Goal: Information Seeking & Learning: Check status

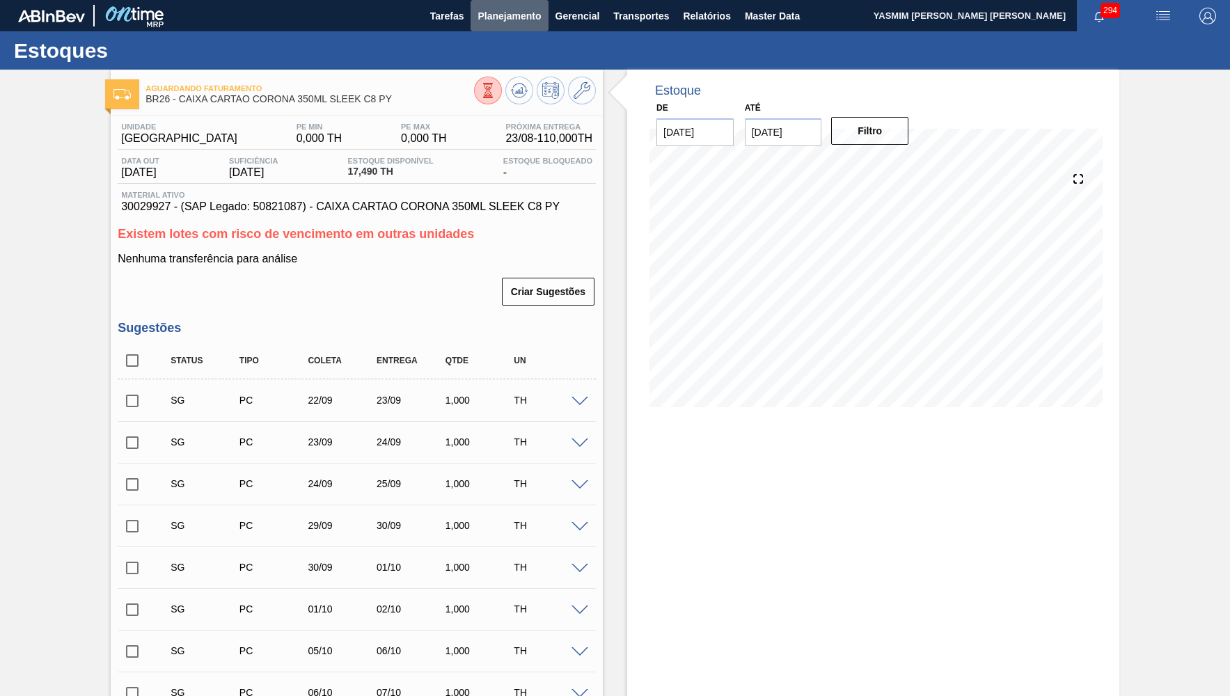
click at [519, 16] on span "Planejamento" at bounding box center [509, 16] width 63 height 17
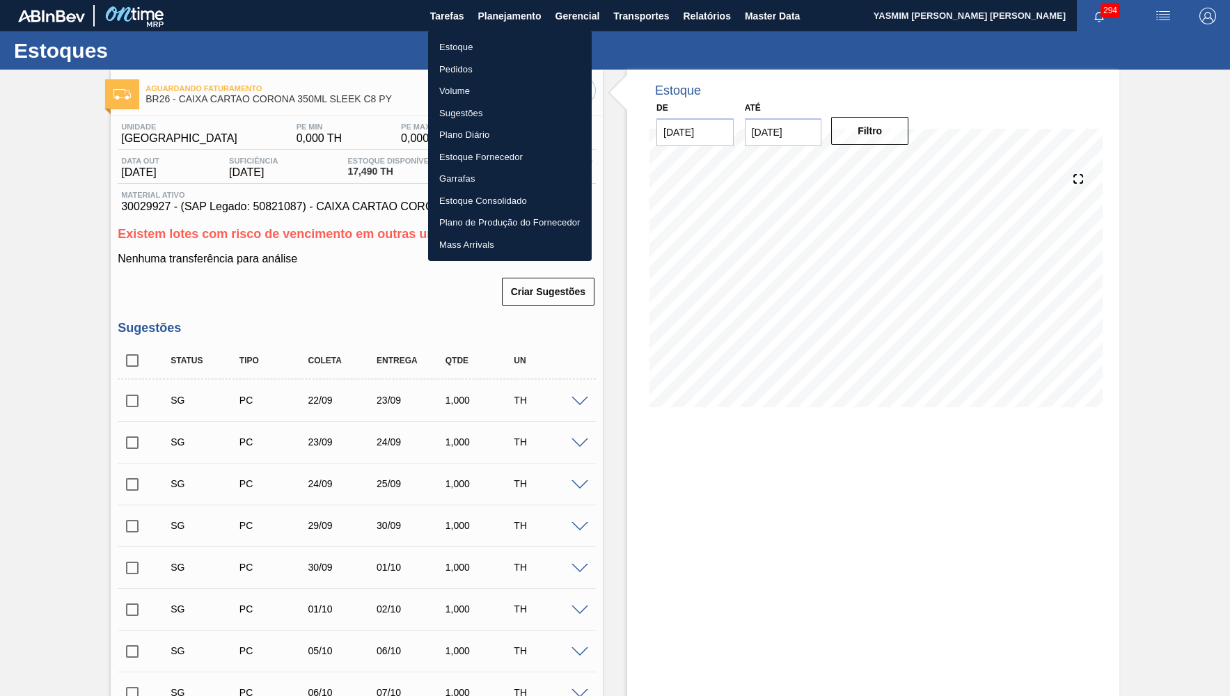
click at [477, 33] on ul "Estoque Pedidos Volume Sugestões Plano Diário Estoque Fornecedor Garrafas Estoq…" at bounding box center [510, 146] width 164 height 230
click at [473, 45] on li "Estoque" at bounding box center [510, 47] width 164 height 22
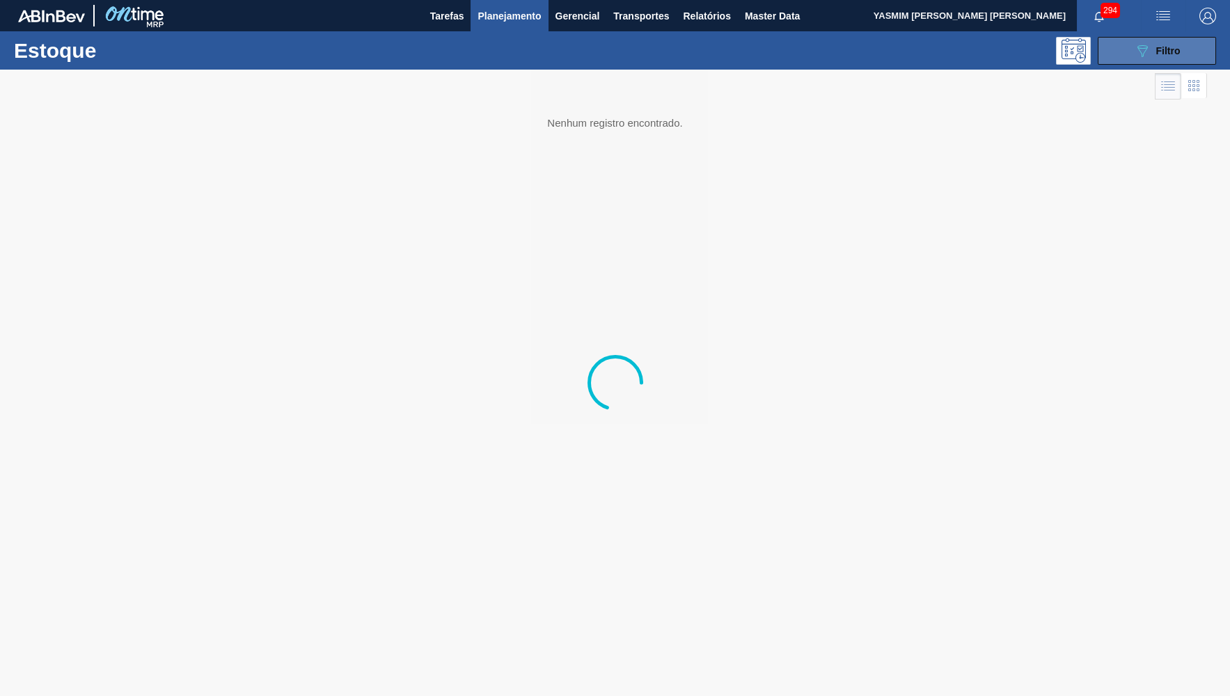
click at [1165, 49] on span "Filtro" at bounding box center [1168, 50] width 24 height 11
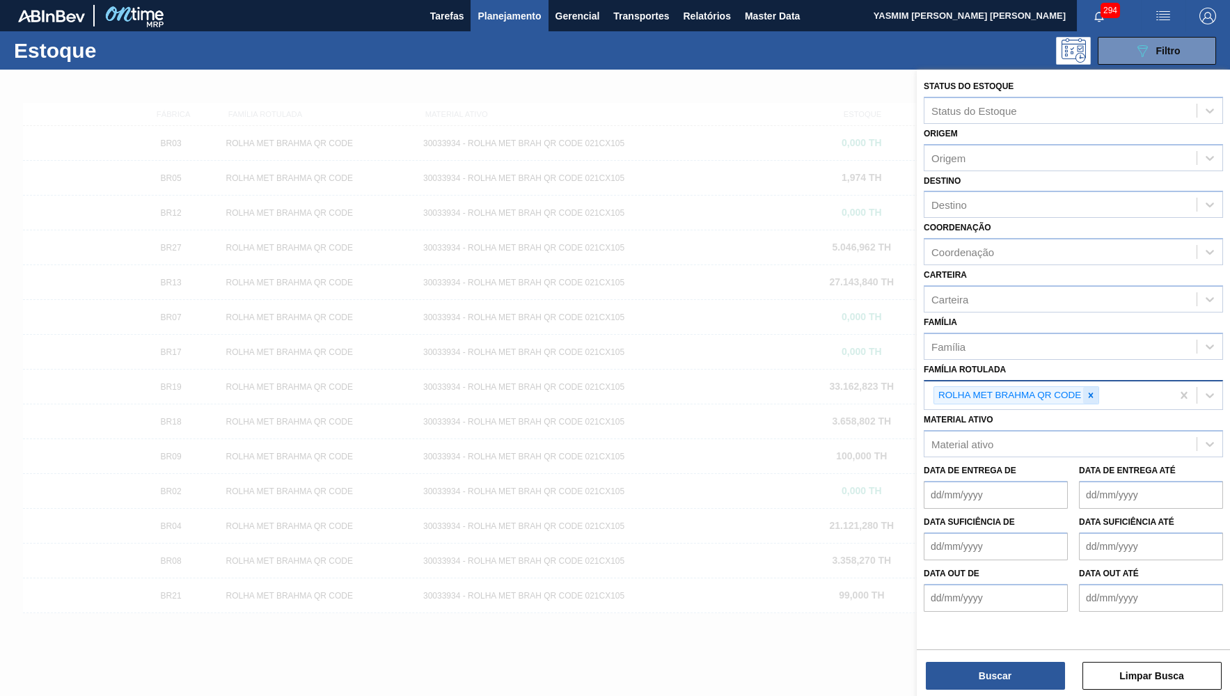
click at [1088, 387] on div at bounding box center [1090, 395] width 15 height 17
paste Rotulada "30010550"
type Rotulada "30010550"
click at [1092, 391] on icon at bounding box center [1091, 396] width 10 height 10
click at [1092, 384] on div "Família Rotulada" at bounding box center [1061, 394] width 272 height 20
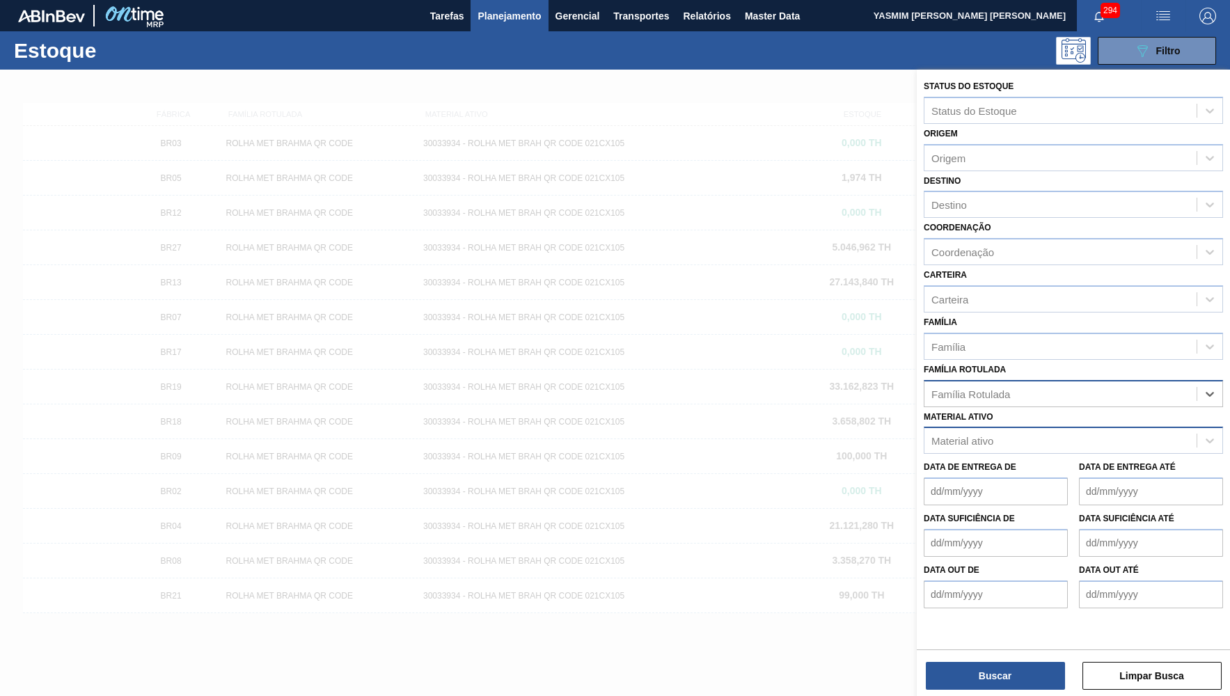
click at [984, 431] on div "Material ativo" at bounding box center [1061, 441] width 272 height 20
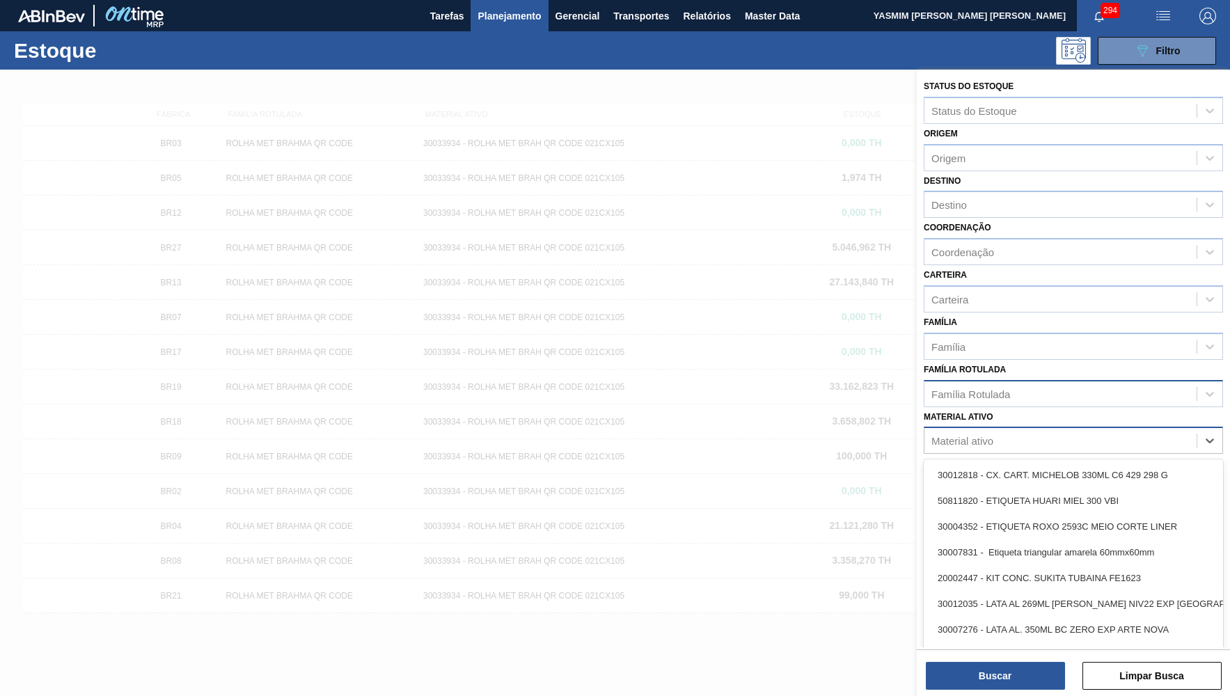
paste ativo "30010550"
type ativo "30010550"
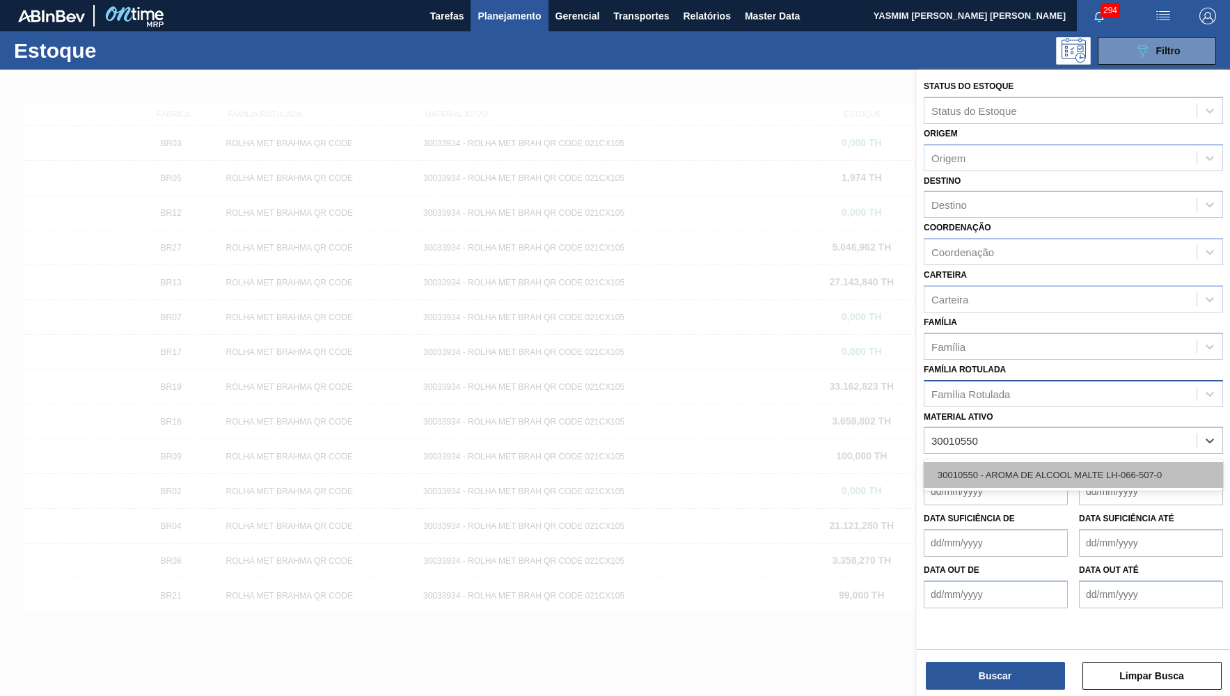
click at [1001, 462] on div "30010550 - AROMA DE ALCOOL MALTE LH-066-507-0" at bounding box center [1073, 475] width 299 height 26
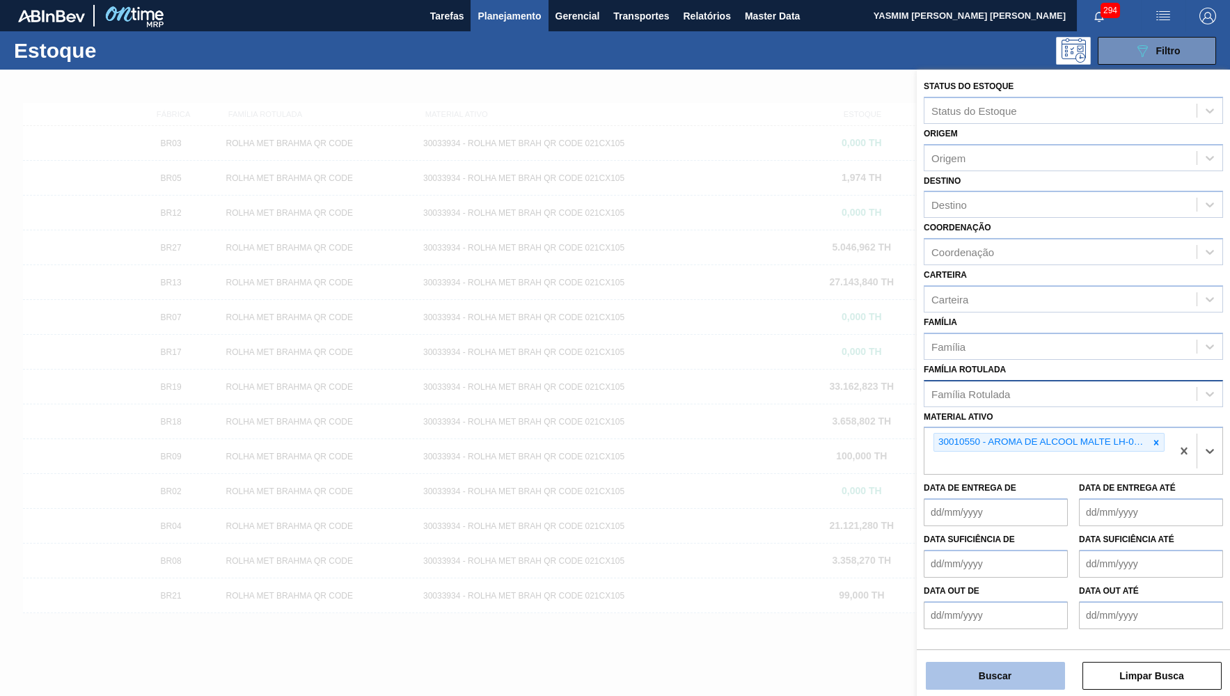
click at [1022, 689] on button "Buscar" at bounding box center [995, 676] width 139 height 28
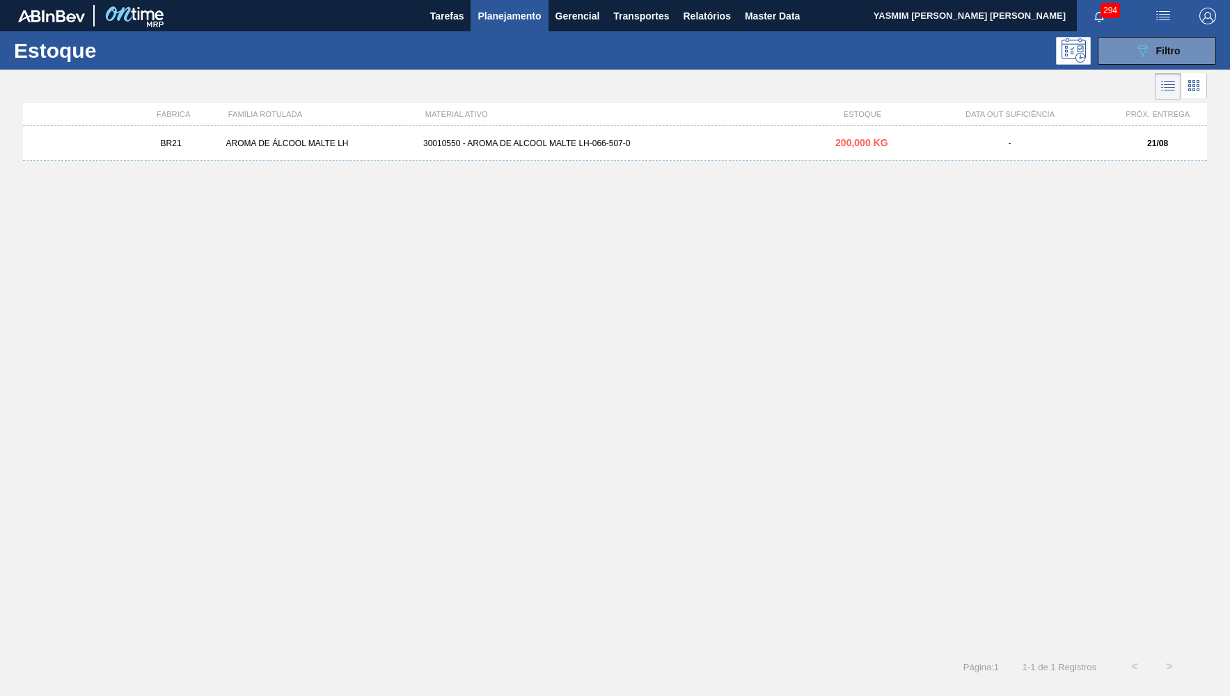
click at [470, 150] on div "BR21 AROMA DE ÁLCOOL MALTE LH 30010550 - AROMA DE ALCOOL MALTE LH-066-507-0 200…" at bounding box center [615, 143] width 1184 height 35
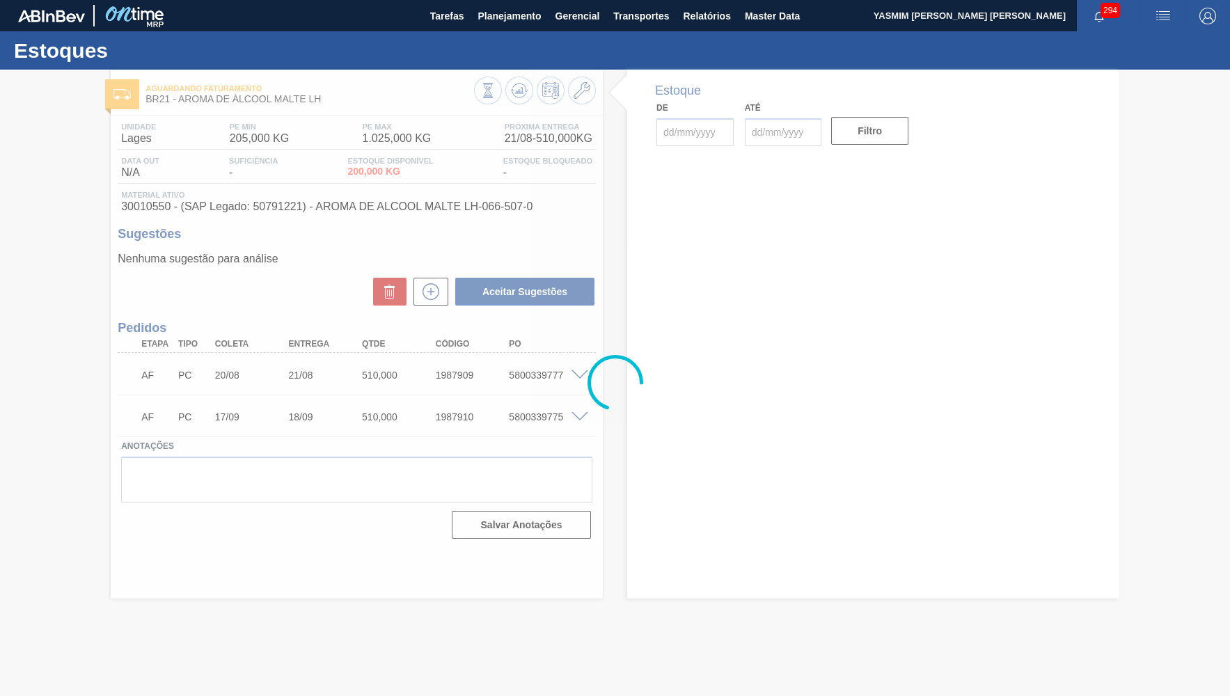
type input "[DATE]"
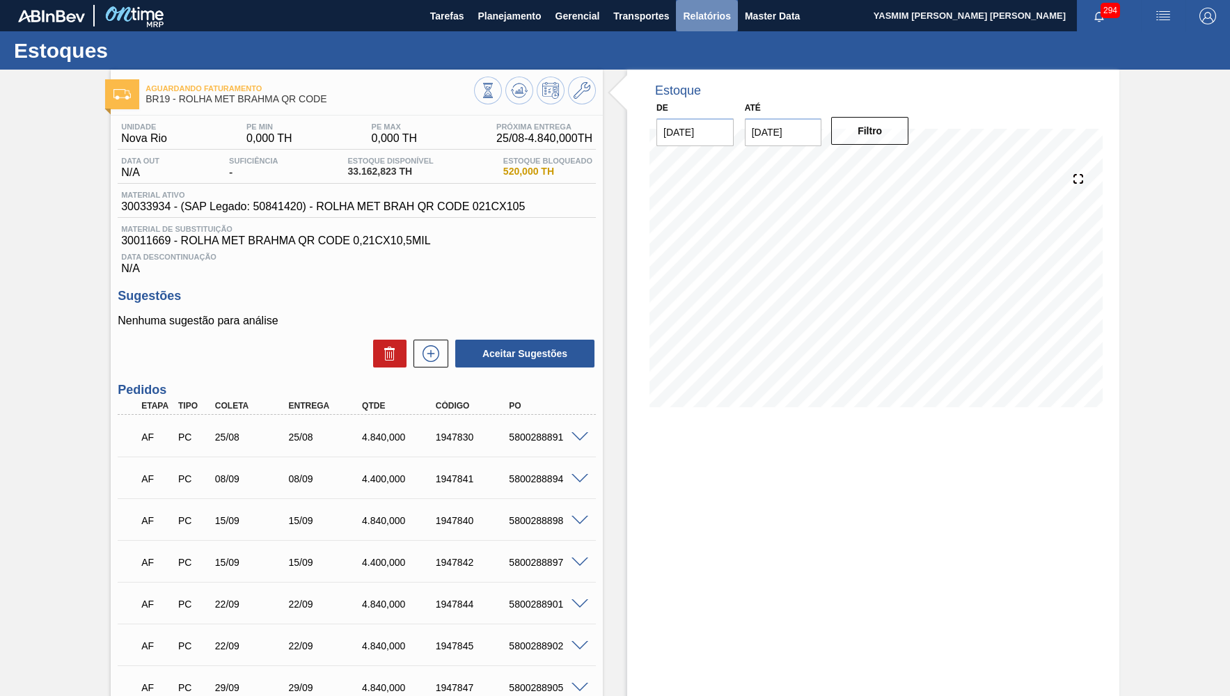
click at [693, 16] on span "Relatórios" at bounding box center [706, 16] width 47 height 17
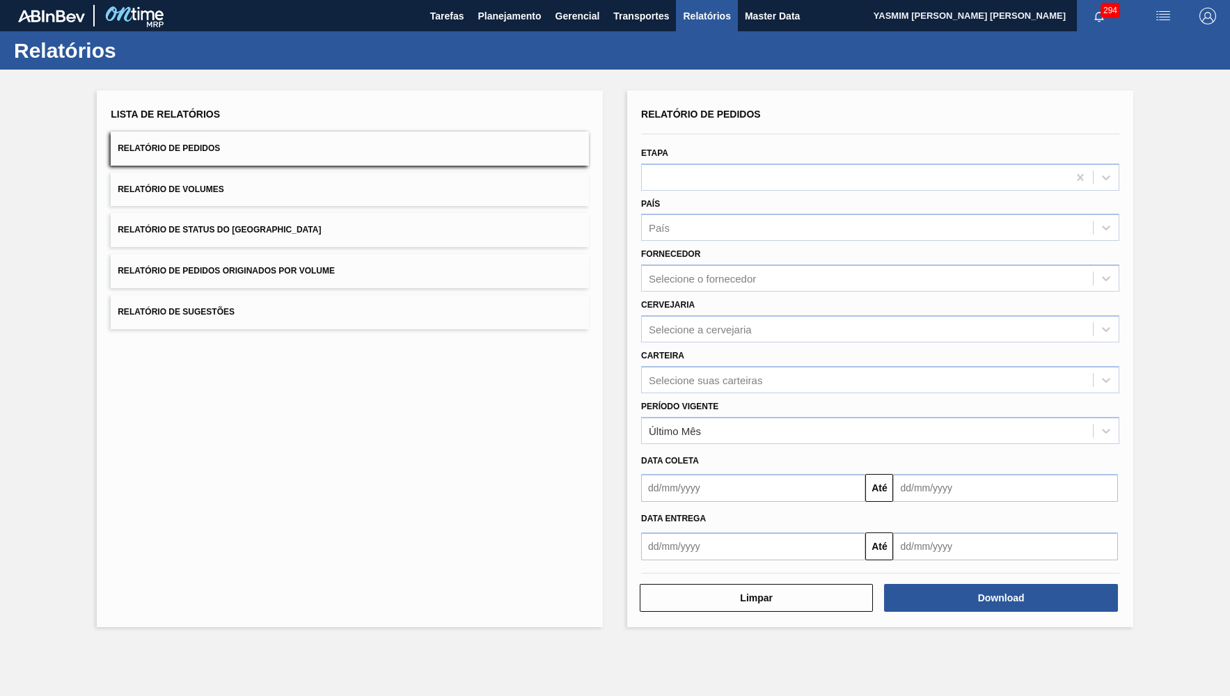
click at [331, 219] on button "Relatório de Status do Estoque" at bounding box center [350, 230] width 478 height 34
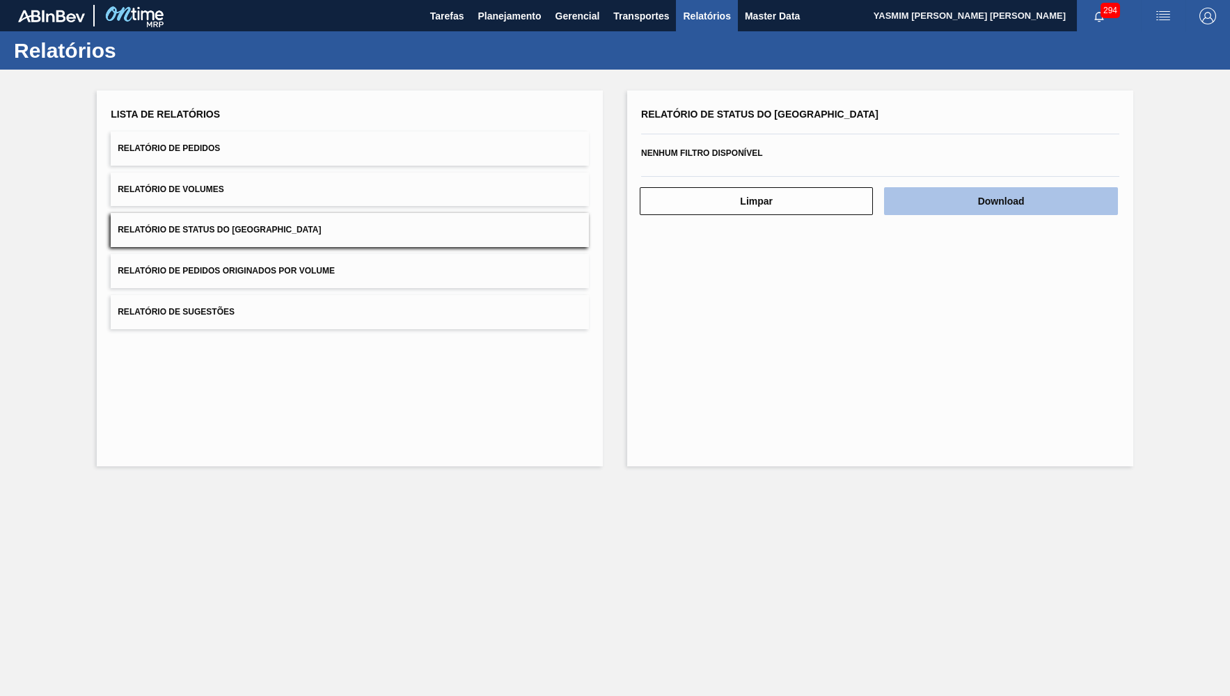
click at [1101, 188] on button "Download" at bounding box center [1000, 201] width 233 height 28
click at [942, 351] on div "Relatório de Status do Estoque Nenhum filtro disponível Limpar Download" at bounding box center [880, 279] width 506 height 376
click at [244, 145] on button "Relatório de Pedidos" at bounding box center [350, 149] width 478 height 34
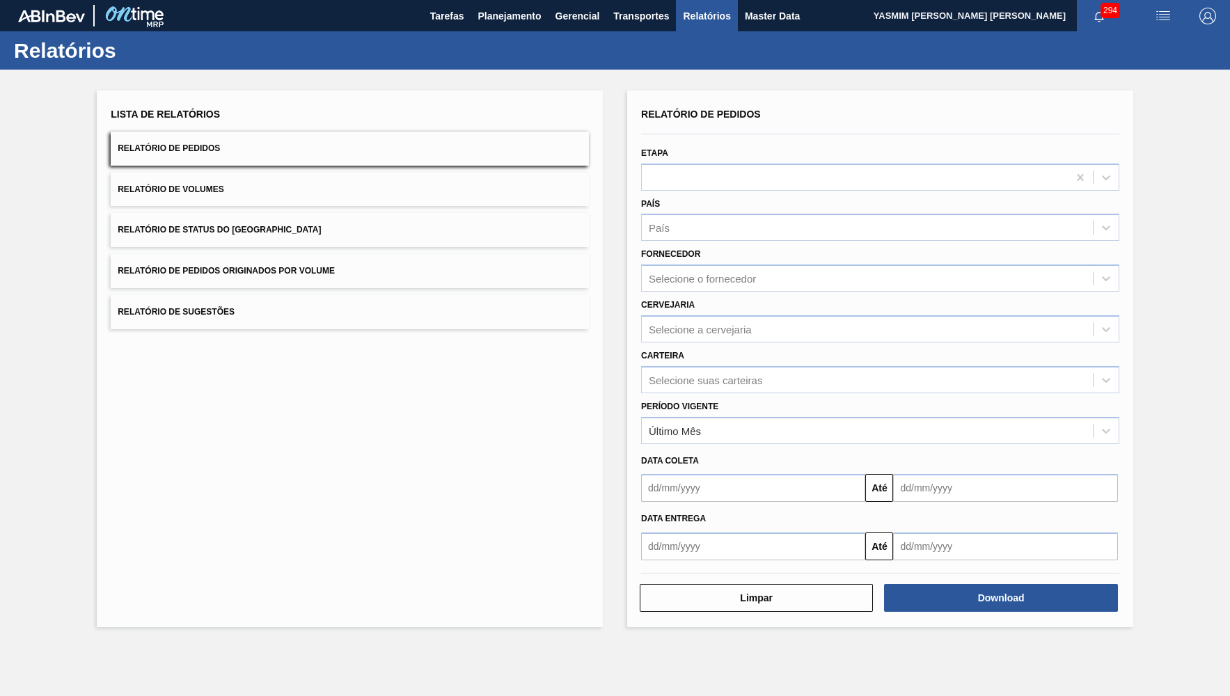
click at [722, 397] on div "Período Vigente Último Mês" at bounding box center [880, 420] width 478 height 47
click at [714, 374] on div "Selecione suas carteiras" at bounding box center [705, 380] width 113 height 12
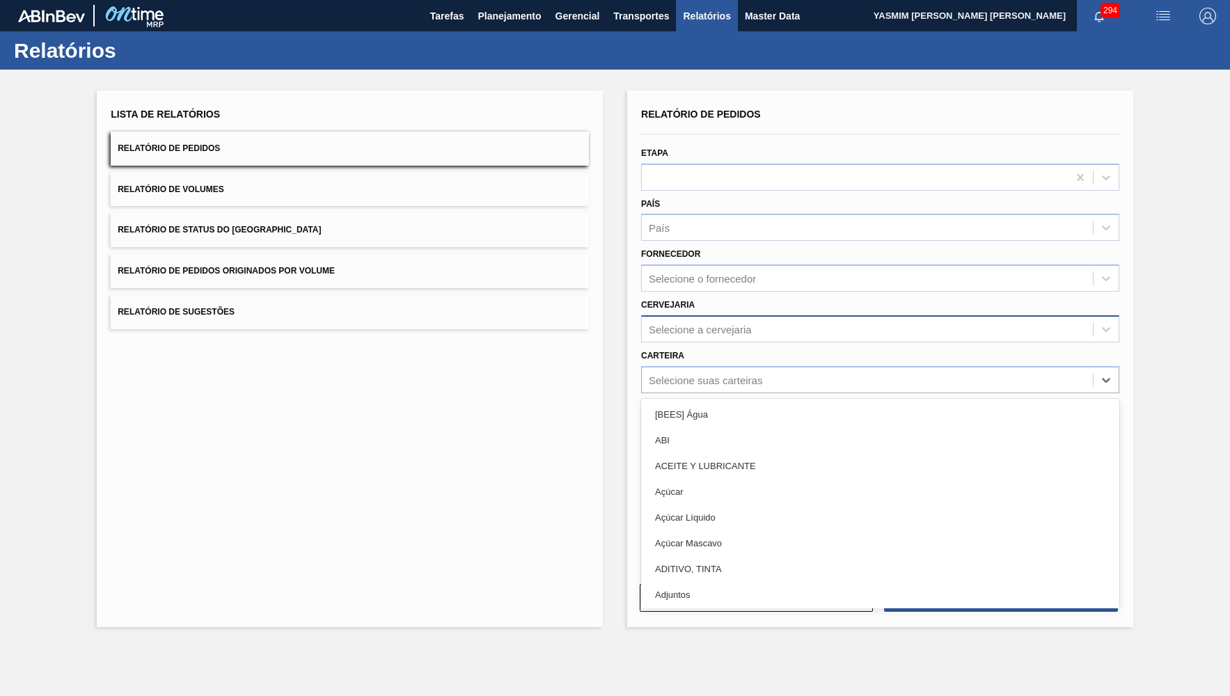
click at [707, 323] on div "Selecione a cervejaria" at bounding box center [700, 329] width 103 height 12
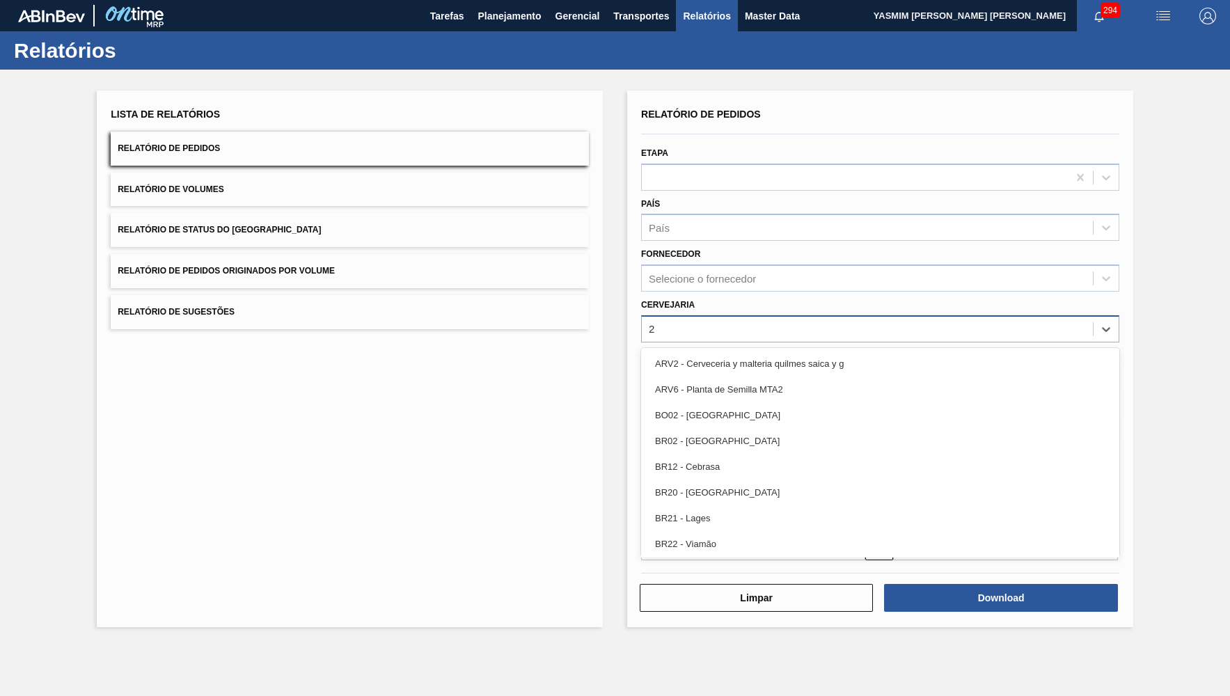
type input "21"
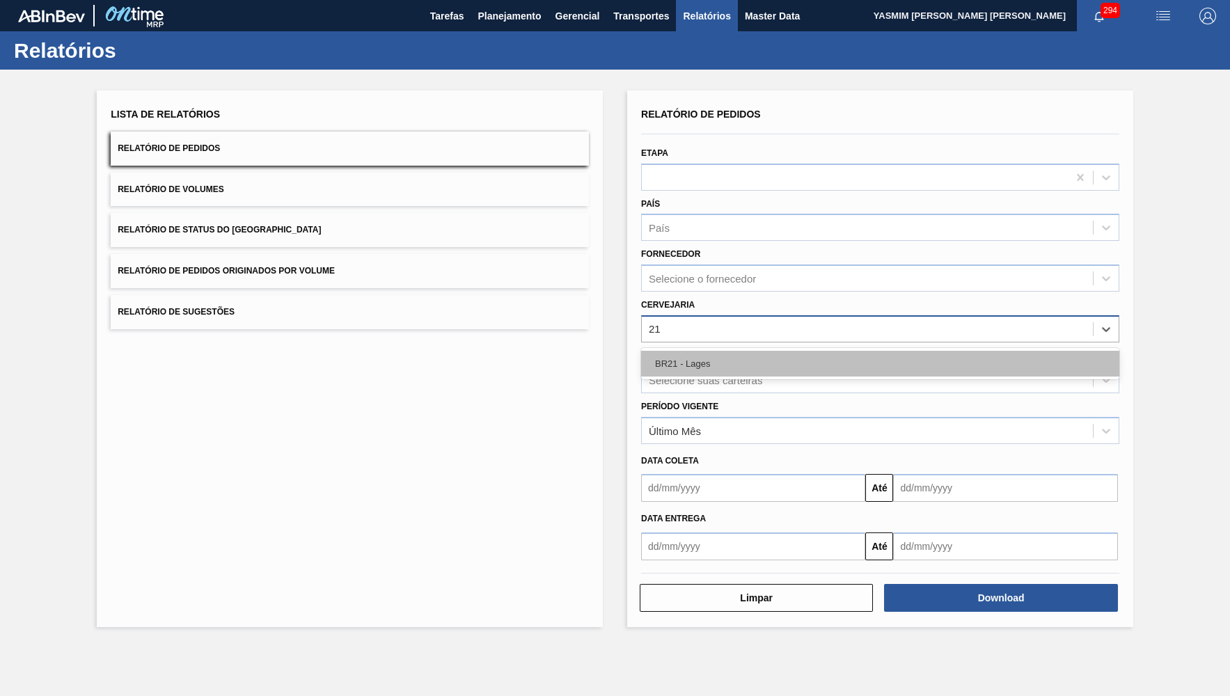
click at [721, 351] on div "BR21 - Lages" at bounding box center [880, 364] width 478 height 26
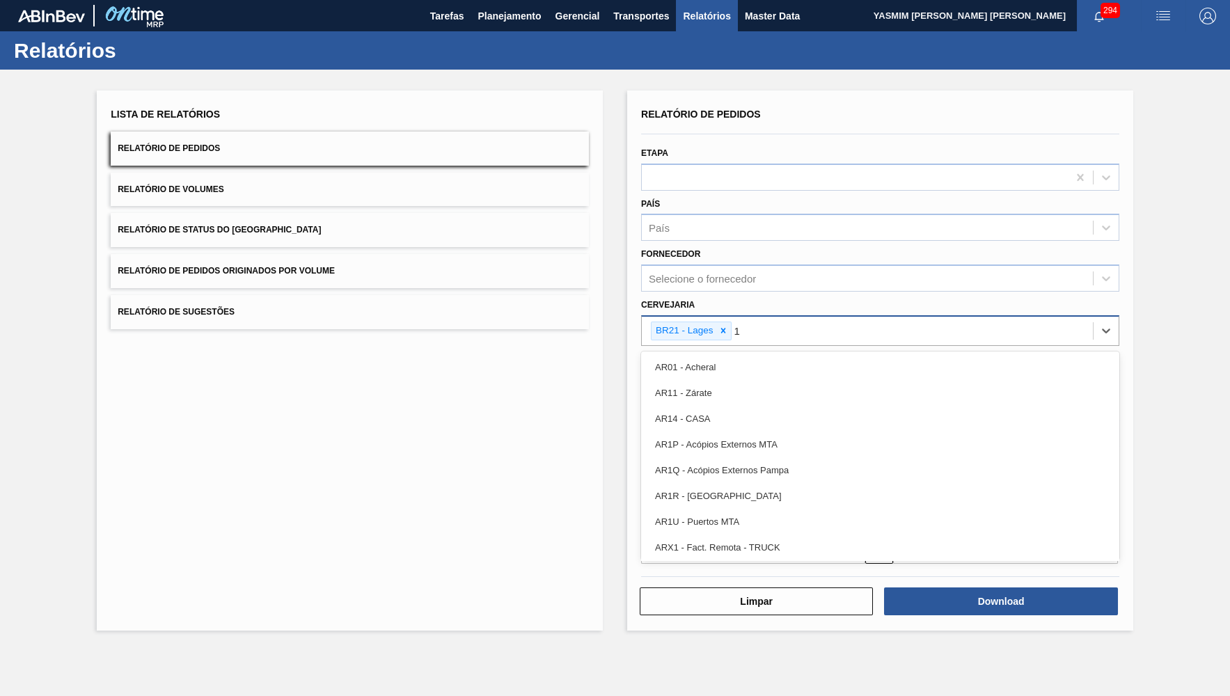
type input "18"
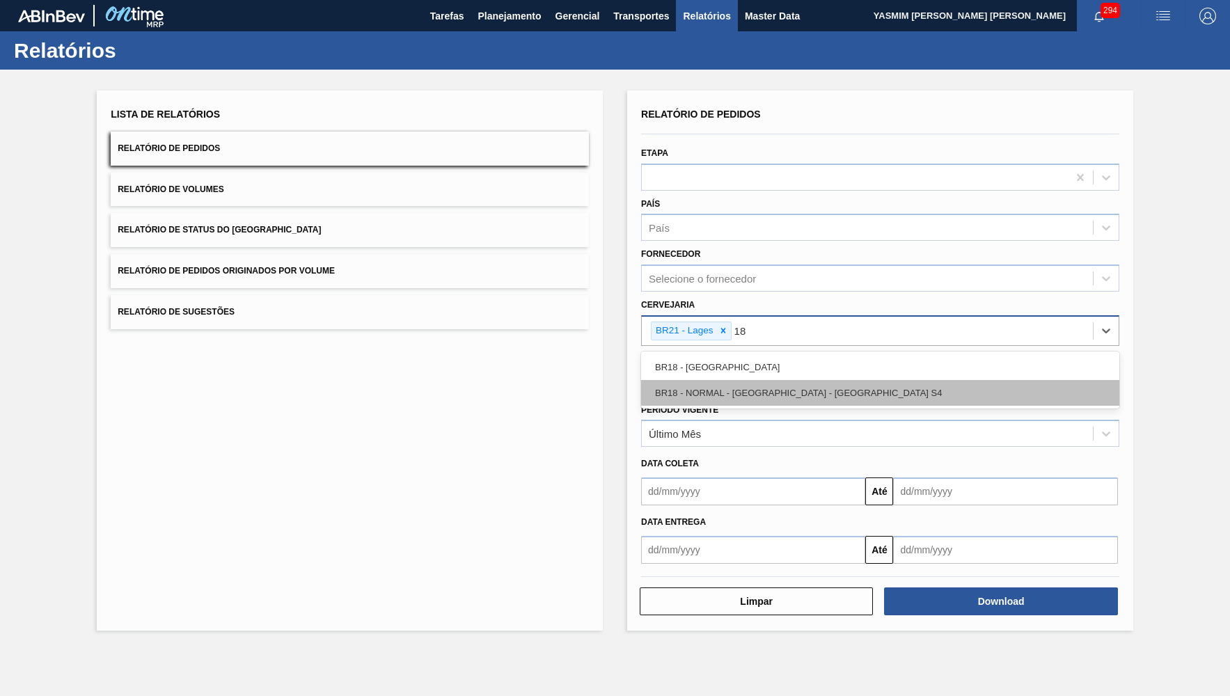
click at [727, 380] on div "BR18 - NORMAL - Pernambuco - Porto S4" at bounding box center [880, 393] width 478 height 26
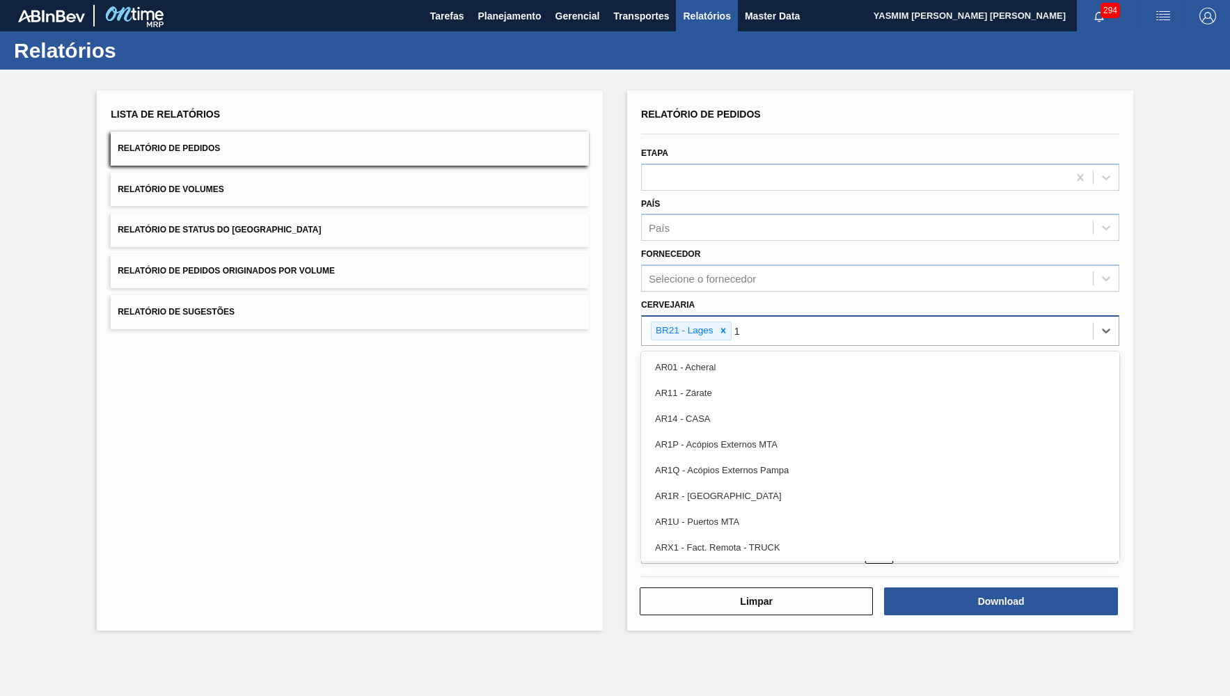
type input "18"
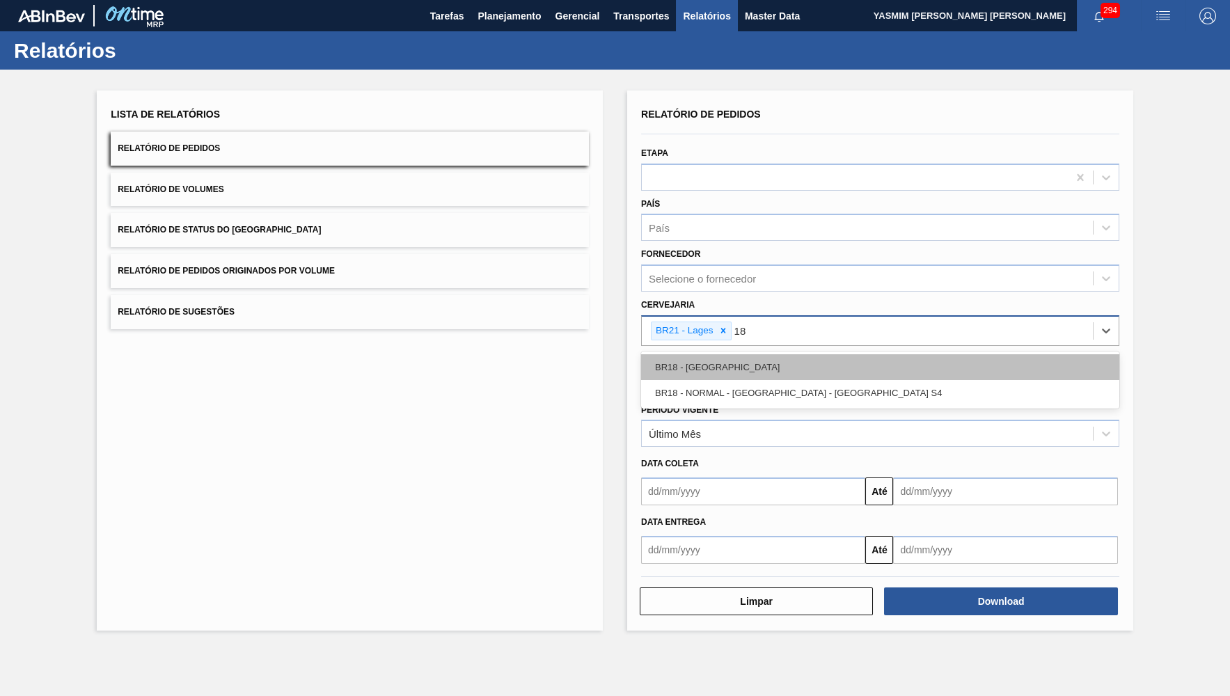
click at [833, 354] on div "BR18 - Pernambuco" at bounding box center [880, 367] width 478 height 26
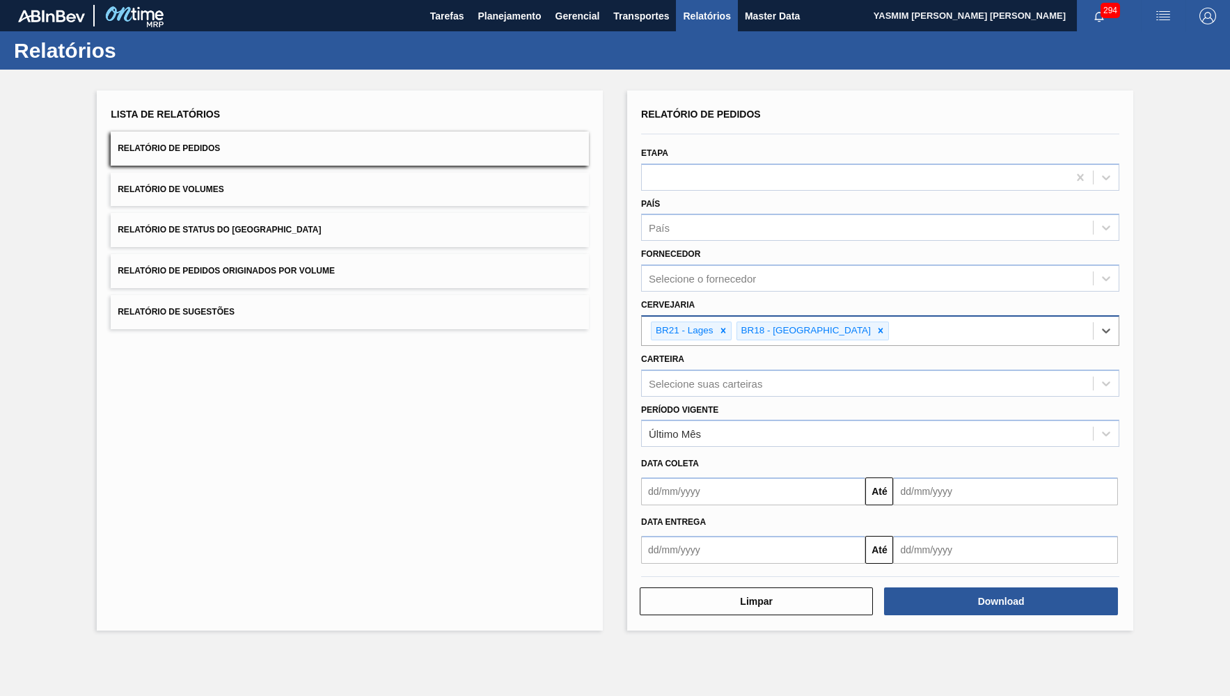
click at [816, 400] on div "Período Vigente Último Mês" at bounding box center [880, 423] width 478 height 47
click at [773, 424] on div "Último Mês" at bounding box center [867, 434] width 451 height 20
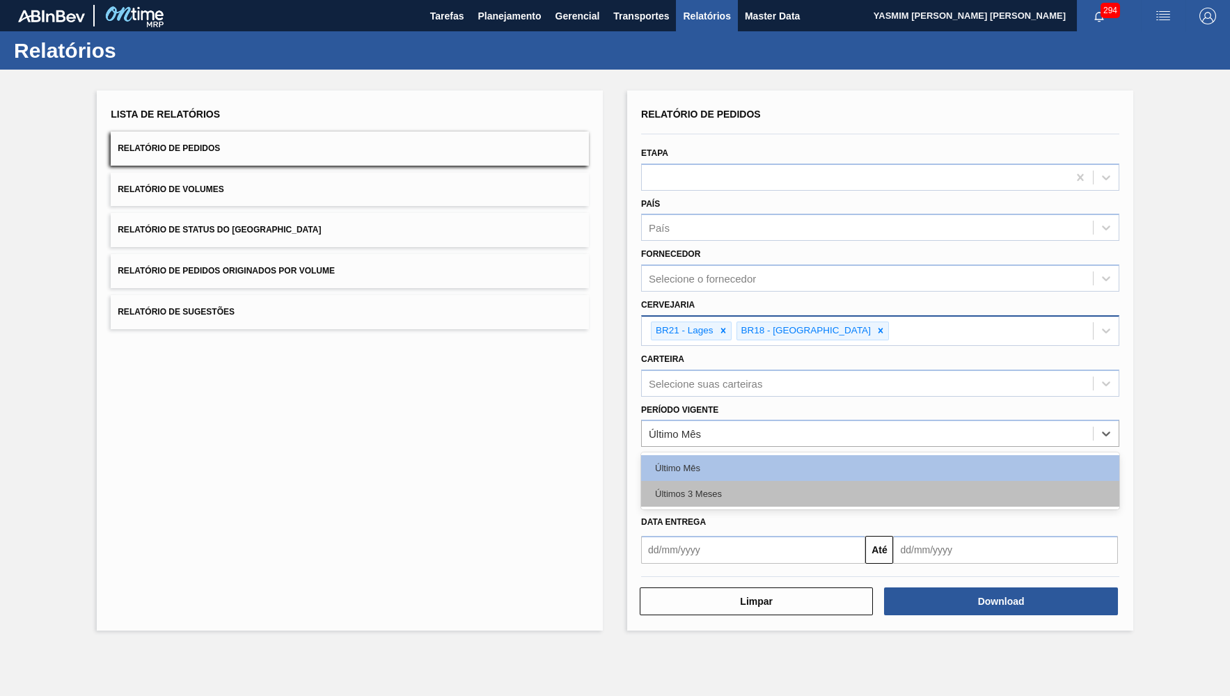
click at [700, 481] on div "Últimos 3 Meses" at bounding box center [880, 494] width 478 height 26
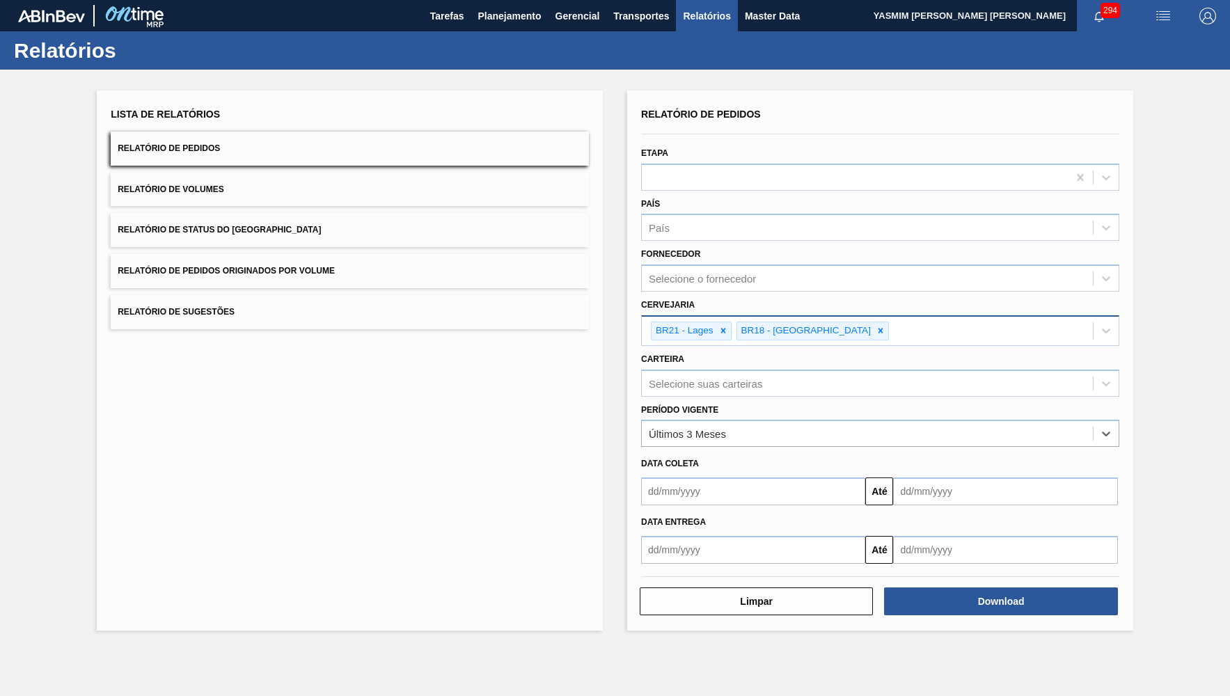
click at [1100, 588] on div "Download" at bounding box center [1002, 601] width 244 height 31
click at [1094, 588] on button "Download" at bounding box center [1000, 602] width 233 height 28
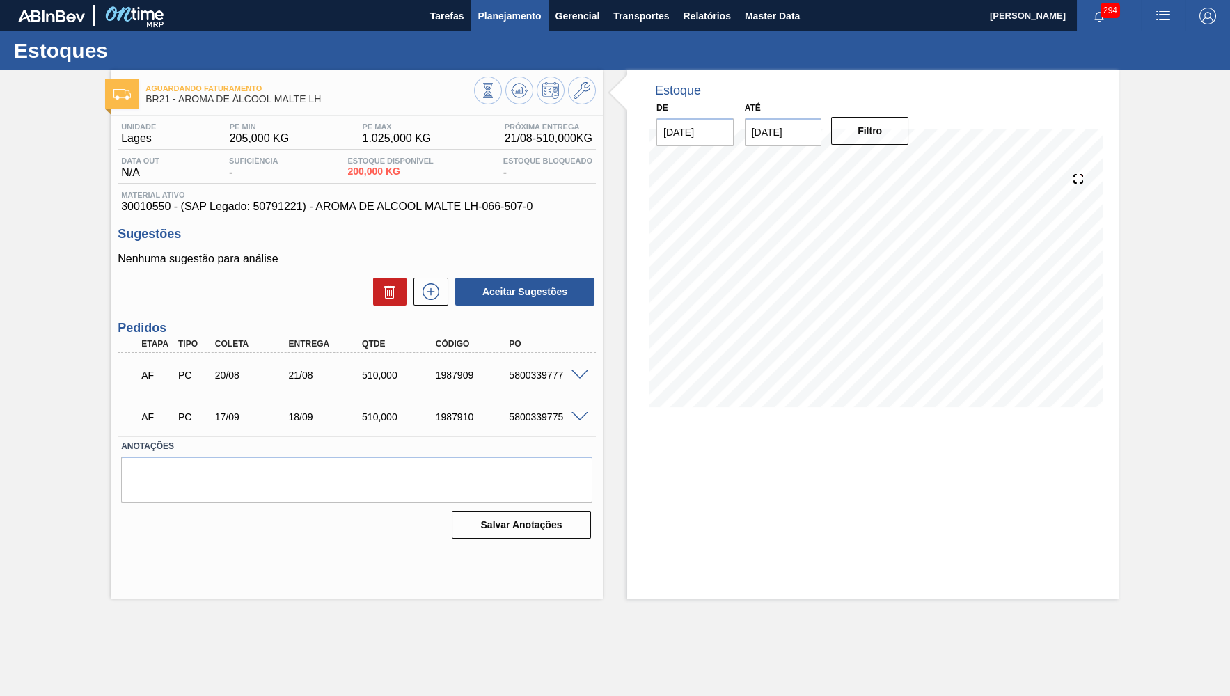
click at [489, 29] on button "Planejamento" at bounding box center [509, 15] width 77 height 31
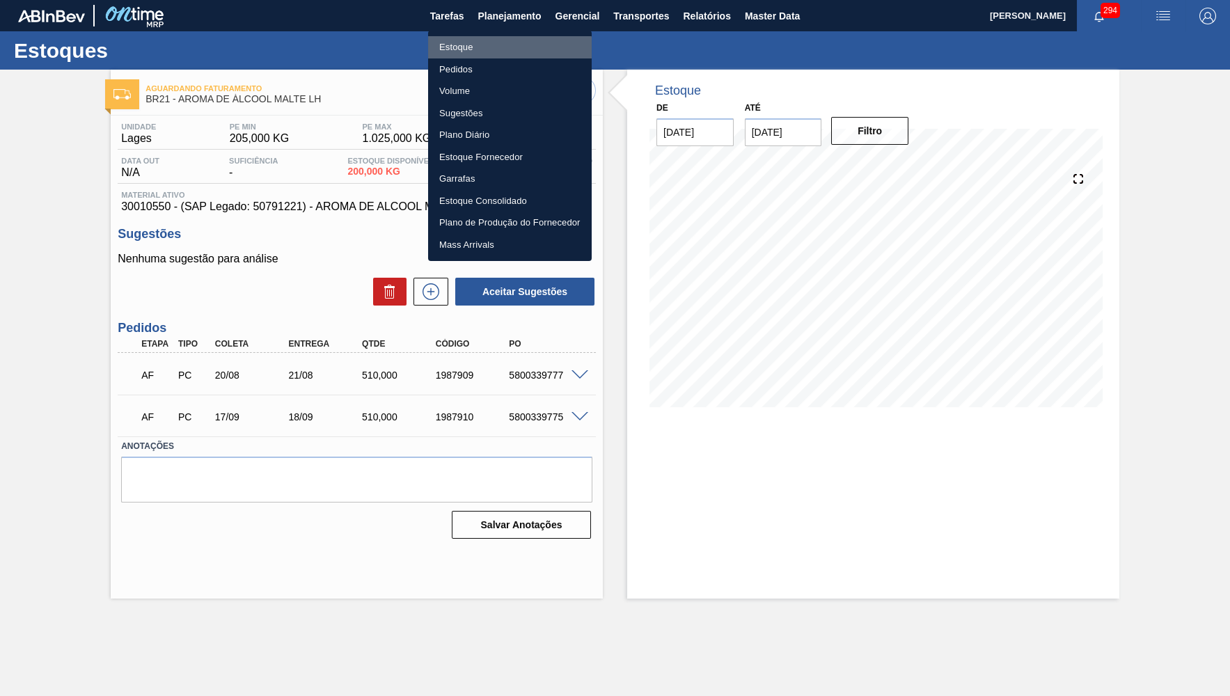
click at [457, 52] on li "Estoque" at bounding box center [510, 47] width 164 height 22
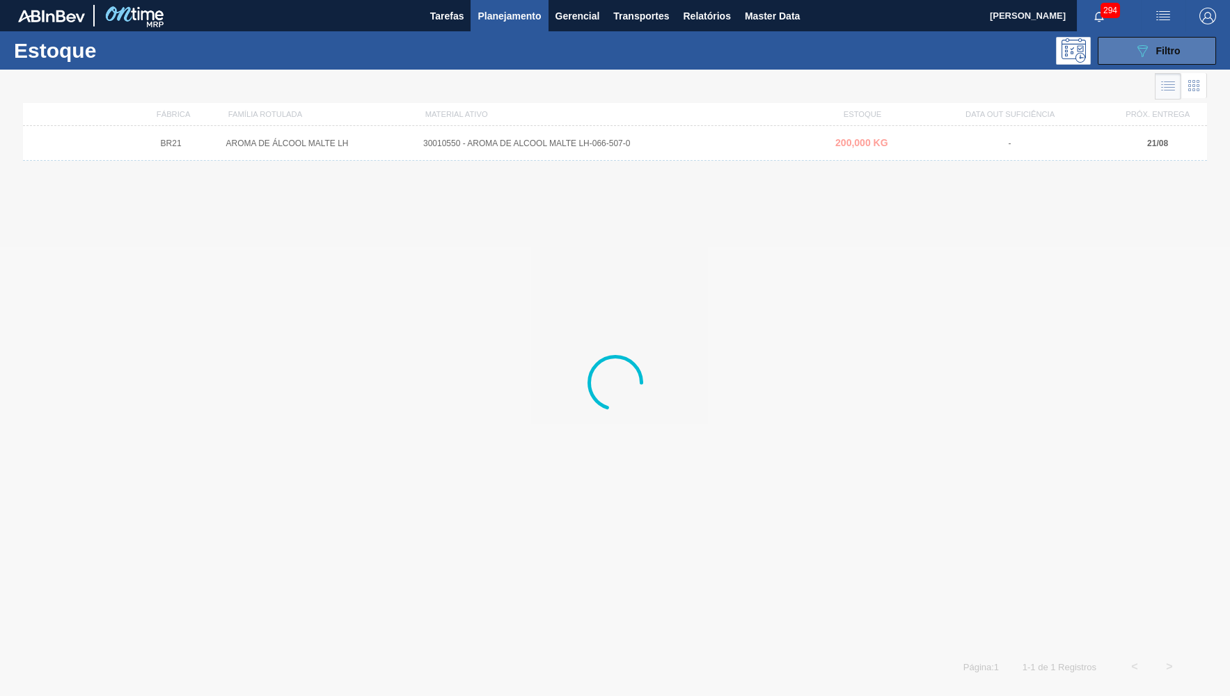
click at [1182, 49] on button "089F7B8B-B2A5-4AFE-B5C0-19BA573D28AC Filtro" at bounding box center [1157, 51] width 118 height 28
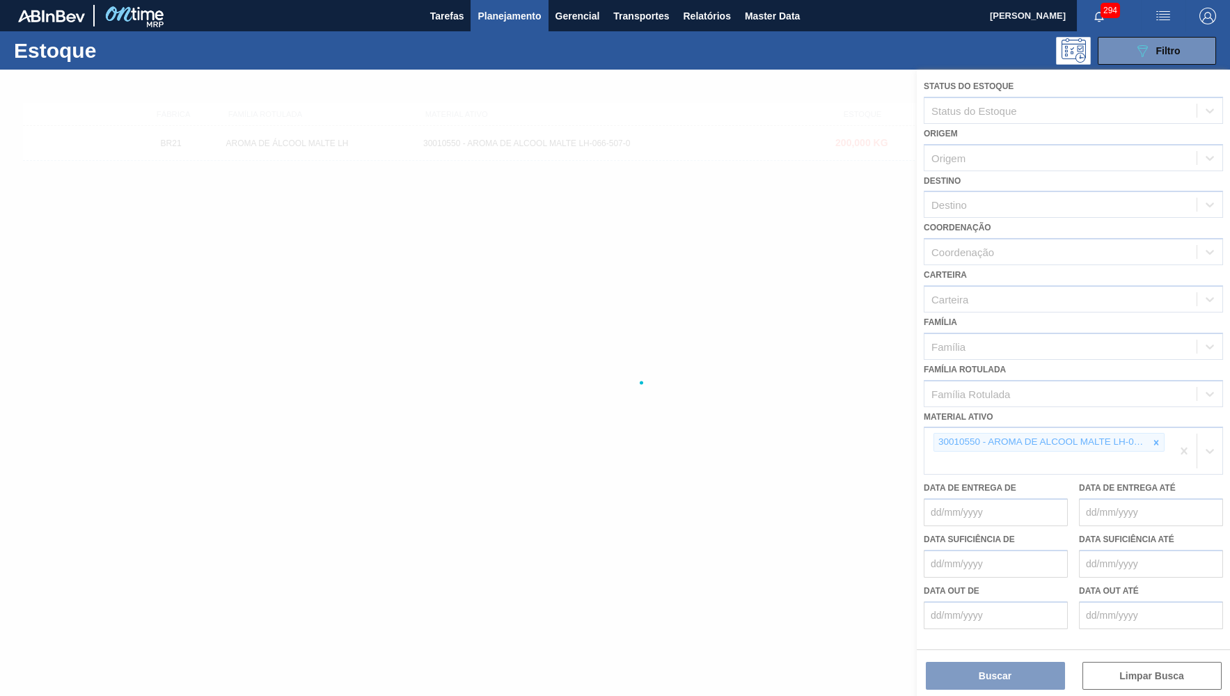
click at [1154, 423] on div at bounding box center [615, 383] width 1230 height 627
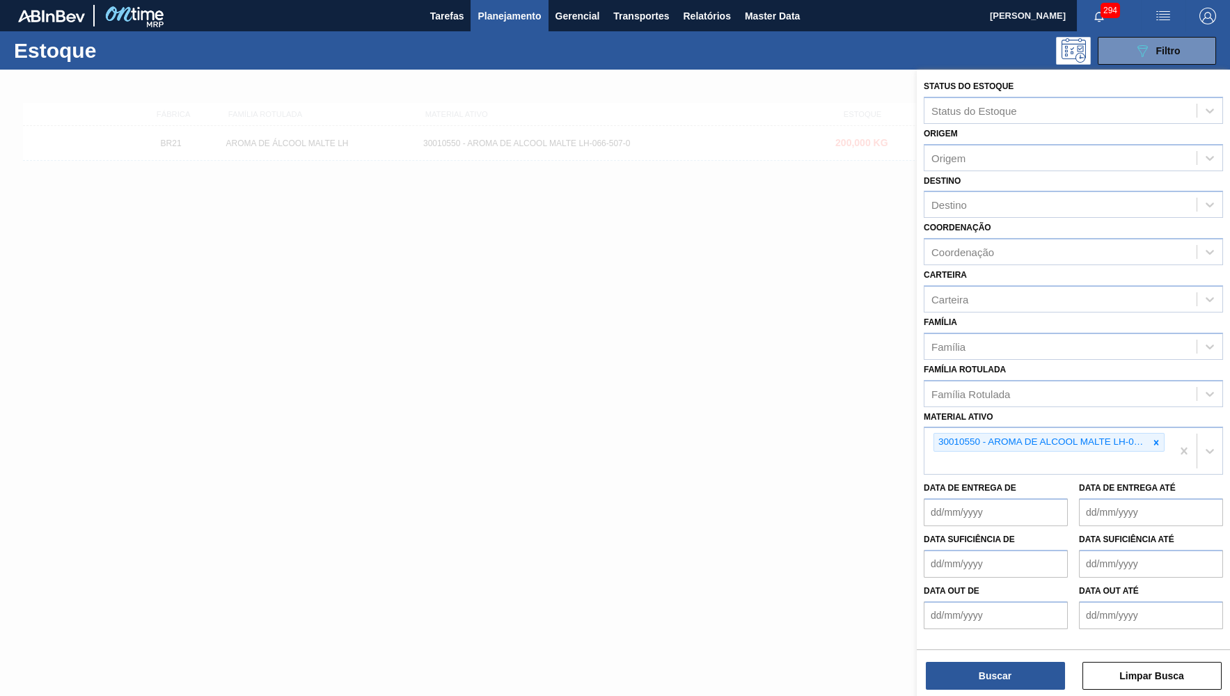
click at [1154, 434] on div at bounding box center [1156, 442] width 15 height 17
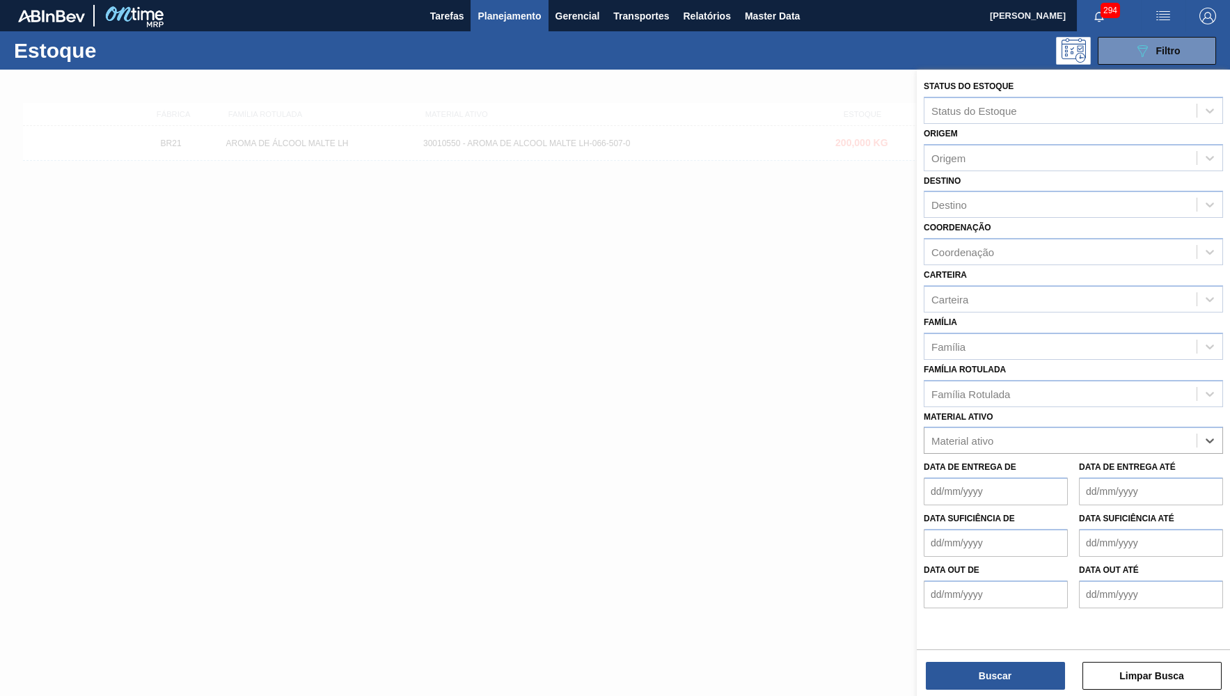
paste ativo "30008340"
type ativo "30008340"
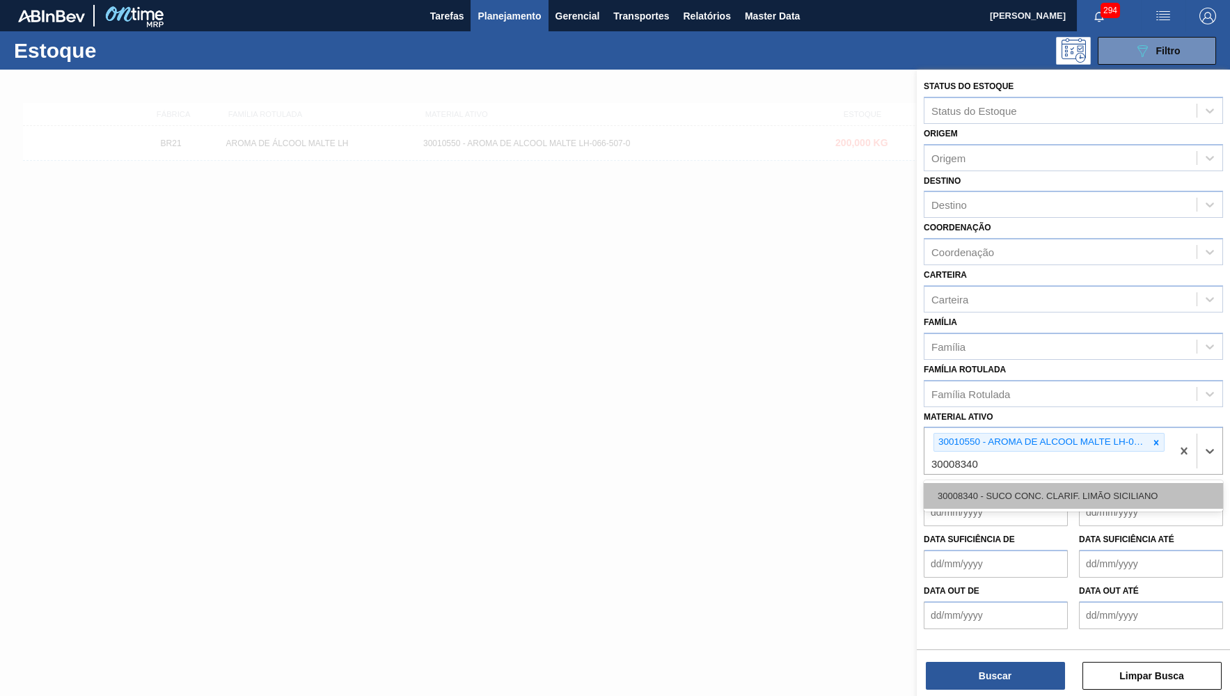
click at [1004, 483] on div "30008340 - SUCO CONC. CLARIF. LIMÃO SICILIANO" at bounding box center [1073, 496] width 299 height 26
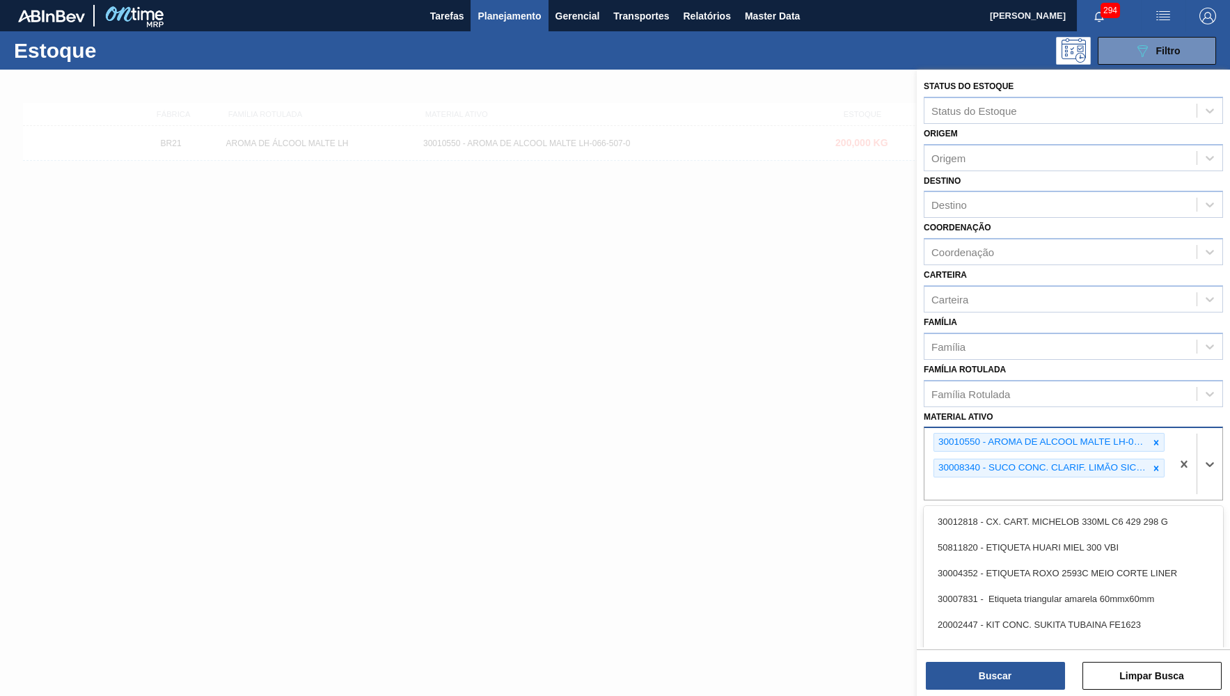
click at [1145, 434] on div "30010550 - AROMA DE ALCOOL MALTE LH-066-507-0" at bounding box center [1041, 442] width 214 height 17
click at [1152, 434] on div at bounding box center [1156, 442] width 15 height 17
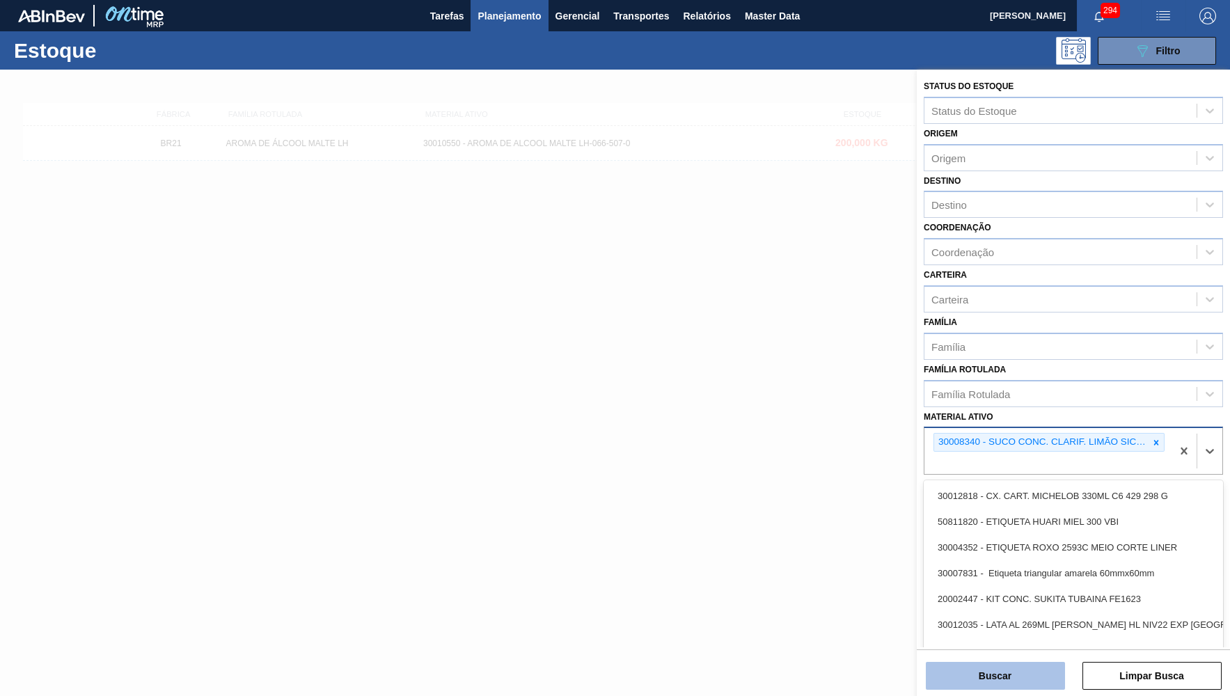
click at [946, 681] on button "Buscar" at bounding box center [995, 676] width 139 height 28
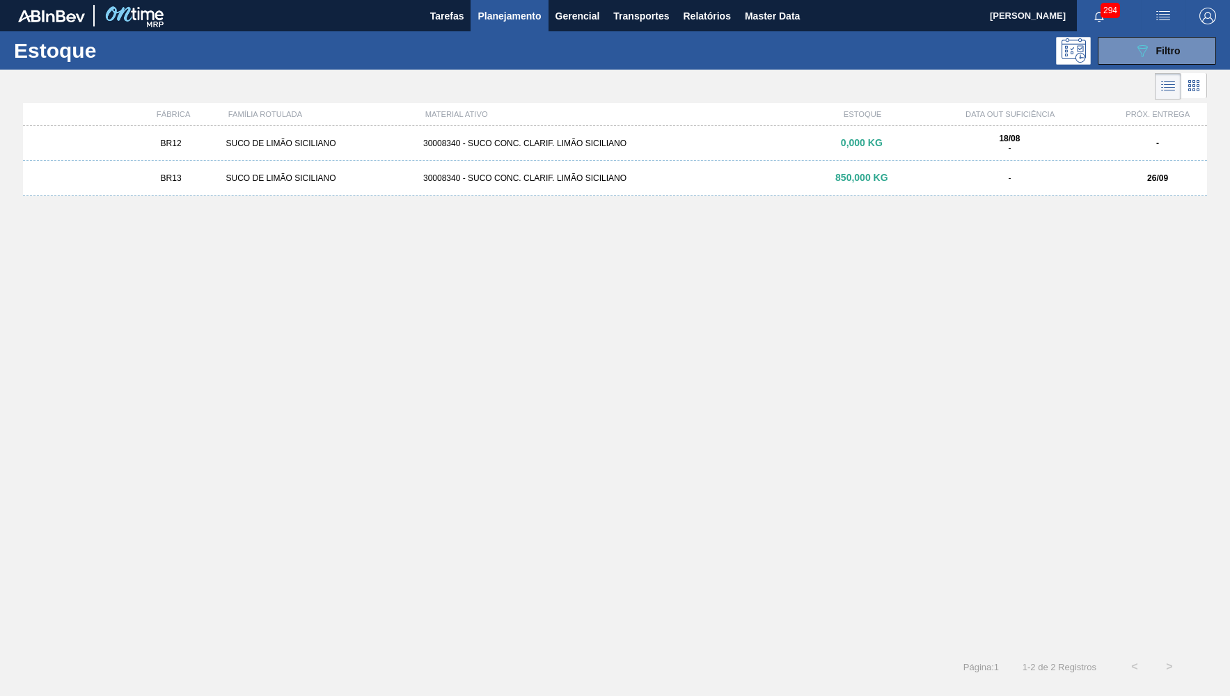
drag, startPoint x: 659, startPoint y: 189, endPoint x: 665, endPoint y: 177, distance: 13.7
click at [659, 188] on div "BR13 SUCO DE LIMÃO SICILIANO 30008340 - SUCO CONC. CLARIF. LIMÃO SICILIANO 850,…" at bounding box center [615, 178] width 1184 height 35
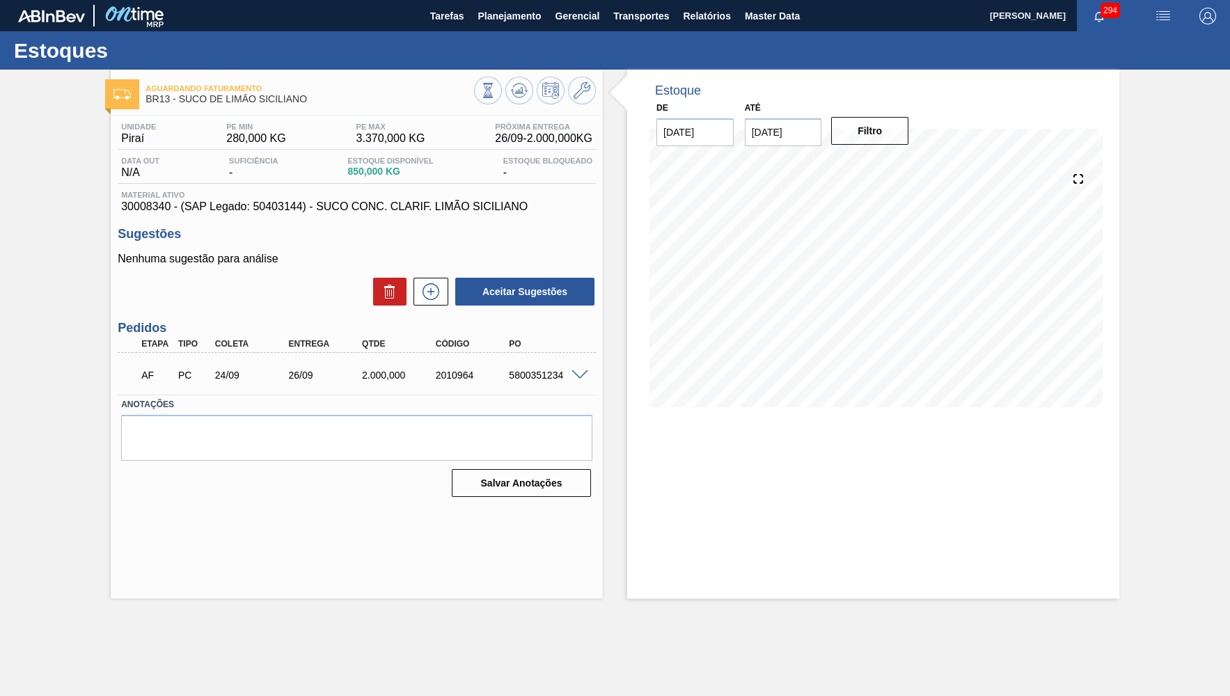
click at [574, 371] on span at bounding box center [580, 375] width 17 height 10
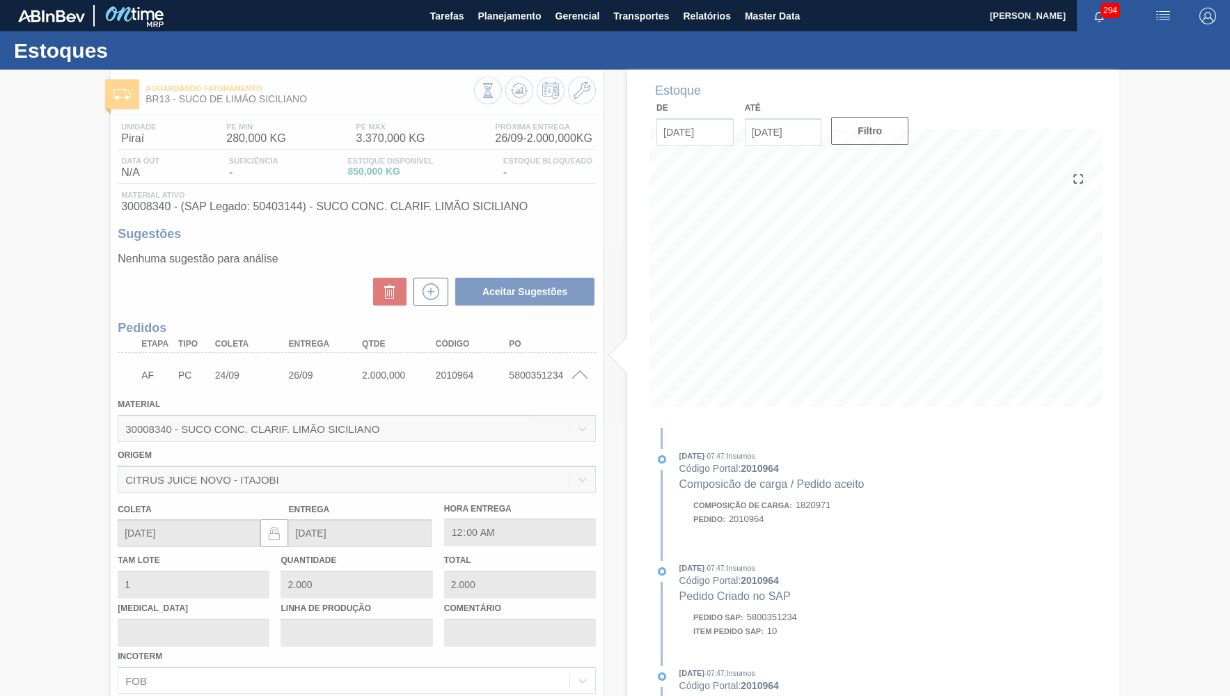
click at [277, 475] on div at bounding box center [615, 383] width 1230 height 627
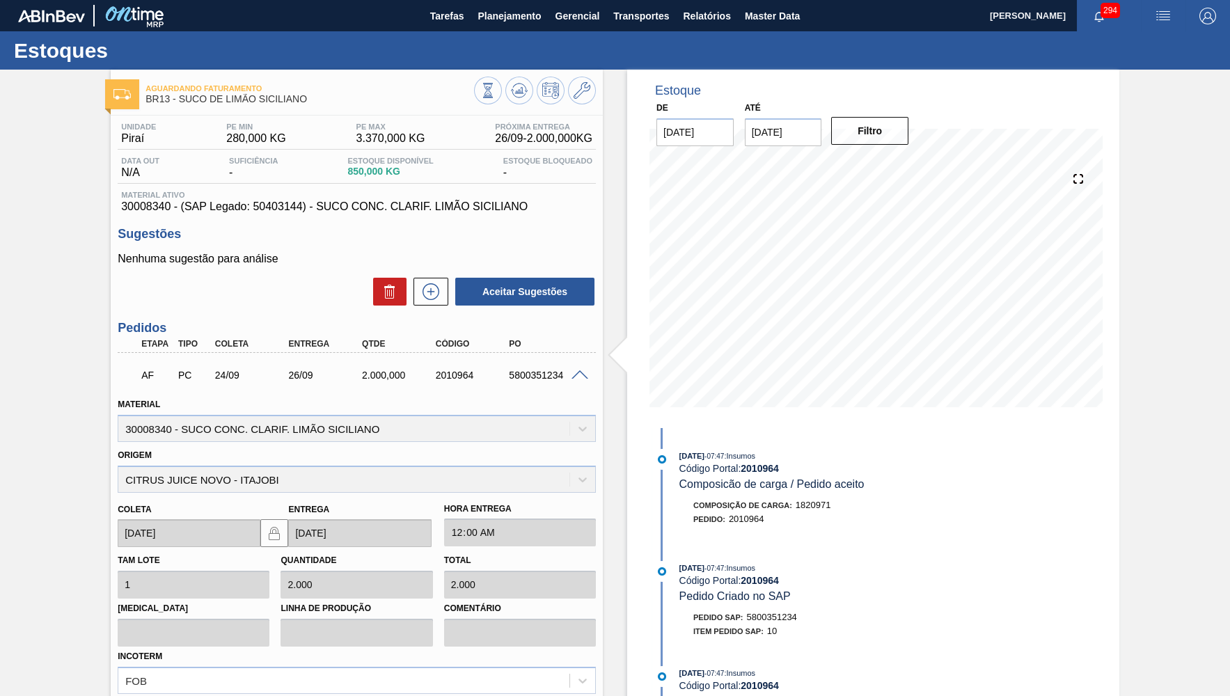
click at [262, 467] on div "Origem CITRUS JUICE NOVO - ITAJOBI" at bounding box center [357, 469] width 478 height 47
click at [523, 13] on span "Planejamento" at bounding box center [509, 16] width 63 height 17
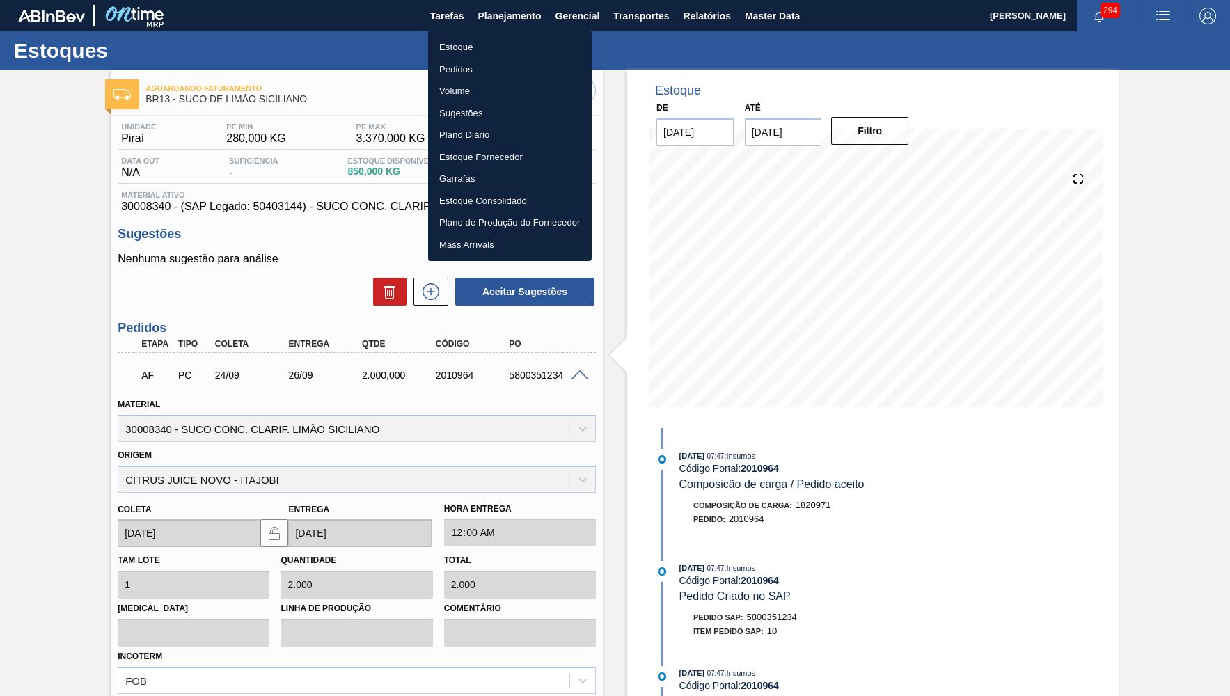
click at [462, 49] on li "Estoque" at bounding box center [510, 47] width 164 height 22
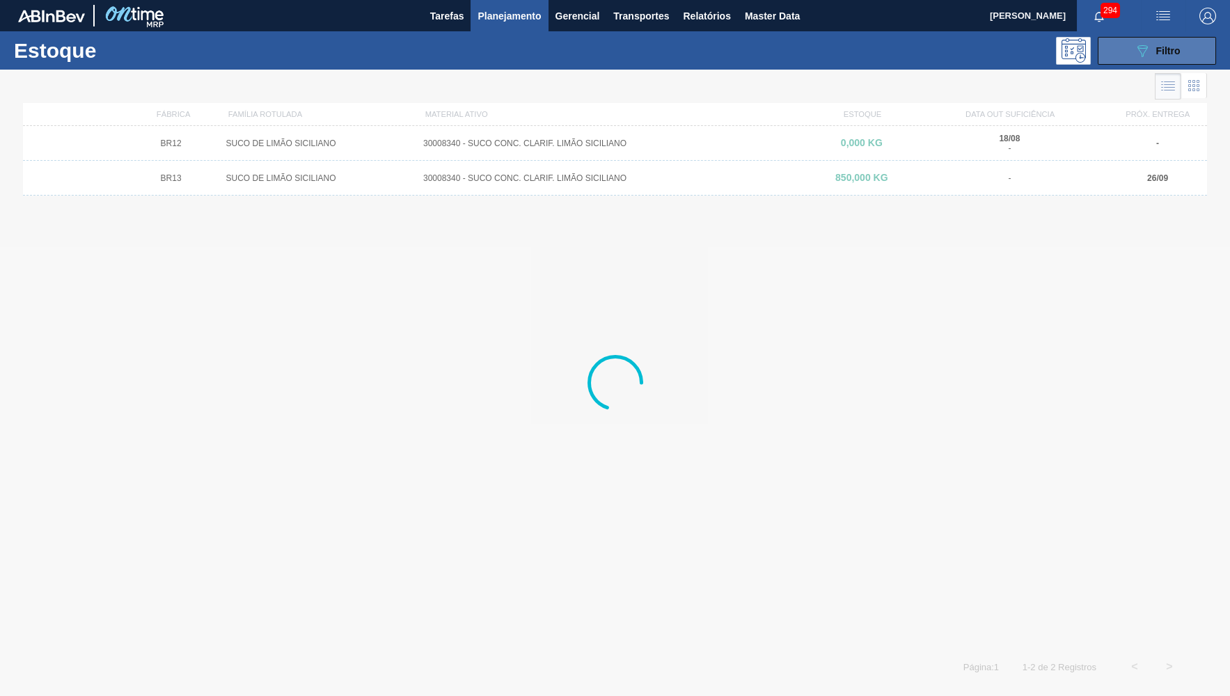
click at [1164, 50] on span "Filtro" at bounding box center [1168, 50] width 24 height 11
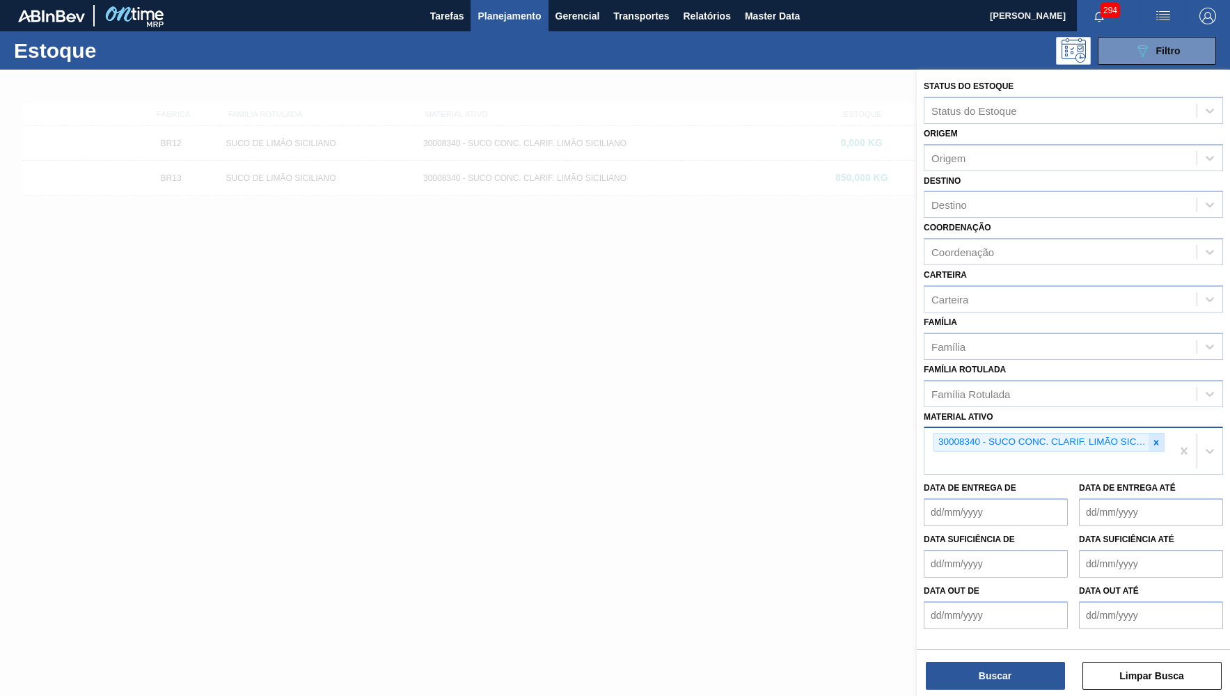
click at [1152, 438] on icon at bounding box center [1156, 443] width 10 height 10
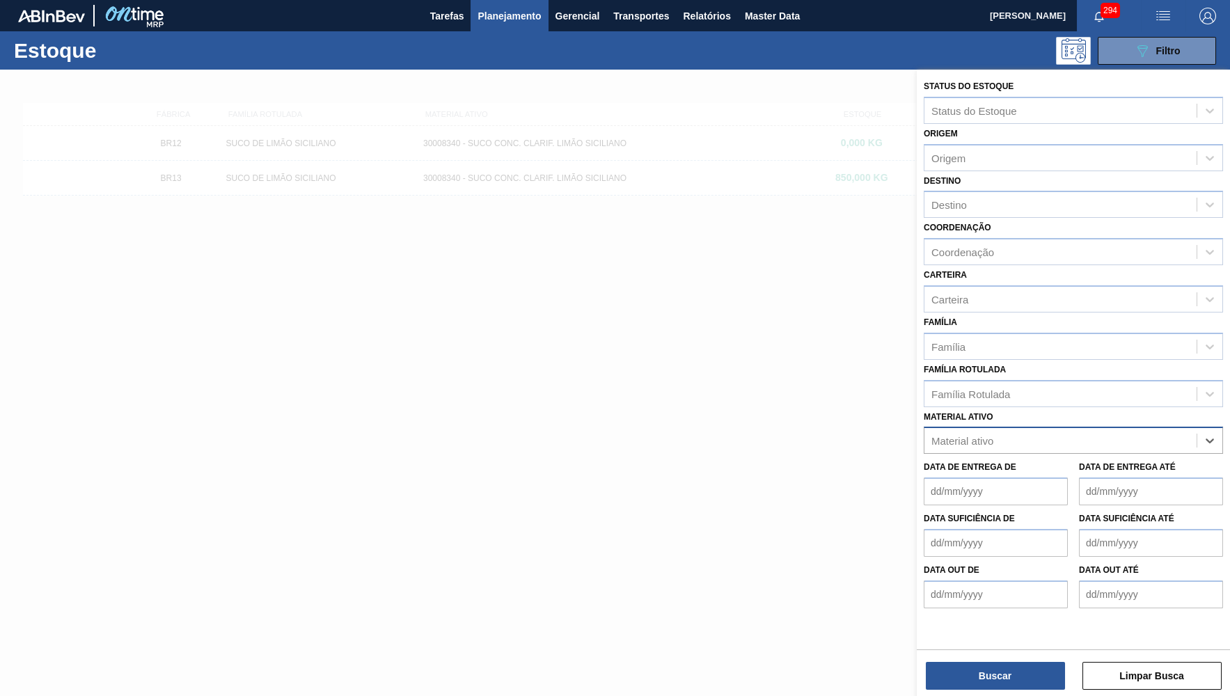
paste ativo "30007146"
type ativo "30007146"
click at [1077, 459] on div "30007146 - AROMA CITRICO MIKES" at bounding box center [1073, 474] width 299 height 31
click at [1046, 462] on div "30007146 - AROMA CITRICO MIKES" at bounding box center [1073, 475] width 299 height 26
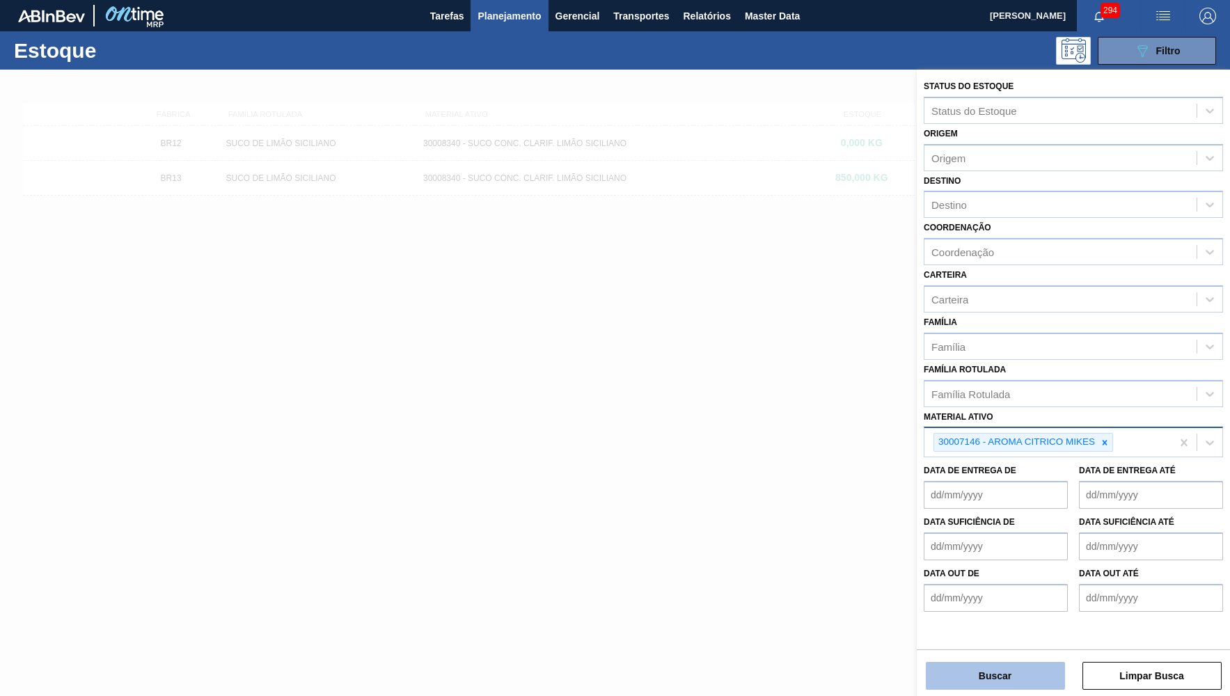
click at [991, 678] on button "Buscar" at bounding box center [995, 676] width 139 height 28
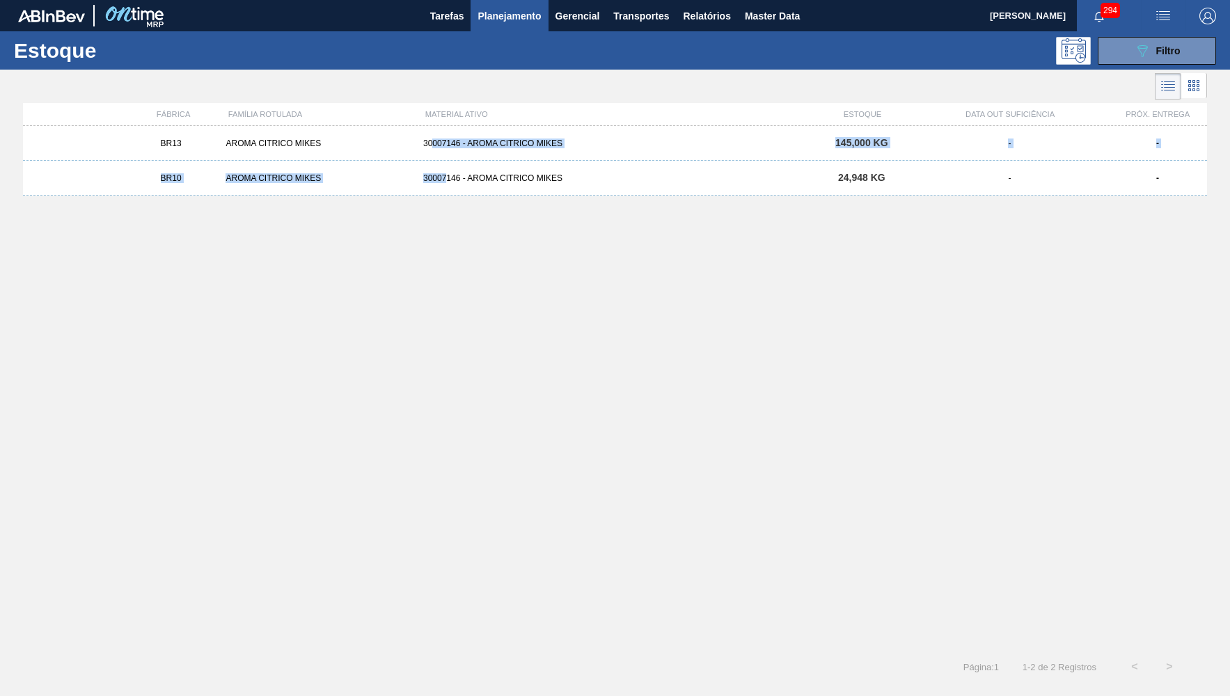
drag, startPoint x: 447, startPoint y: 168, endPoint x: 431, endPoint y: 157, distance: 19.5
click at [431, 157] on div "BR13 AROMA CITRICO MIKES 30007146 - AROMA CITRICO MIKES 145,000 KG - - BR10 ARO…" at bounding box center [615, 383] width 1184 height 515
click at [429, 153] on div "BR13 AROMA CITRICO MIKES 30007146 - AROMA CITRICO MIKES 145,000 KG - -" at bounding box center [615, 143] width 1184 height 35
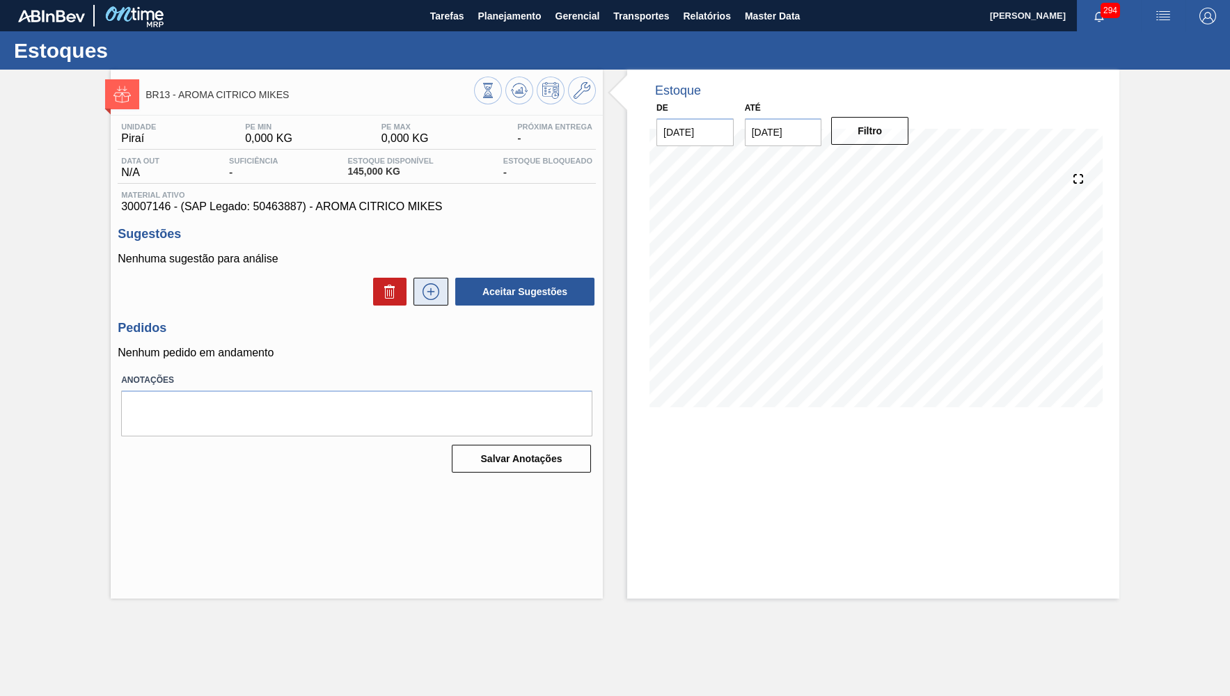
click at [427, 288] on icon at bounding box center [431, 291] width 22 height 17
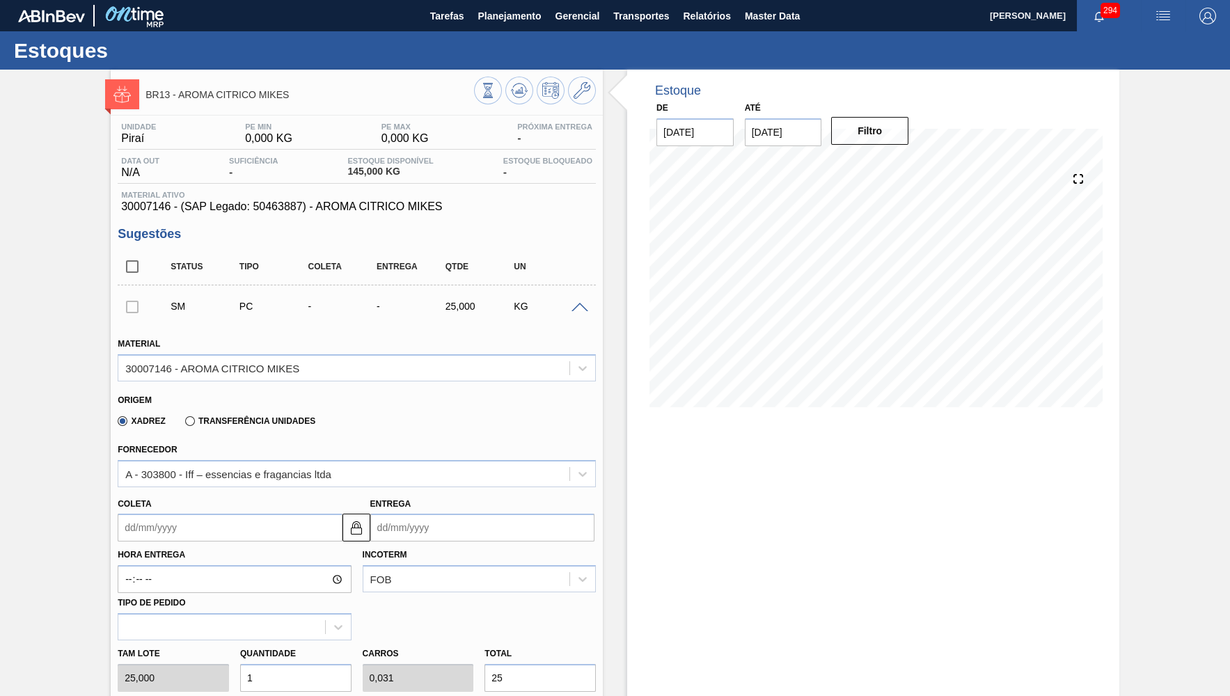
click at [299, 202] on span "30007146 - (SAP Legado: 50463887) - AROMA CITRICO MIKES" at bounding box center [356, 206] width 471 height 13
click at [503, 6] on button "Planejamento" at bounding box center [509, 15] width 77 height 31
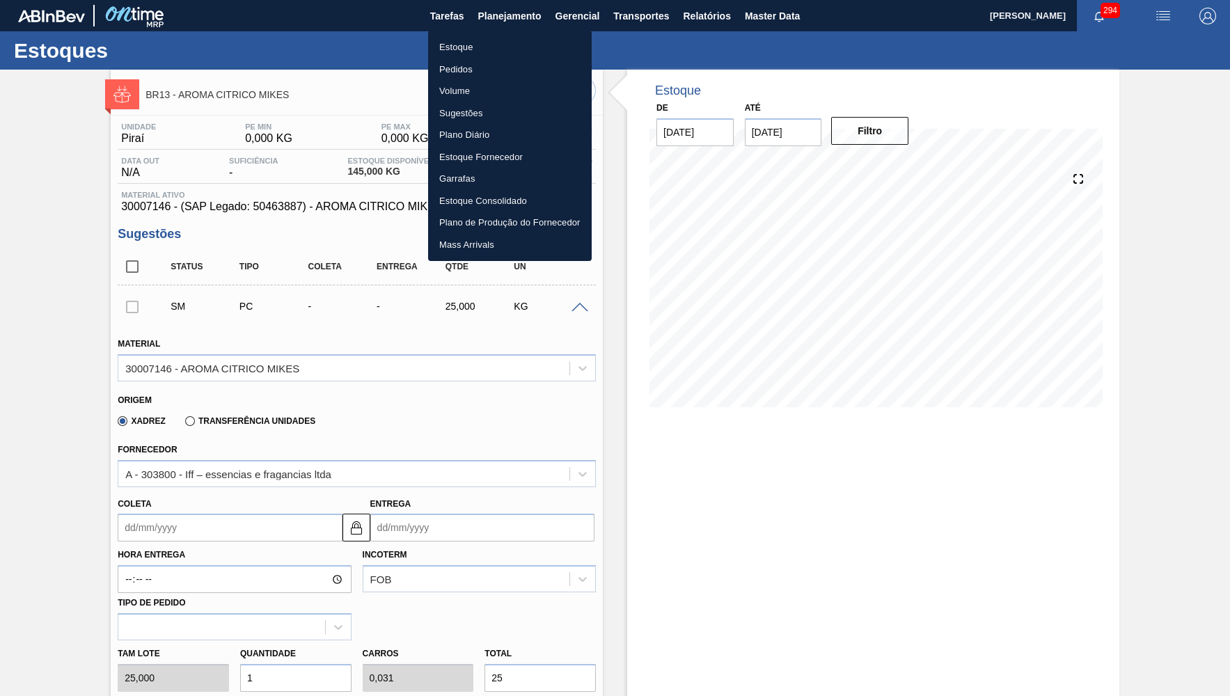
drag, startPoint x: 501, startPoint y: 44, endPoint x: 1017, endPoint y: 4, distance: 518.1
click at [501, 44] on li "Estoque" at bounding box center [510, 47] width 164 height 22
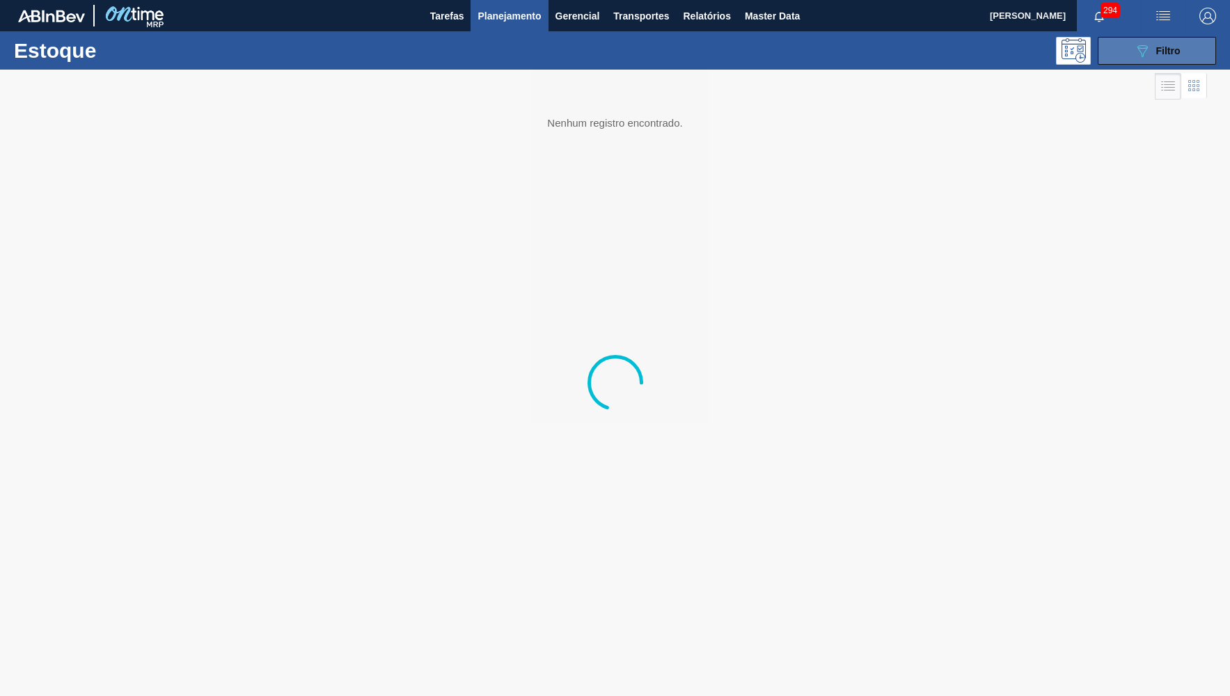
click at [1124, 52] on button "089F7B8B-B2A5-4AFE-B5C0-19BA573D28AC Filtro" at bounding box center [1157, 51] width 118 height 28
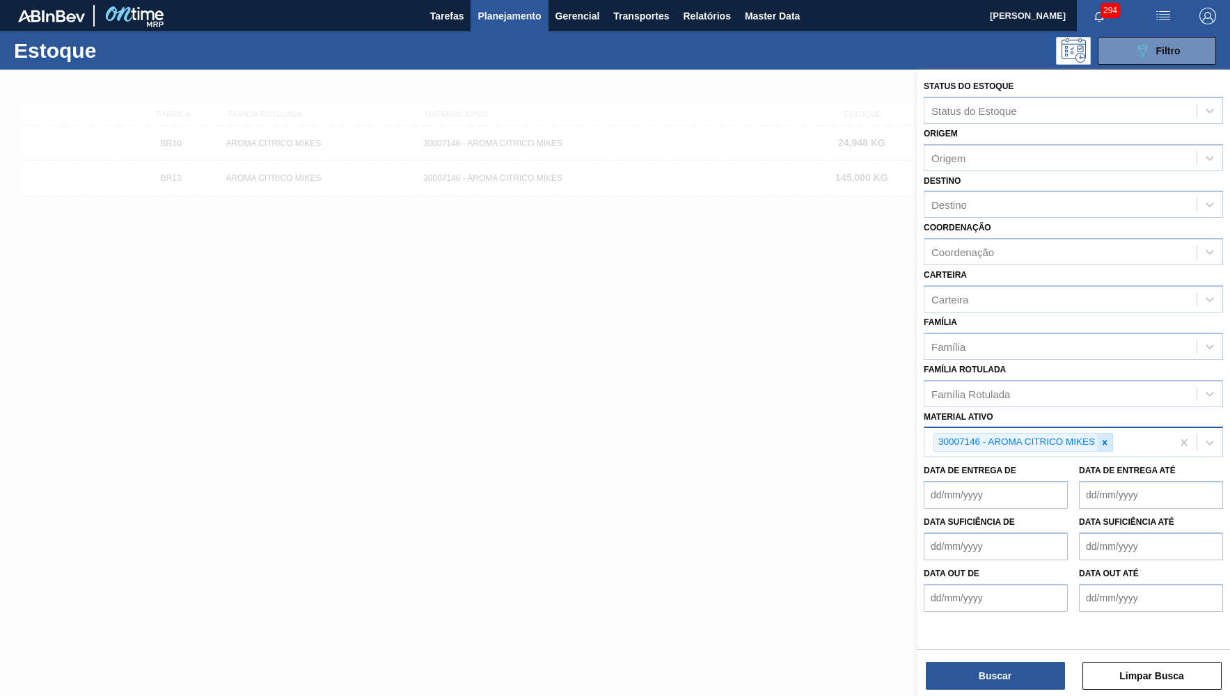
click at [1103, 438] on icon at bounding box center [1105, 443] width 10 height 10
paste ativo "30007141"
type ativo "30007141"
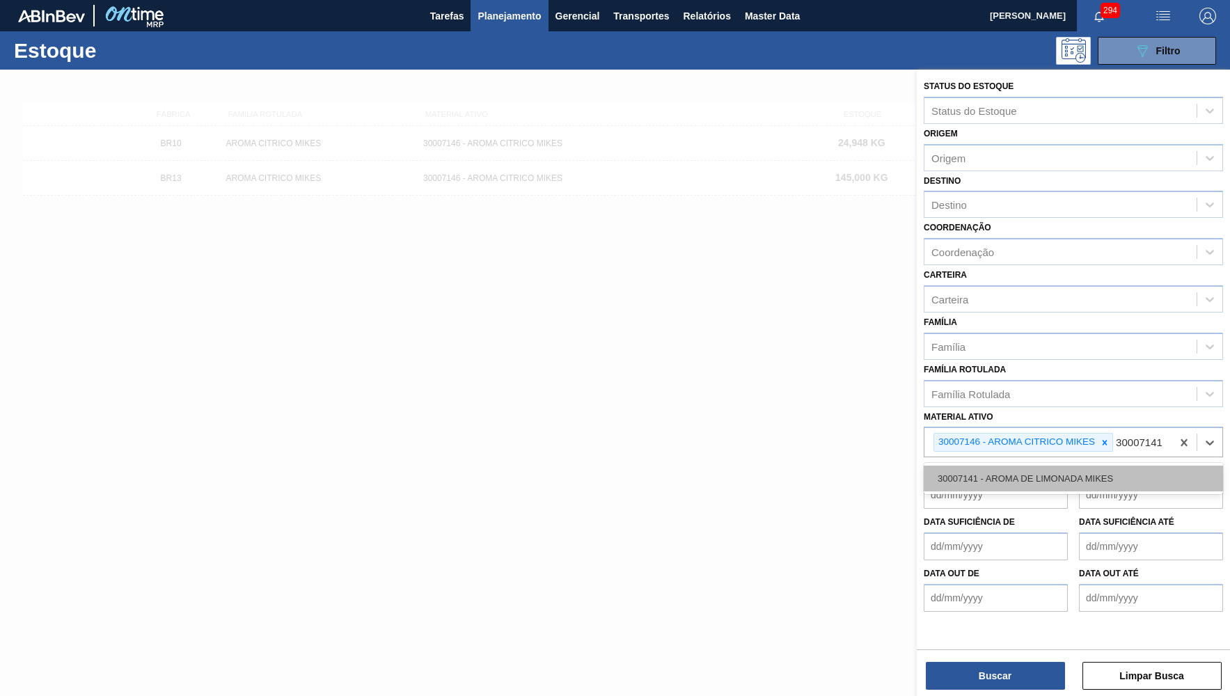
click at [1024, 475] on div "30007141 - AROMA DE LIMONADA MIKES" at bounding box center [1073, 479] width 299 height 26
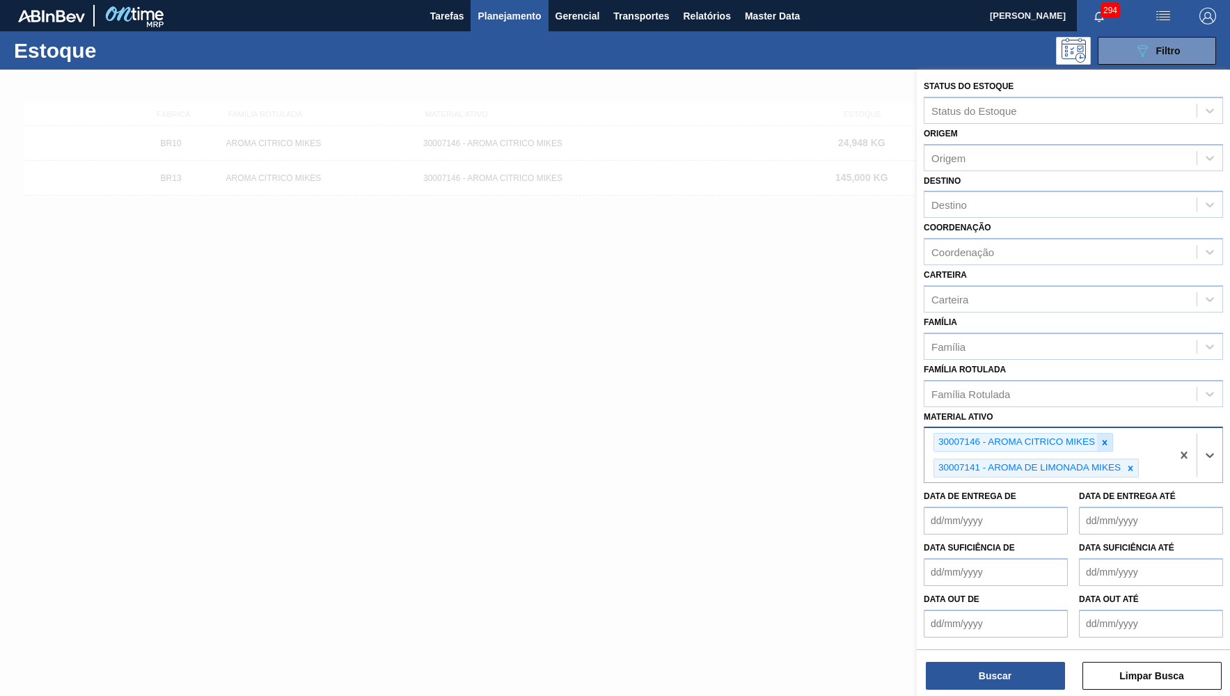
click at [1099, 434] on div at bounding box center [1104, 442] width 15 height 17
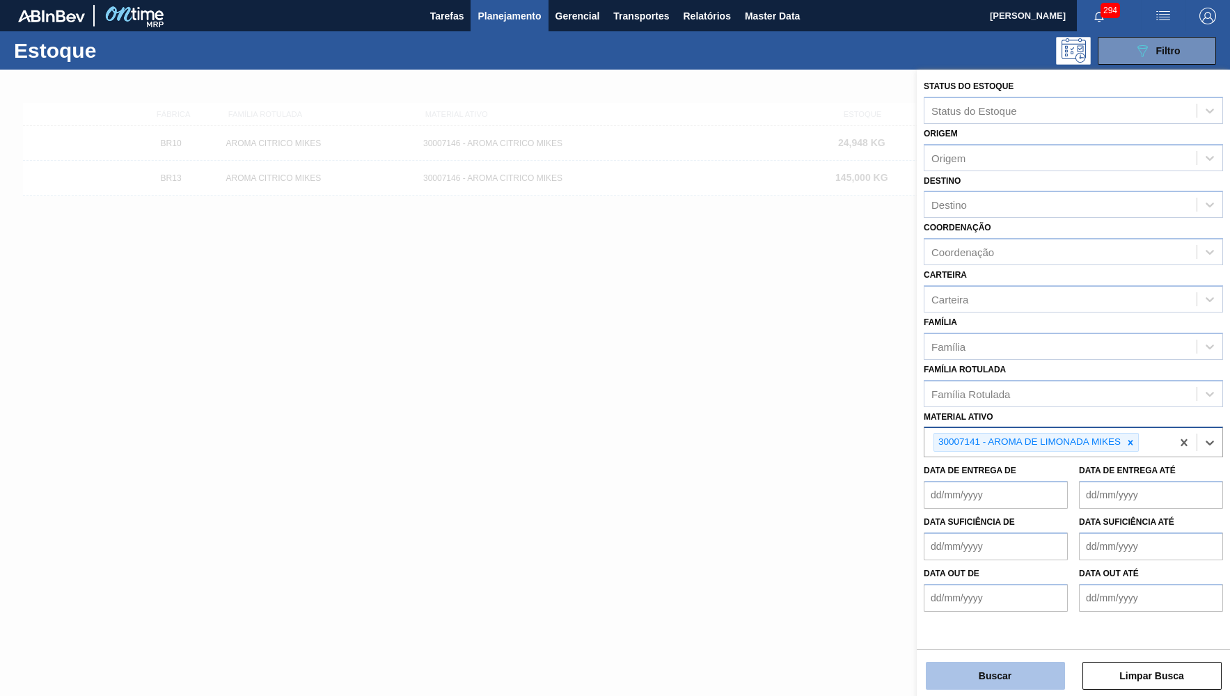
drag, startPoint x: 984, startPoint y: 683, endPoint x: 976, endPoint y: 681, distance: 7.9
click at [976, 681] on button "Buscar" at bounding box center [995, 676] width 139 height 28
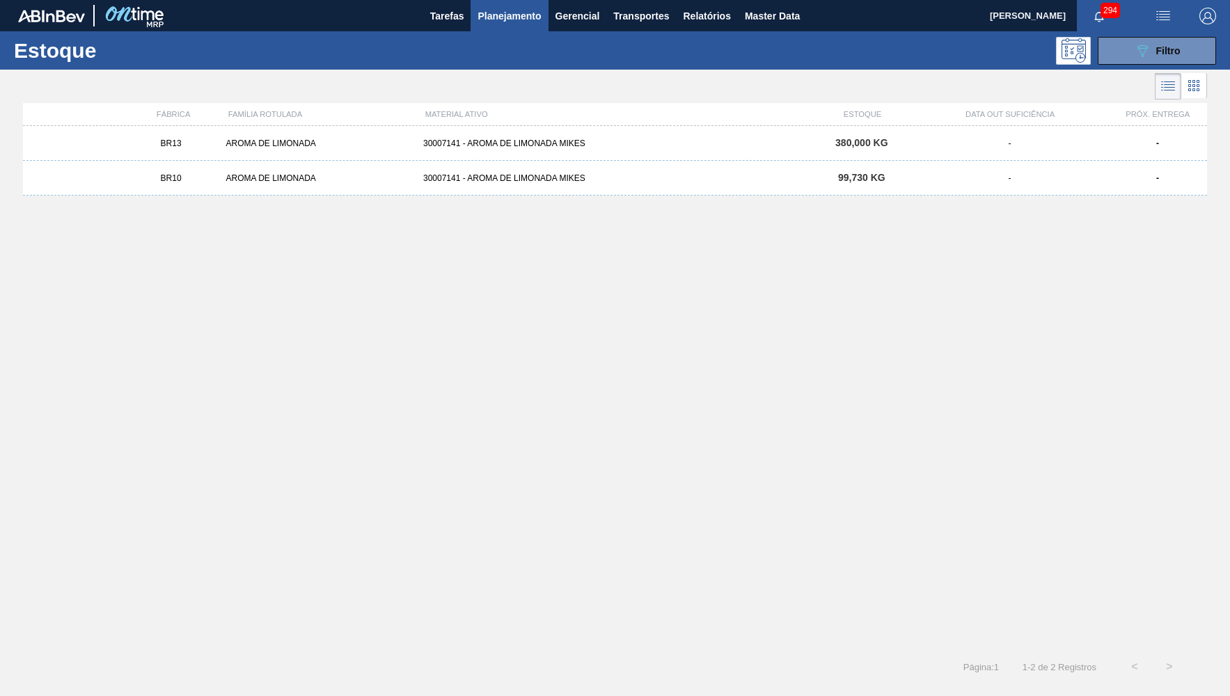
click at [469, 141] on div "30007141 - AROMA DE LIMONADA MIKES" at bounding box center [615, 144] width 395 height 10
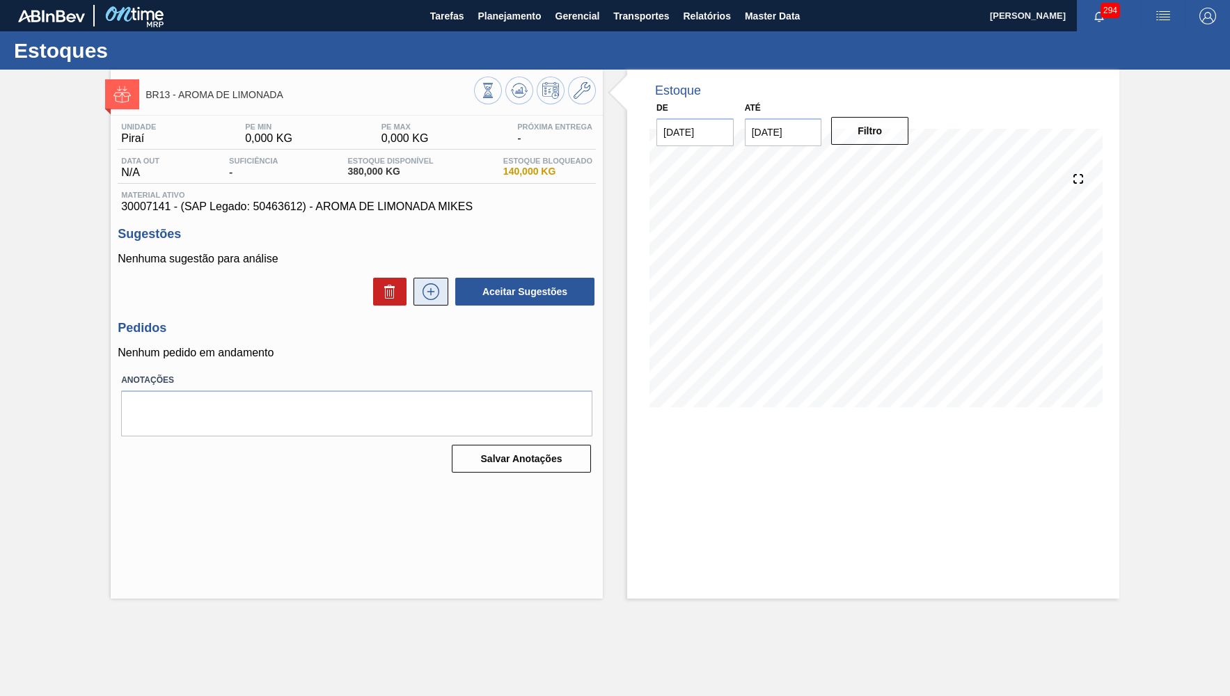
click at [431, 294] on icon at bounding box center [431, 291] width 22 height 17
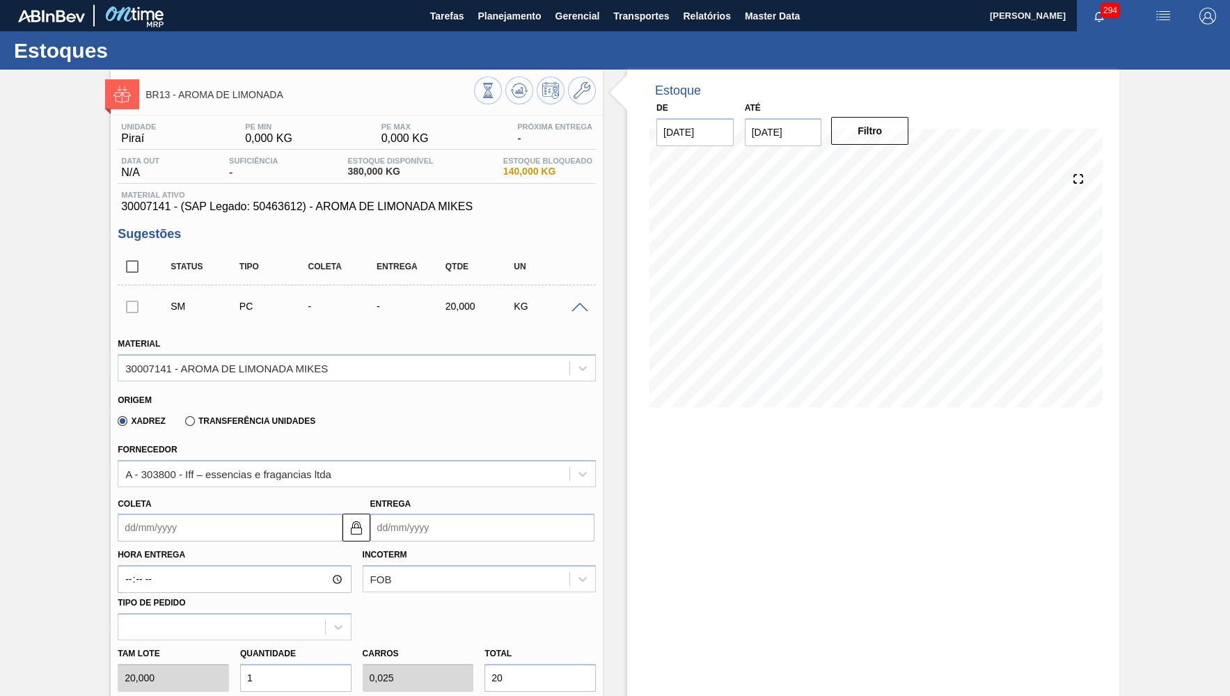
scroll to position [63, 0]
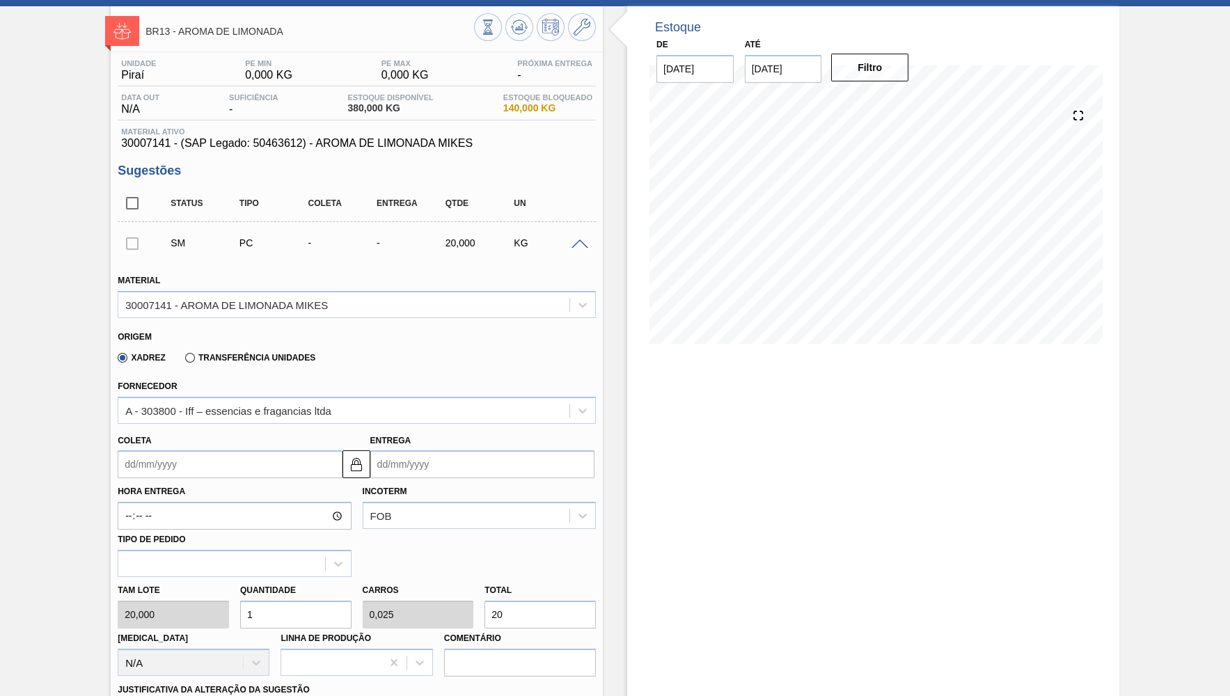
click at [283, 139] on span "30007141 - (SAP Legado: 50463612) - AROMA DE LIMONADA MIKES" at bounding box center [356, 143] width 471 height 13
click at [234, 148] on span "30007141 - (SAP Legado: 50463612) - AROMA DE LIMONADA MIKES" at bounding box center [356, 143] width 471 height 13
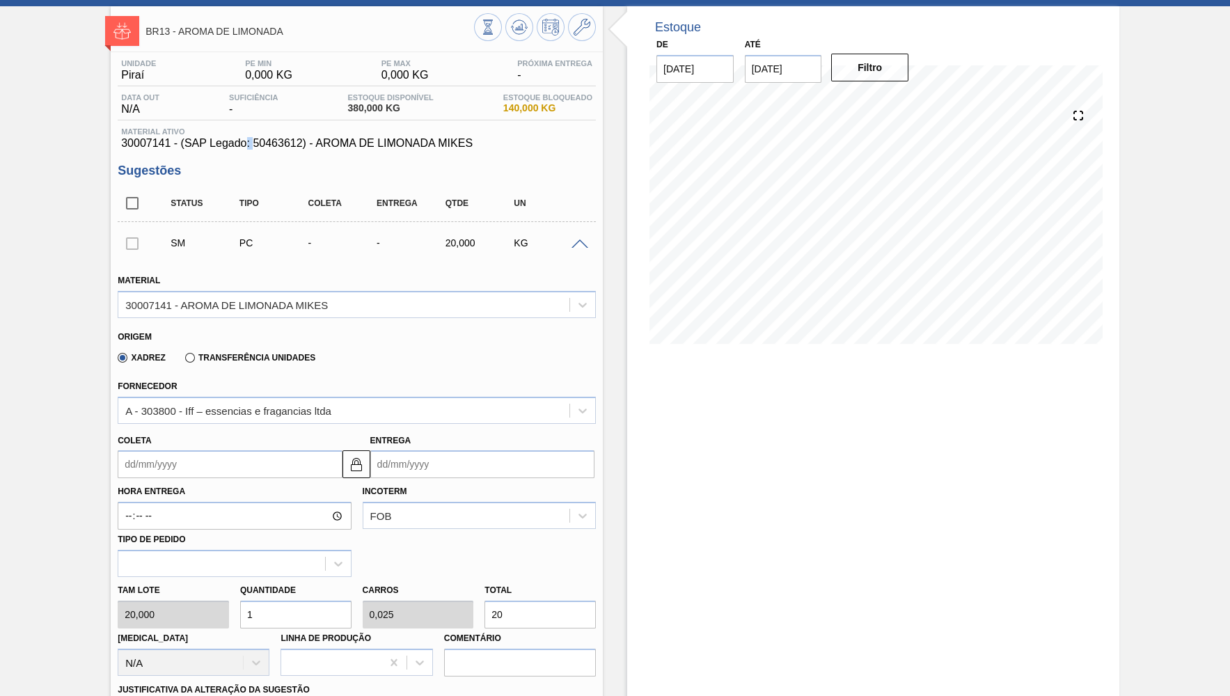
click at [234, 148] on span "30007141 - (SAP Legado: 50463612) - AROMA DE LIMONADA MIKES" at bounding box center [356, 143] width 471 height 13
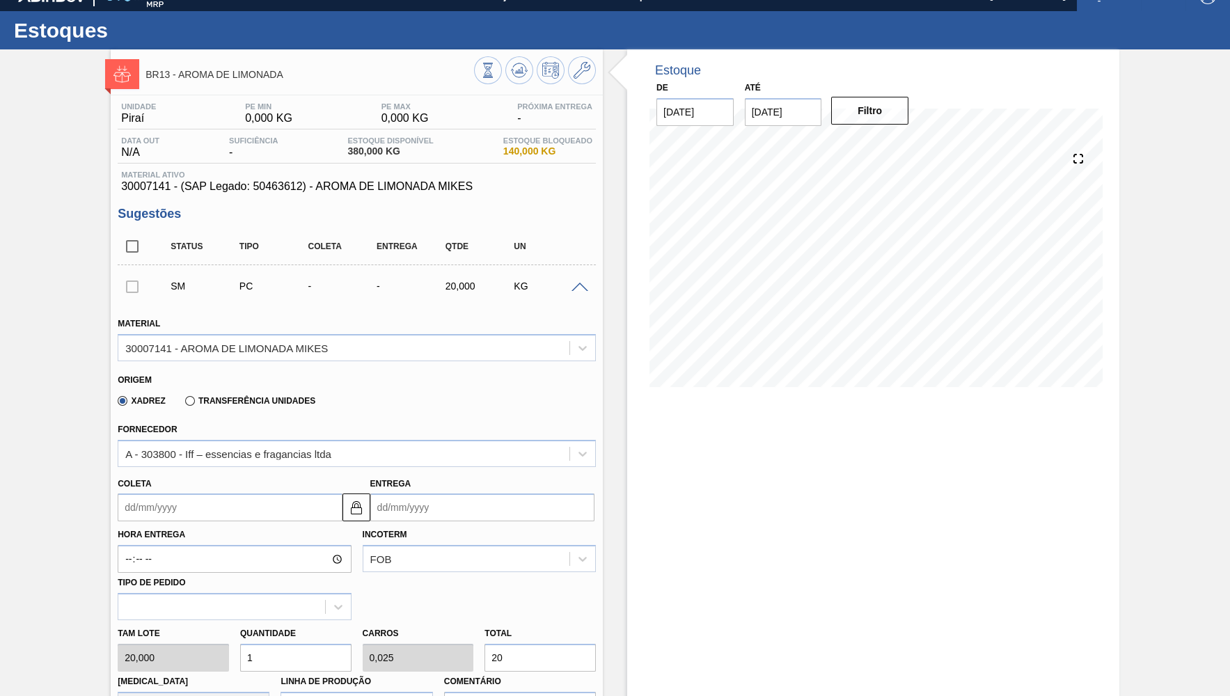
scroll to position [0, 0]
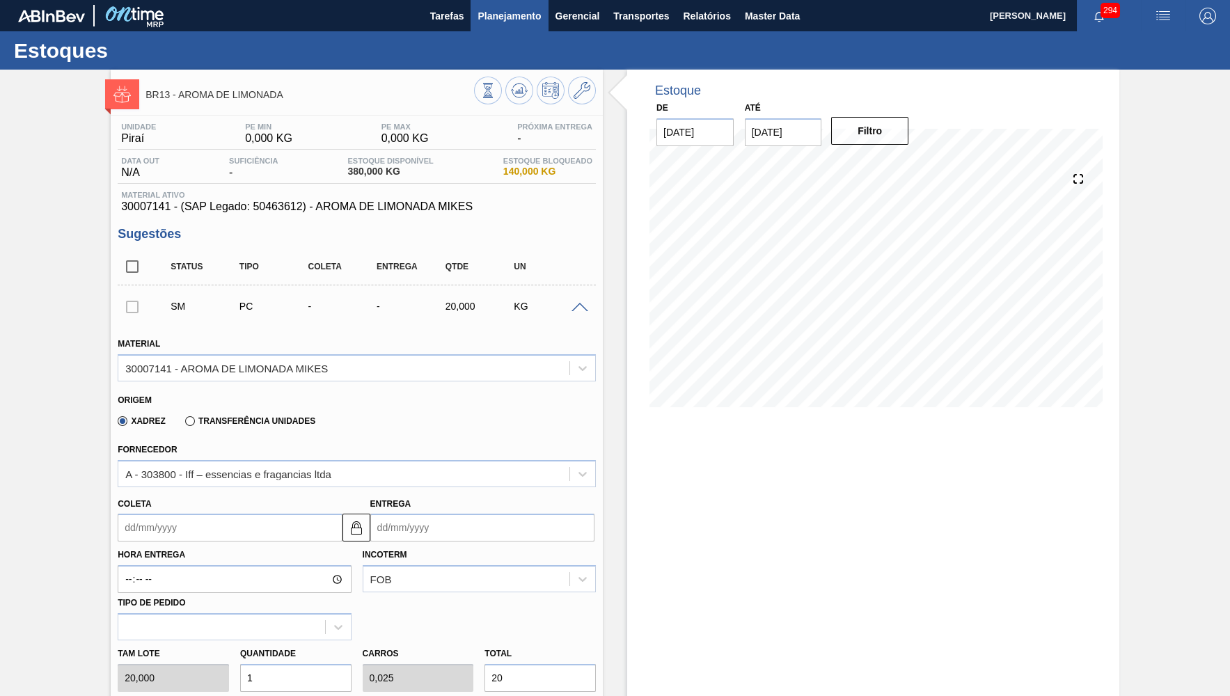
click at [501, 27] on button "Planejamento" at bounding box center [509, 15] width 77 height 31
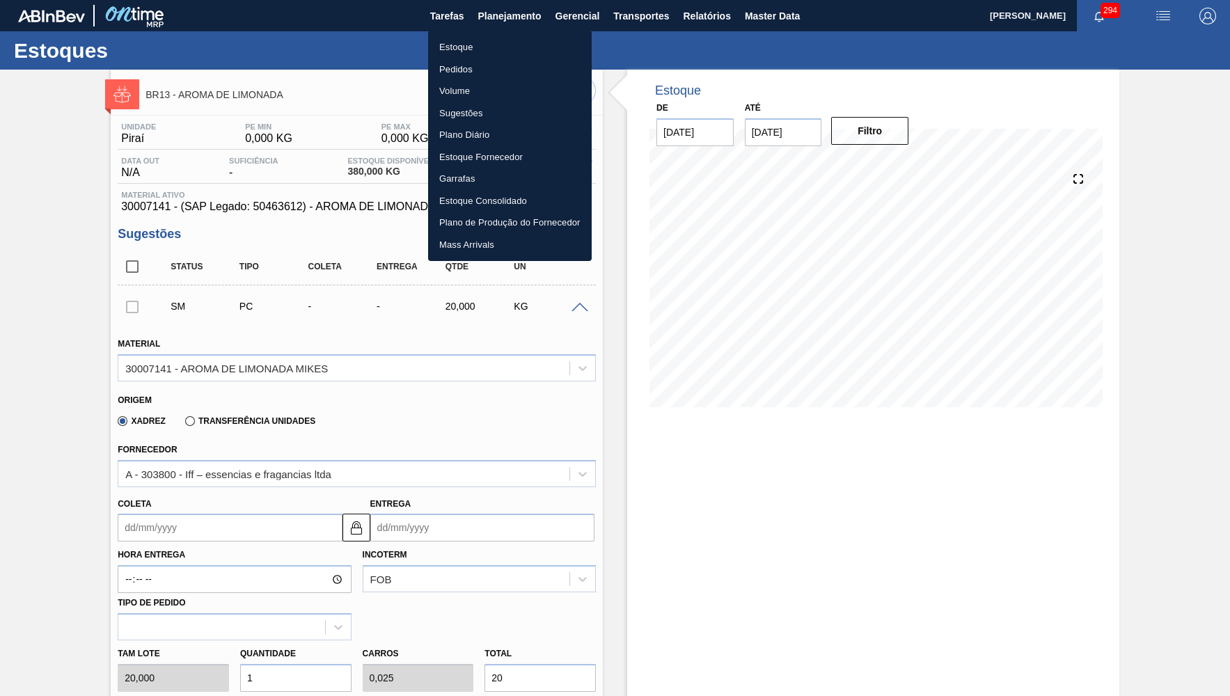
click at [453, 51] on li "Estoque" at bounding box center [510, 47] width 164 height 22
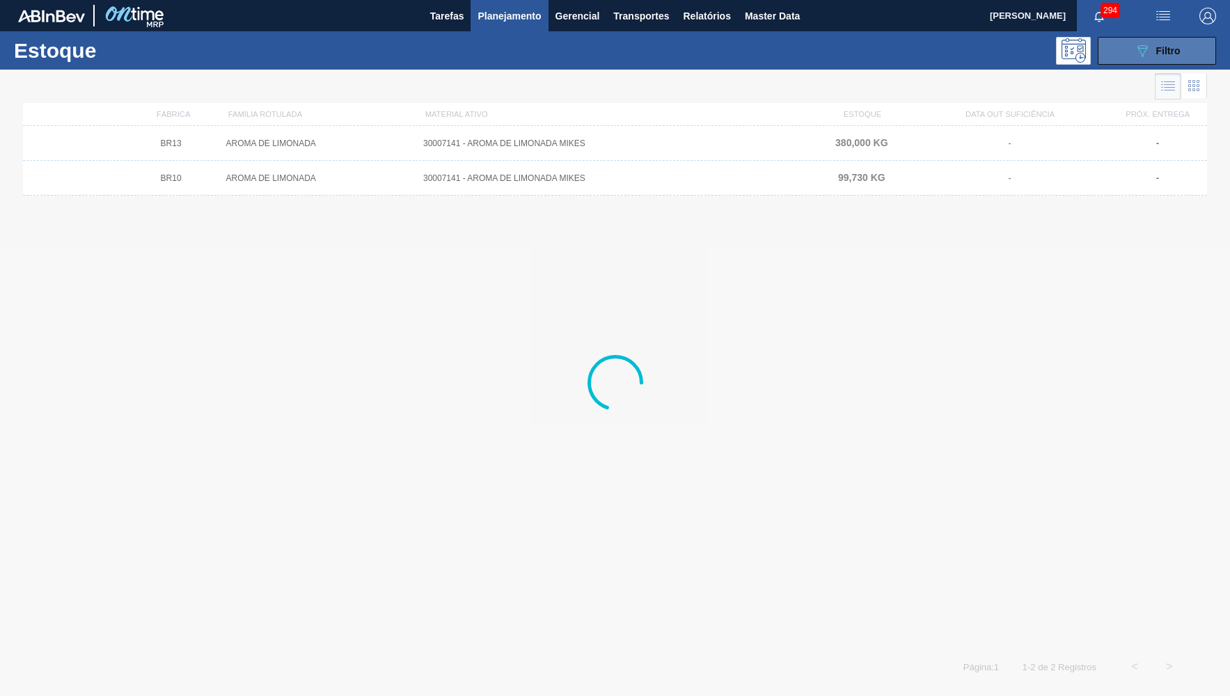
click at [1161, 44] on div "089F7B8B-B2A5-4AFE-B5C0-19BA573D28AC Filtro" at bounding box center [1157, 50] width 47 height 17
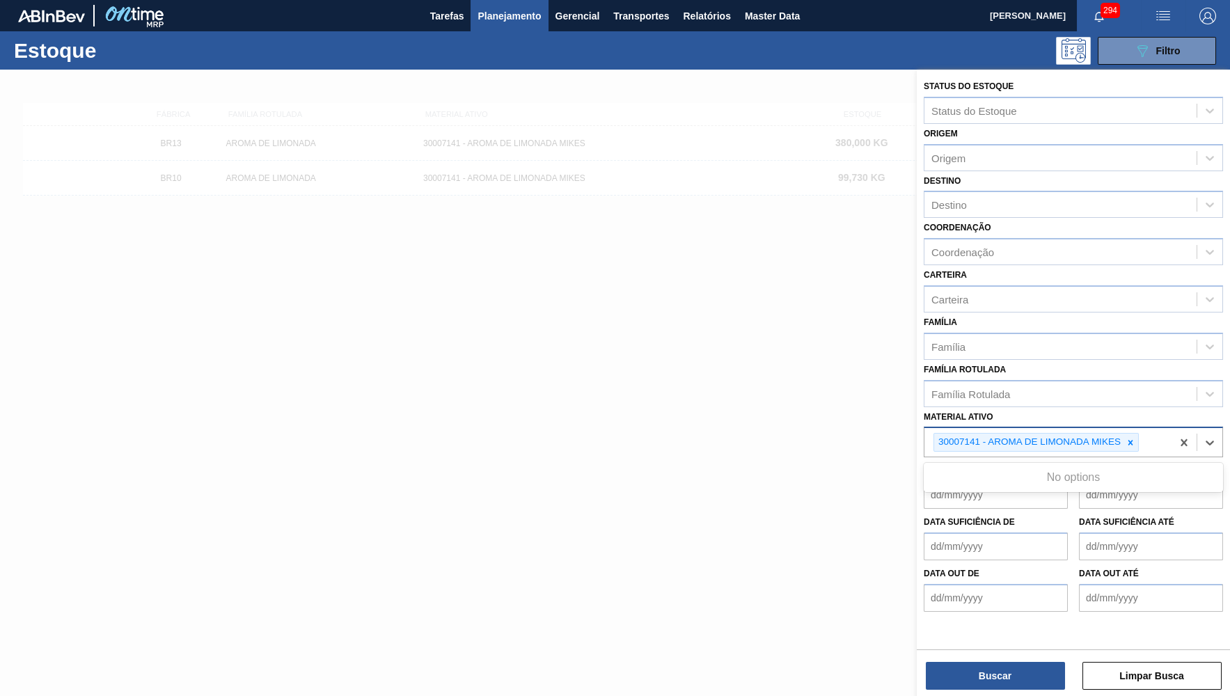
click at [1139, 433] on div "30007141 - AROMA DE LIMONADA MIKES" at bounding box center [1036, 442] width 205 height 19
click at [1129, 434] on div at bounding box center [1130, 442] width 15 height 17
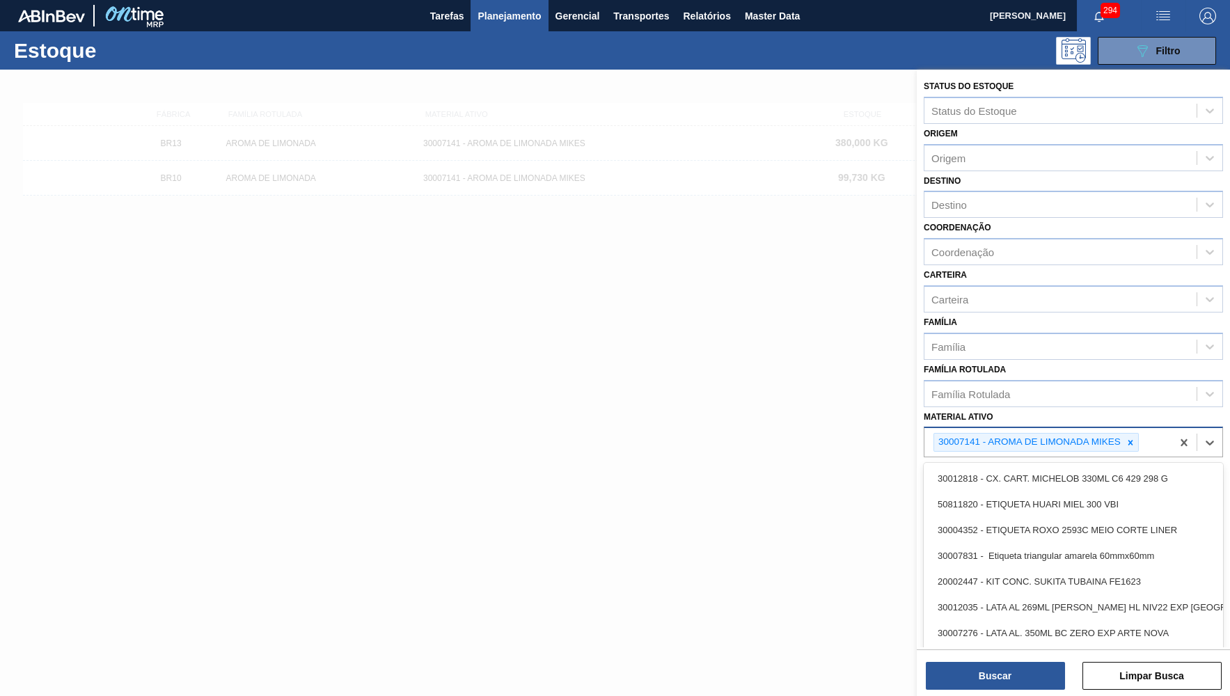
paste ativo "30008340"
type ativo "30008340"
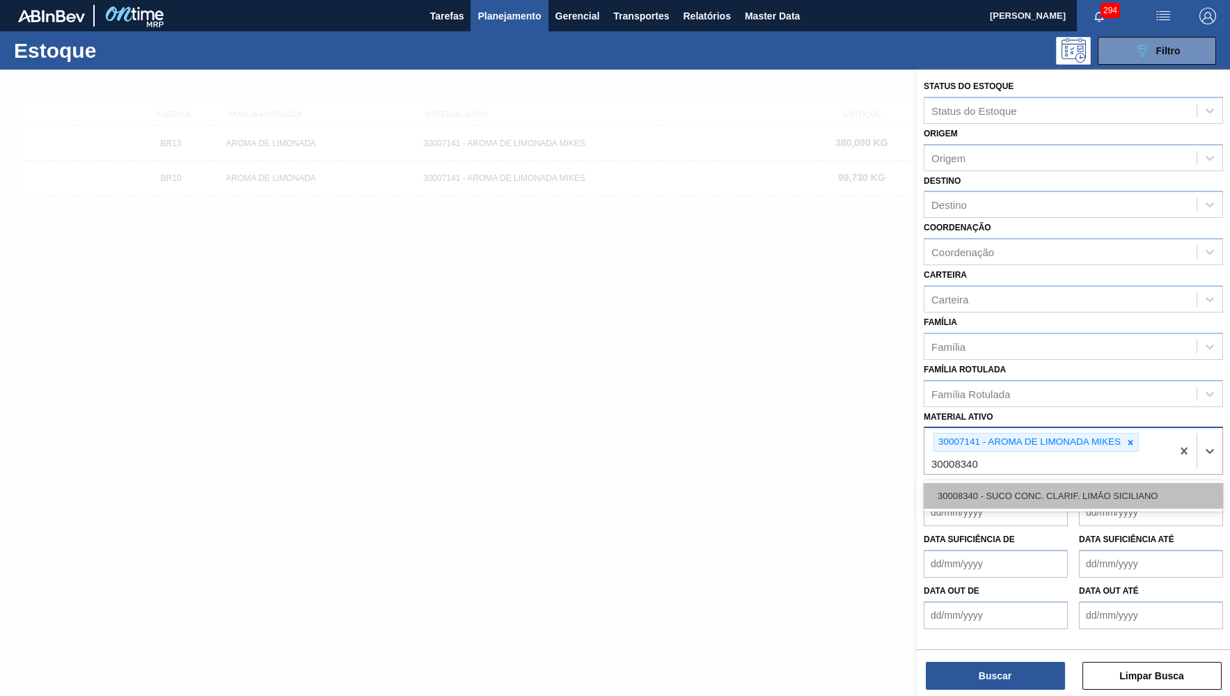
click at [1138, 483] on div "30008340 - SUCO CONC. CLARIF. LIMÃO SICILIANO" at bounding box center [1073, 496] width 299 height 26
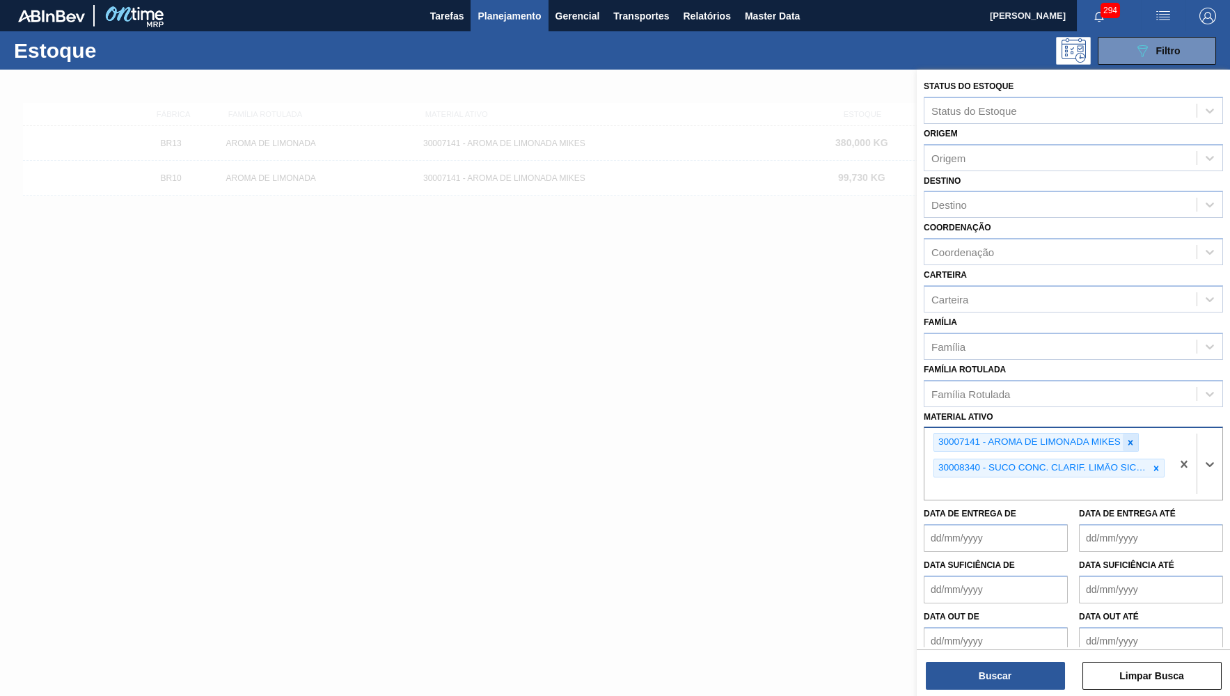
click at [1135, 438] on icon at bounding box center [1131, 443] width 10 height 10
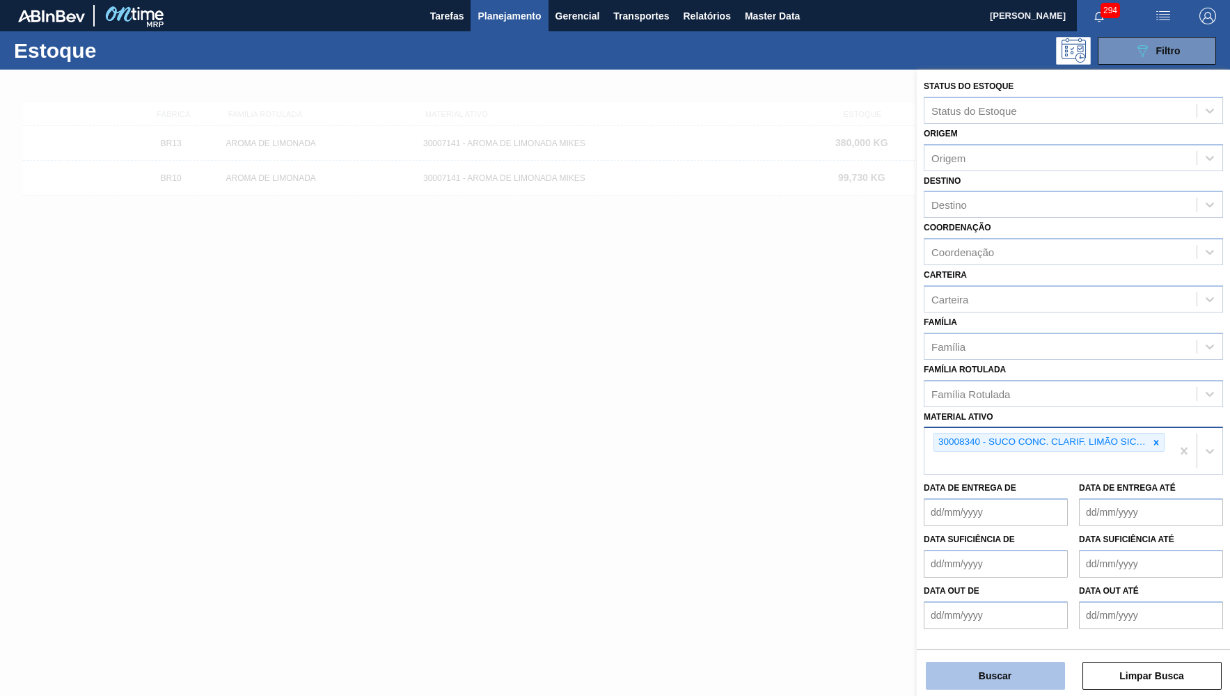
click at [1042, 666] on button "Buscar" at bounding box center [995, 676] width 139 height 28
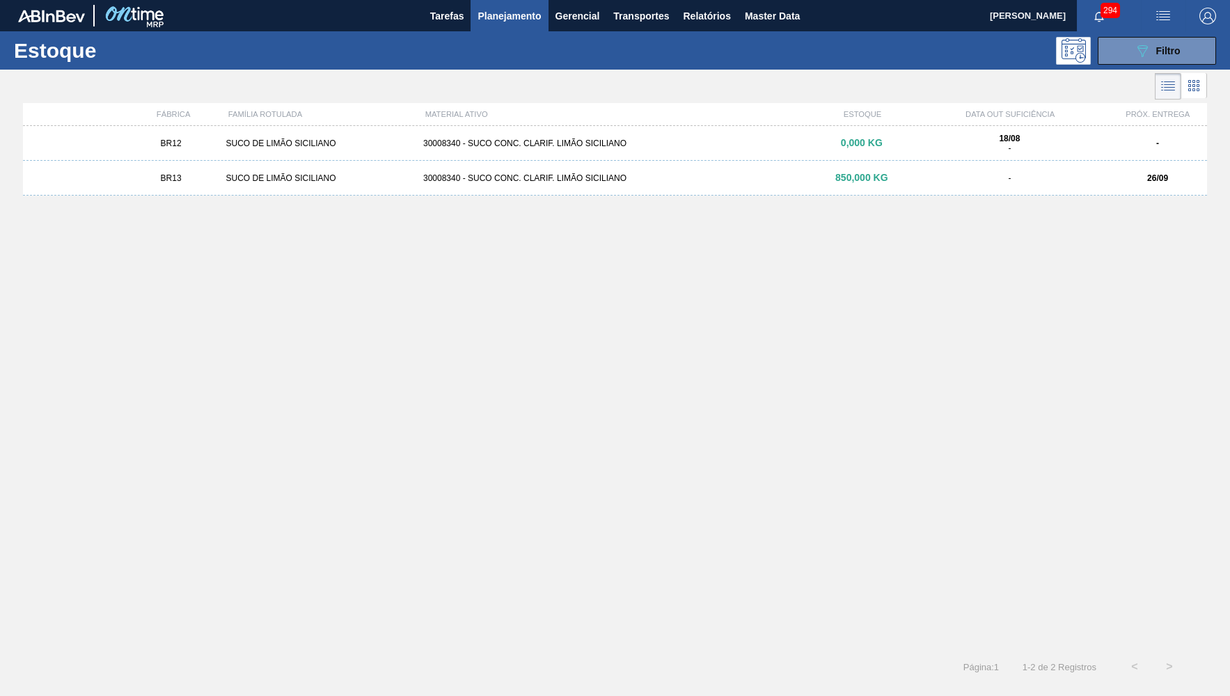
click at [332, 182] on div "SUCO DE LIMÃO SICILIANO" at bounding box center [318, 178] width 197 height 10
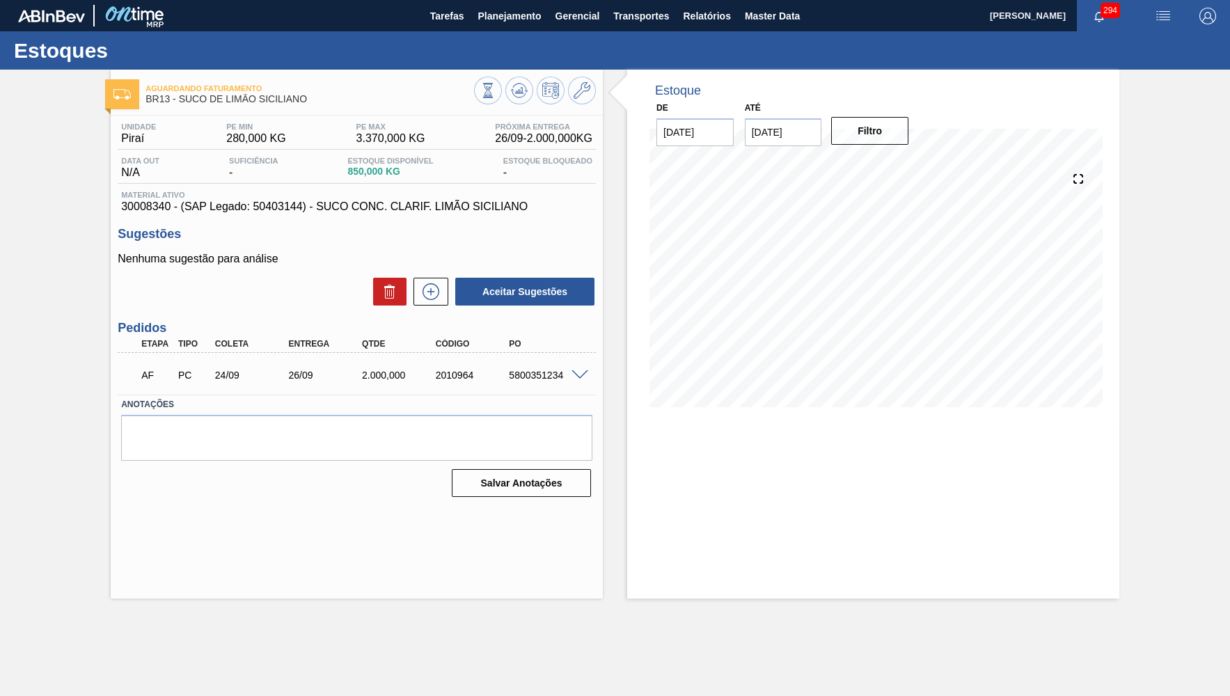
click at [585, 376] on div "5800351234" at bounding box center [546, 375] width 82 height 11
click at [581, 373] on span at bounding box center [580, 375] width 17 height 10
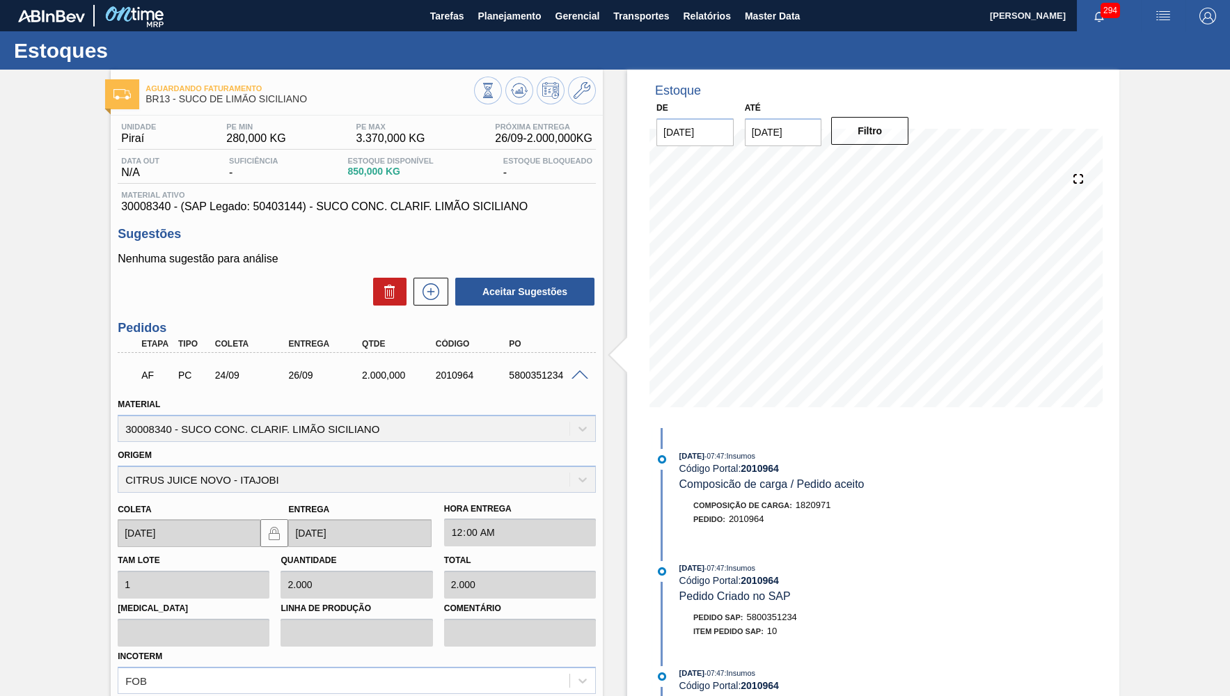
click at [273, 205] on span "30008340 - (SAP Legado: 50403144) - SUCO CONC. CLARIF. LIMÃO SICILIANO" at bounding box center [356, 206] width 471 height 13
click at [338, 256] on p "Nenhuma sugestão para análise" at bounding box center [357, 259] width 478 height 13
click at [330, 211] on span "30008340 - (SAP Legado: 50403144) - SUCO CONC. CLARIF. LIMÃO SICILIANO" at bounding box center [356, 206] width 471 height 13
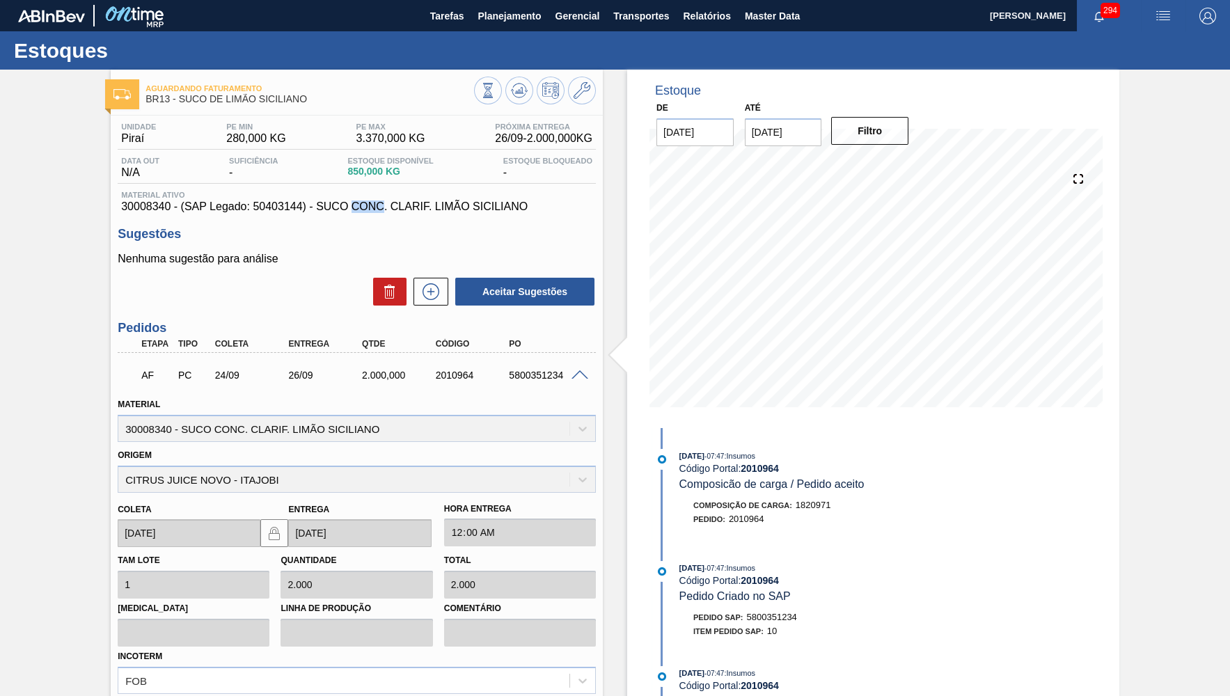
click at [330, 211] on span "30008340 - (SAP Legado: 50403144) - SUCO CONC. CLARIF. LIMÃO SICILIANO" at bounding box center [356, 206] width 471 height 13
click at [369, 244] on div "Sugestões Nenhuma sugestão para análise Aceitar Sugestões" at bounding box center [357, 267] width 478 height 80
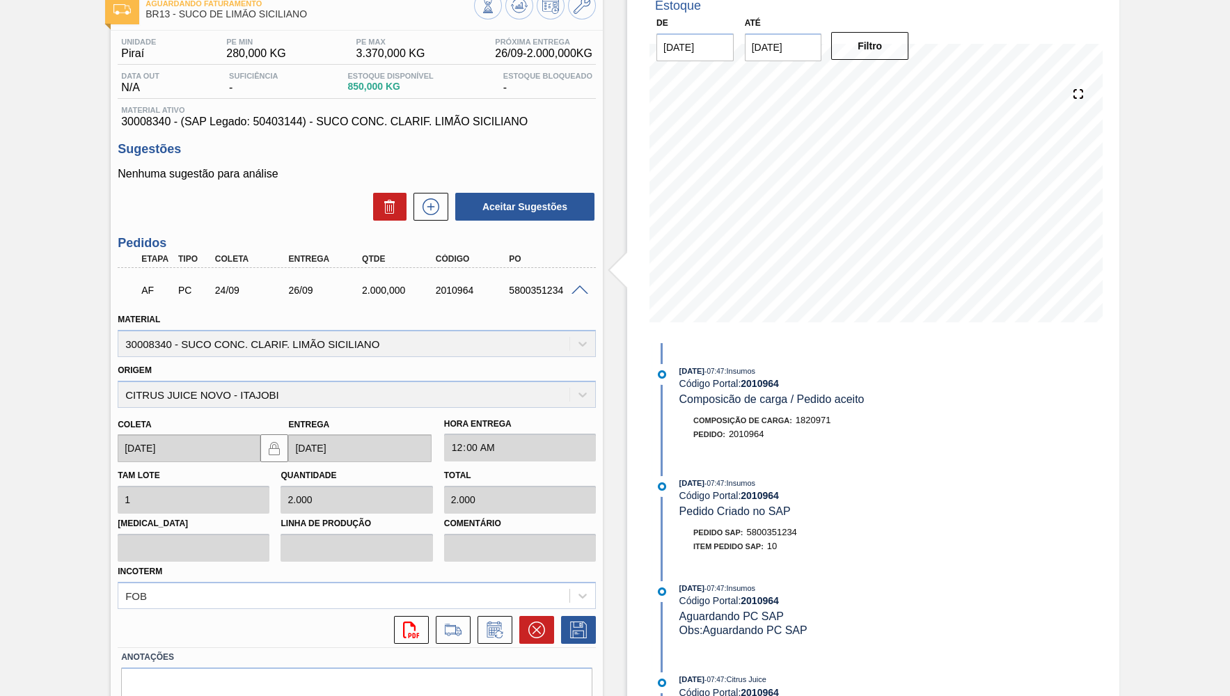
scroll to position [130, 0]
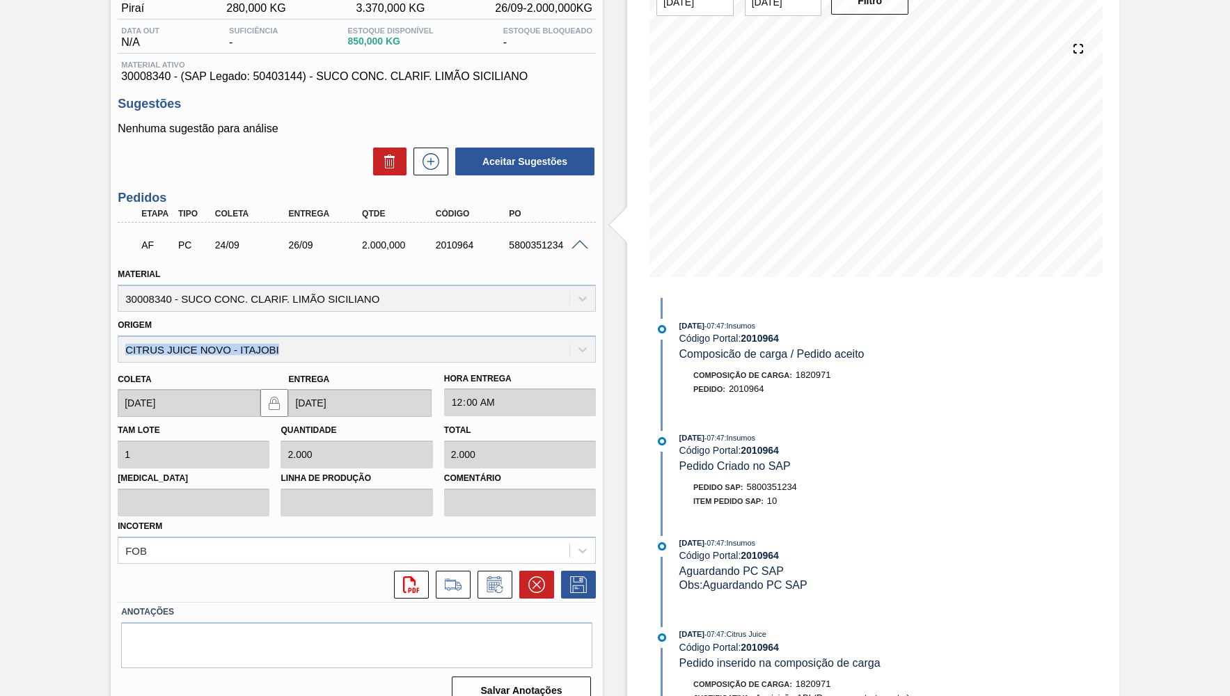
drag, startPoint x: 311, startPoint y: 342, endPoint x: 89, endPoint y: 339, distance: 222.1
click at [89, 339] on div "Aguardando Faturamento BR13 - SUCO DE LIMÃO SICILIANO Unidade Piraí PE MIN 280,…" at bounding box center [615, 327] width 1230 height 777
copy div "CITRUS JUICE NOVO - ITAJOBI"
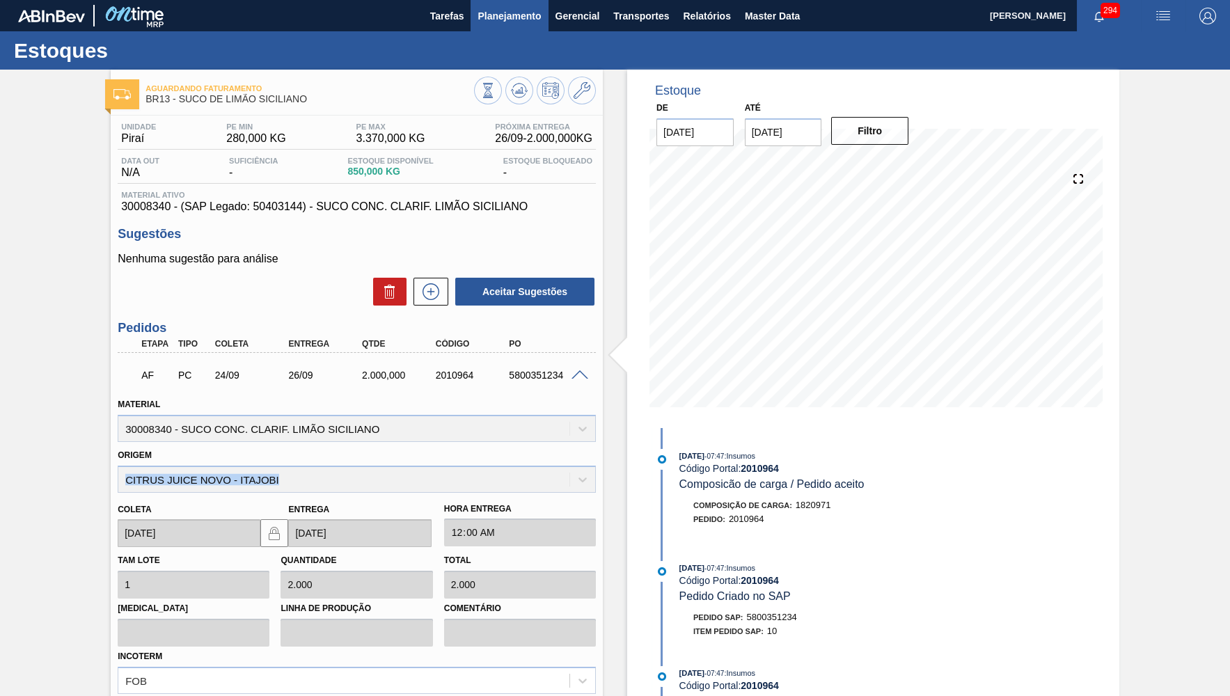
click at [517, 10] on span "Planejamento" at bounding box center [509, 16] width 63 height 17
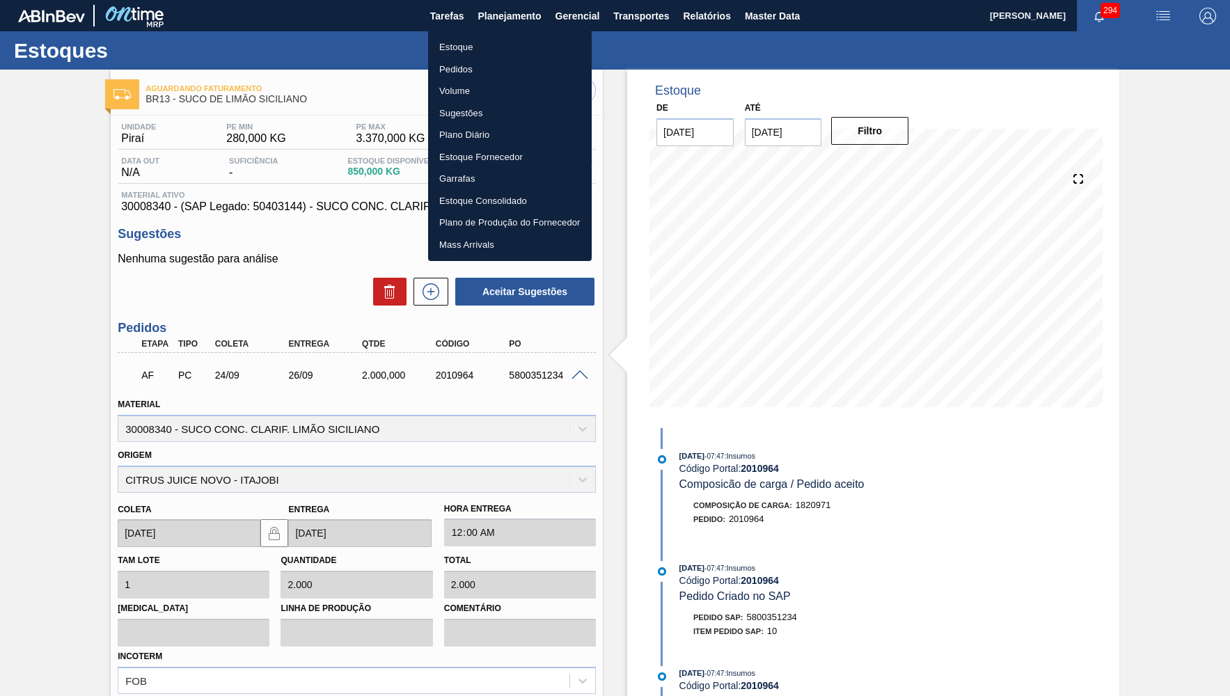
click at [490, 51] on li "Estoque" at bounding box center [510, 47] width 164 height 22
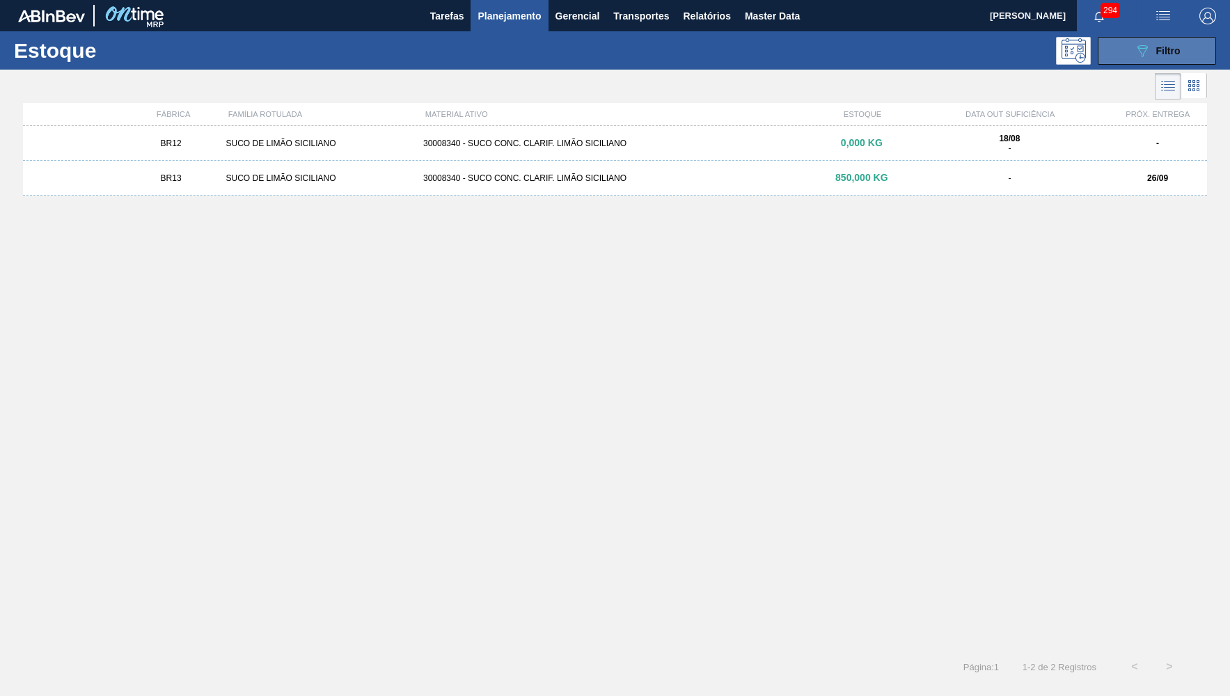
click at [1147, 61] on button "089F7B8B-B2A5-4AFE-B5C0-19BA573D28AC Filtro" at bounding box center [1157, 51] width 118 height 28
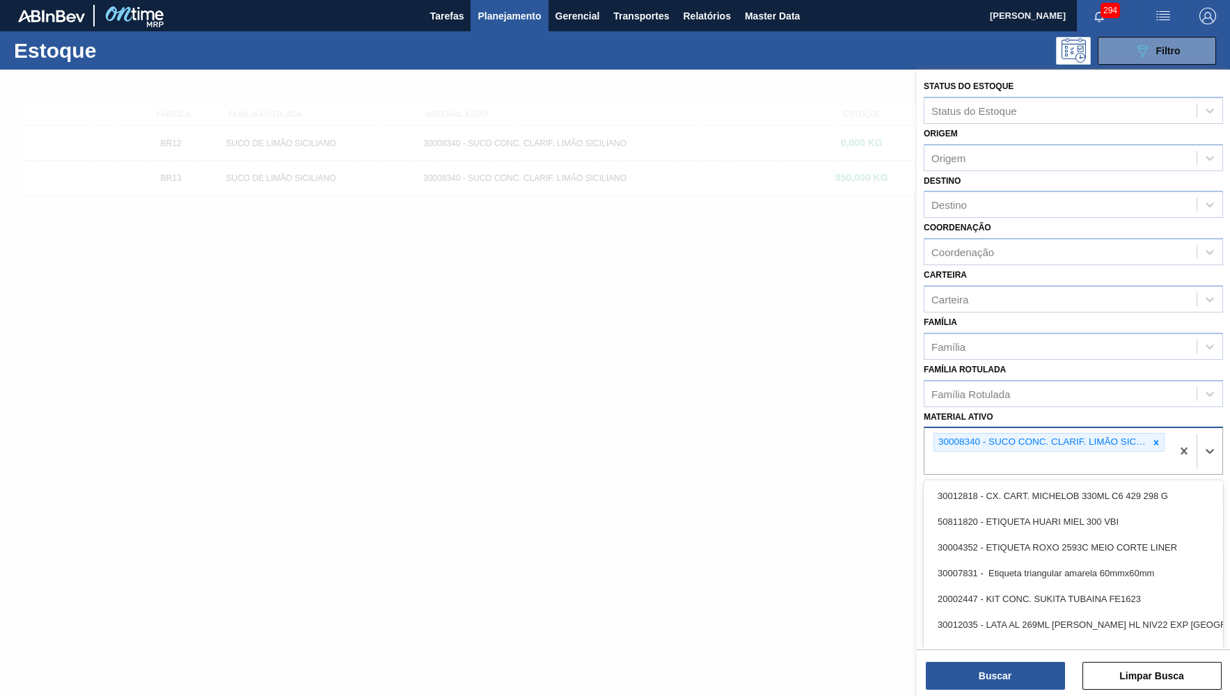
click at [1146, 434] on div "30008340 - SUCO CONC. CLARIF. LIMÃO SICILIANO" at bounding box center [1041, 442] width 214 height 17
click at [1154, 438] on icon at bounding box center [1156, 443] width 10 height 10
paste ativo "30007146"
type ativo "30007146"
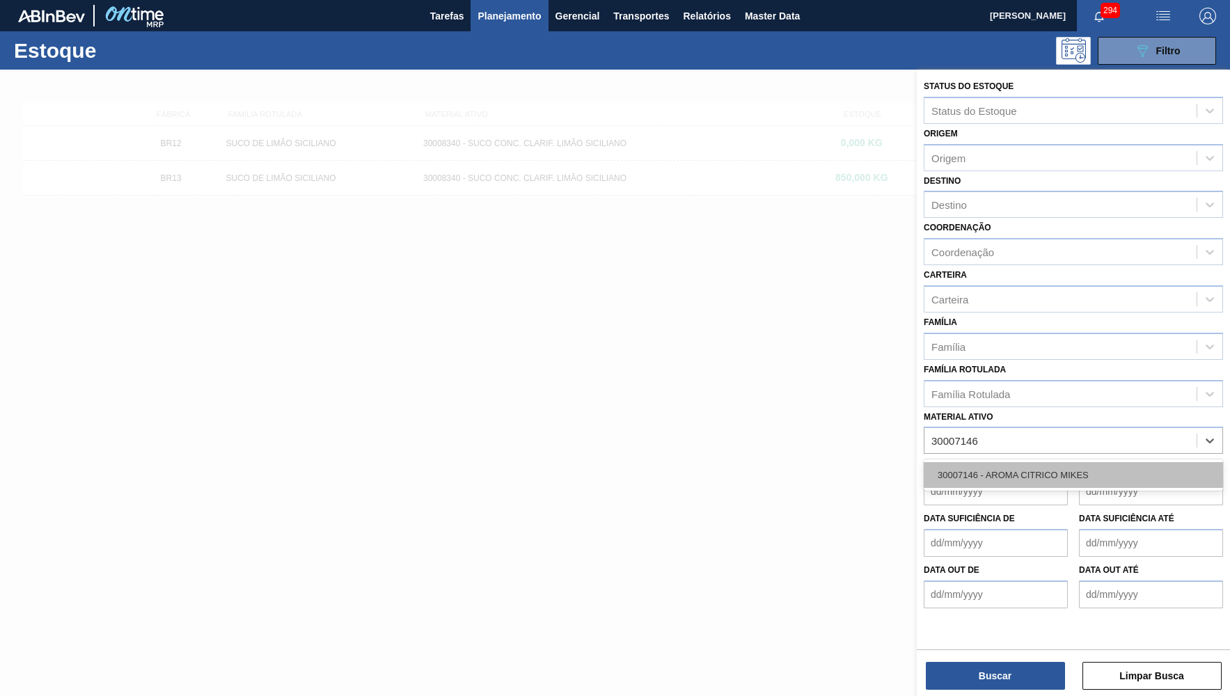
click at [954, 462] on div "30007146 - AROMA CITRICO MIKES" at bounding box center [1073, 475] width 299 height 26
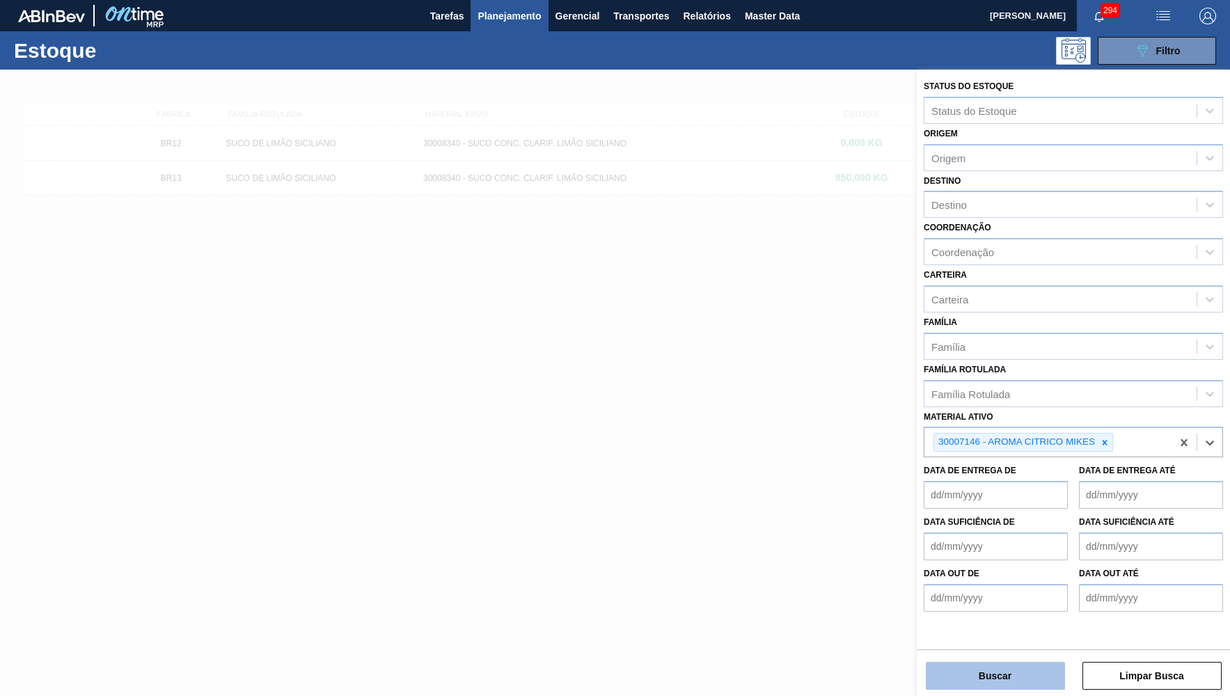
click at [989, 677] on button "Buscar" at bounding box center [995, 676] width 139 height 28
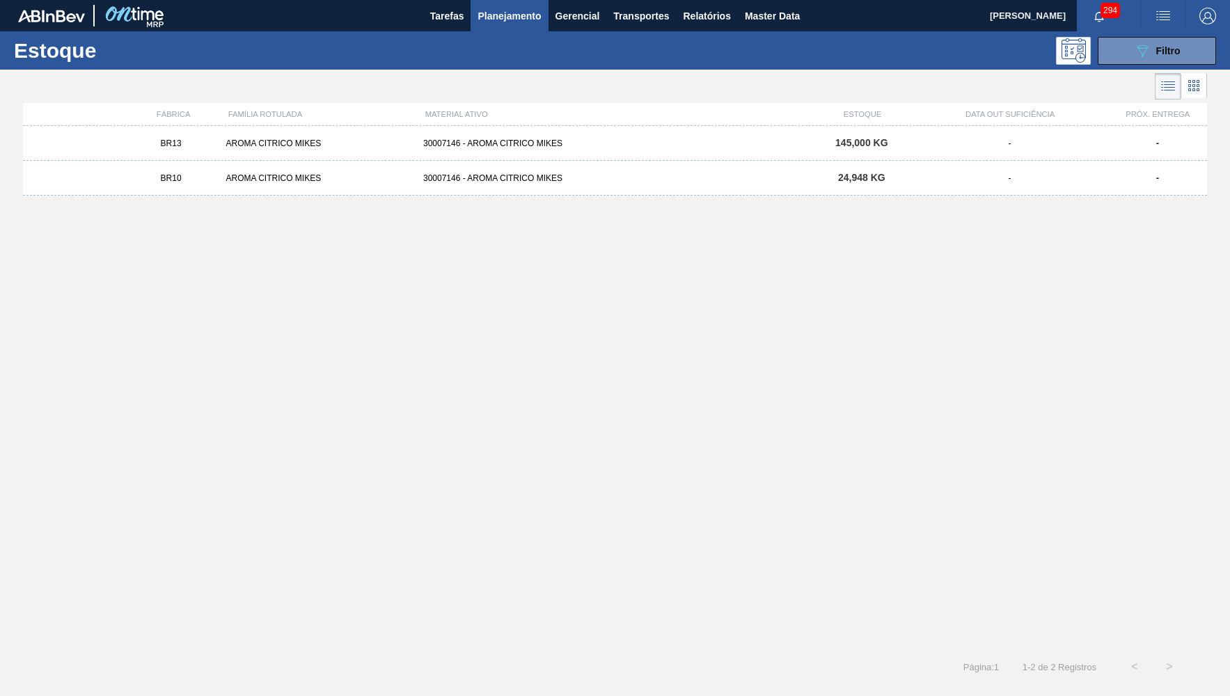
click at [434, 142] on div "30007146 - AROMA CITRICO MIKES" at bounding box center [615, 144] width 395 height 10
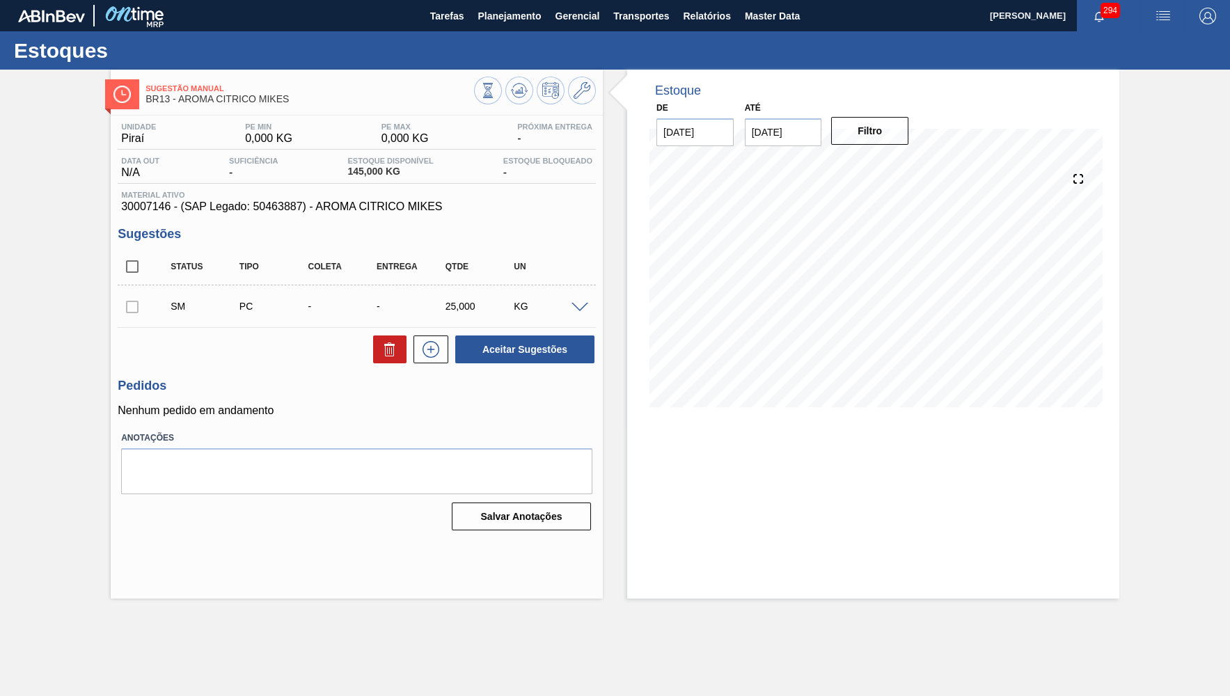
click at [417, 365] on div "Unidade Piraí PE MIN 0,000 KG PE MAX 0,000 KG Próxima Entrega - Data out N/A Su…" at bounding box center [357, 326] width 492 height 420
click at [434, 355] on button at bounding box center [431, 350] width 35 height 28
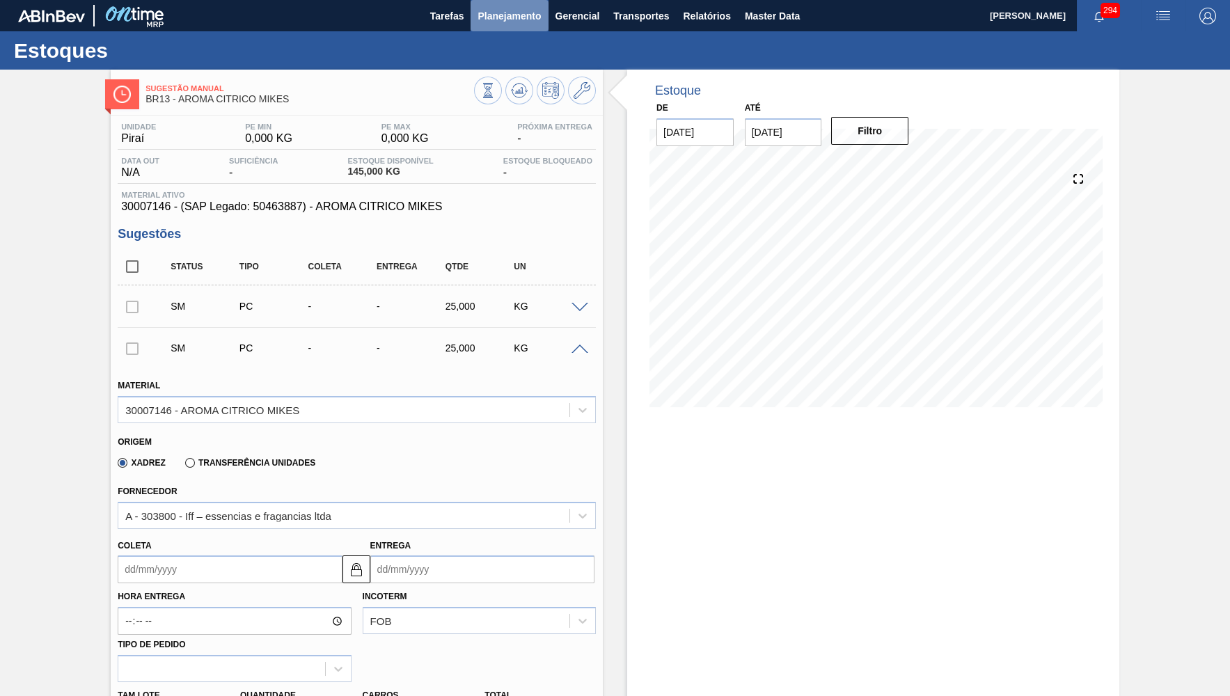
click at [503, 5] on button "Planejamento" at bounding box center [509, 15] width 77 height 31
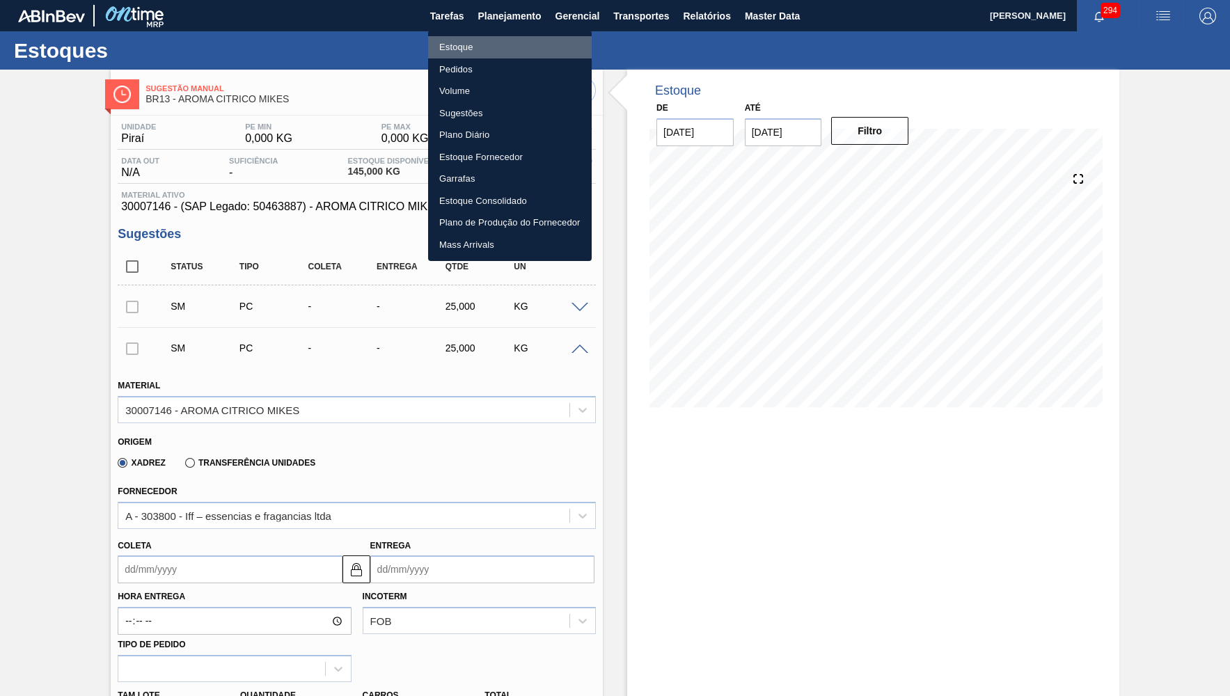
click at [485, 43] on li "Estoque" at bounding box center [510, 47] width 164 height 22
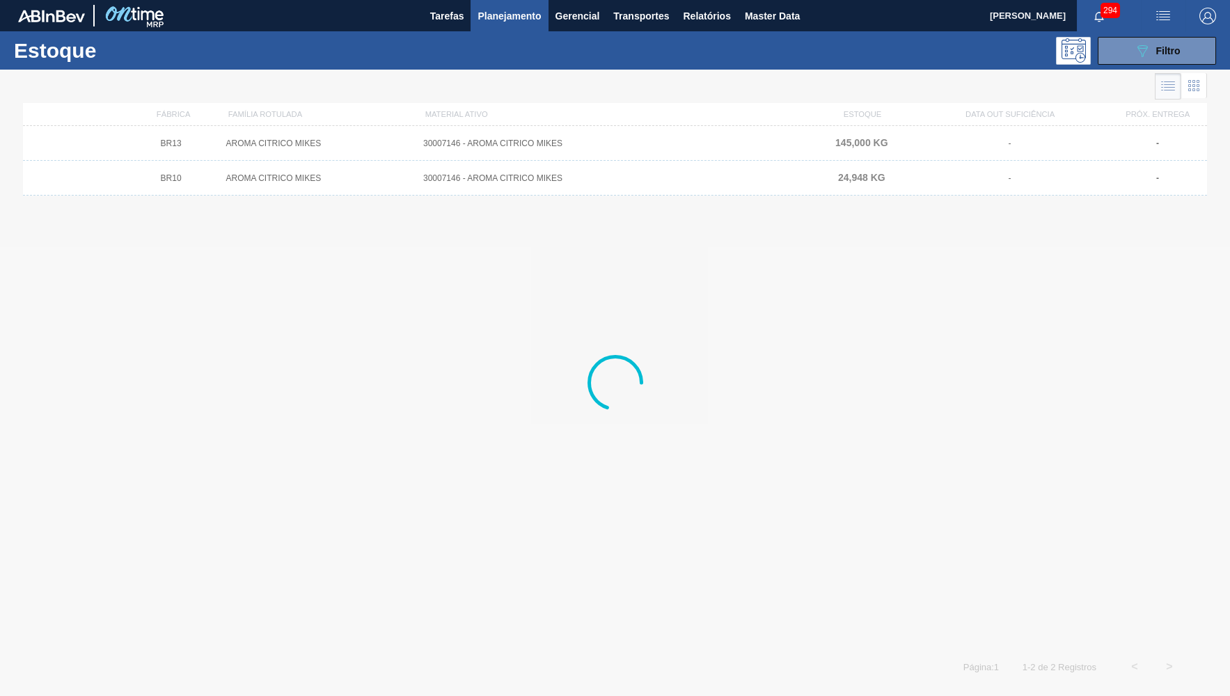
click at [1177, 50] on span "Filtro" at bounding box center [1168, 50] width 24 height 11
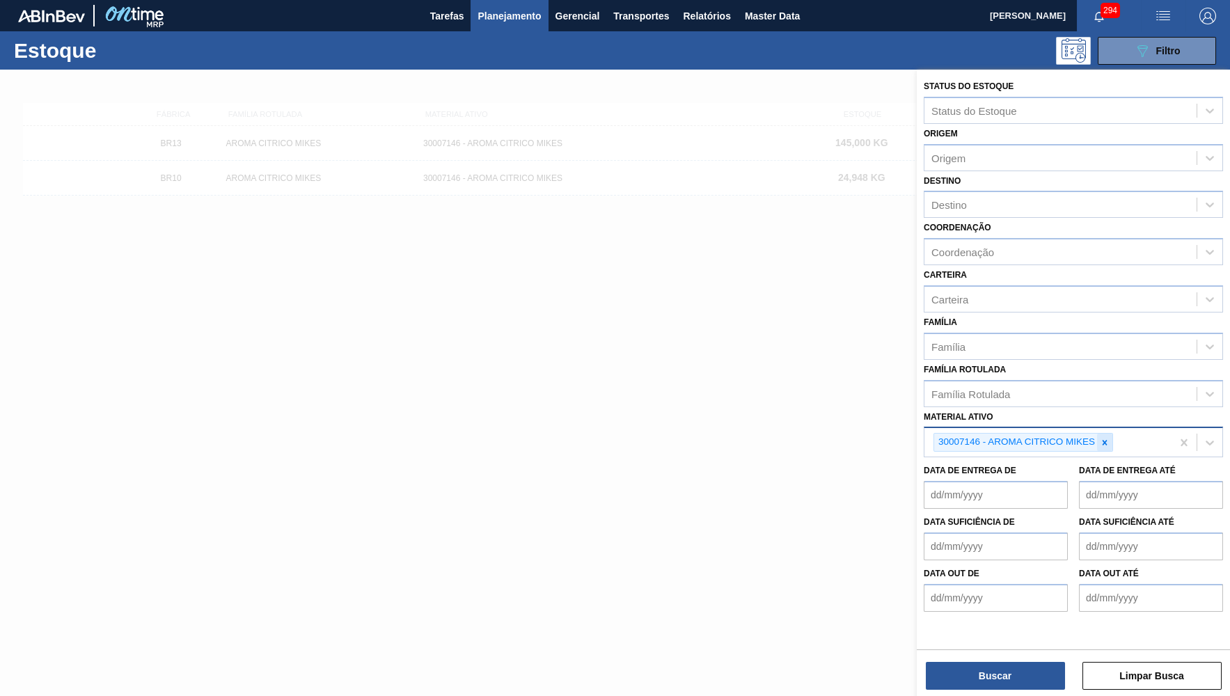
click at [1109, 438] on icon at bounding box center [1105, 443] width 10 height 10
paste ativo "91302"
type ativo "91302"
click at [998, 431] on div "91302" at bounding box center [1061, 441] width 272 height 20
click at [510, 351] on div at bounding box center [615, 418] width 1230 height 696
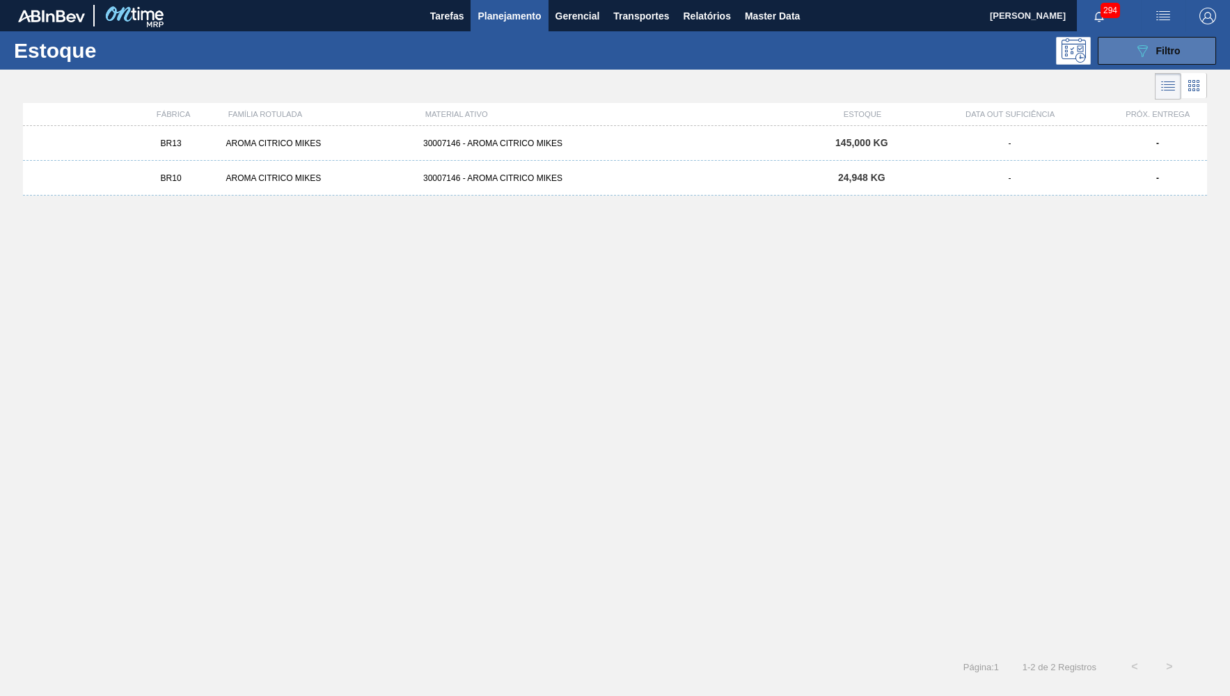
click at [1195, 50] on button "089F7B8B-B2A5-4AFE-B5C0-19BA573D28AC Filtro" at bounding box center [1157, 51] width 118 height 28
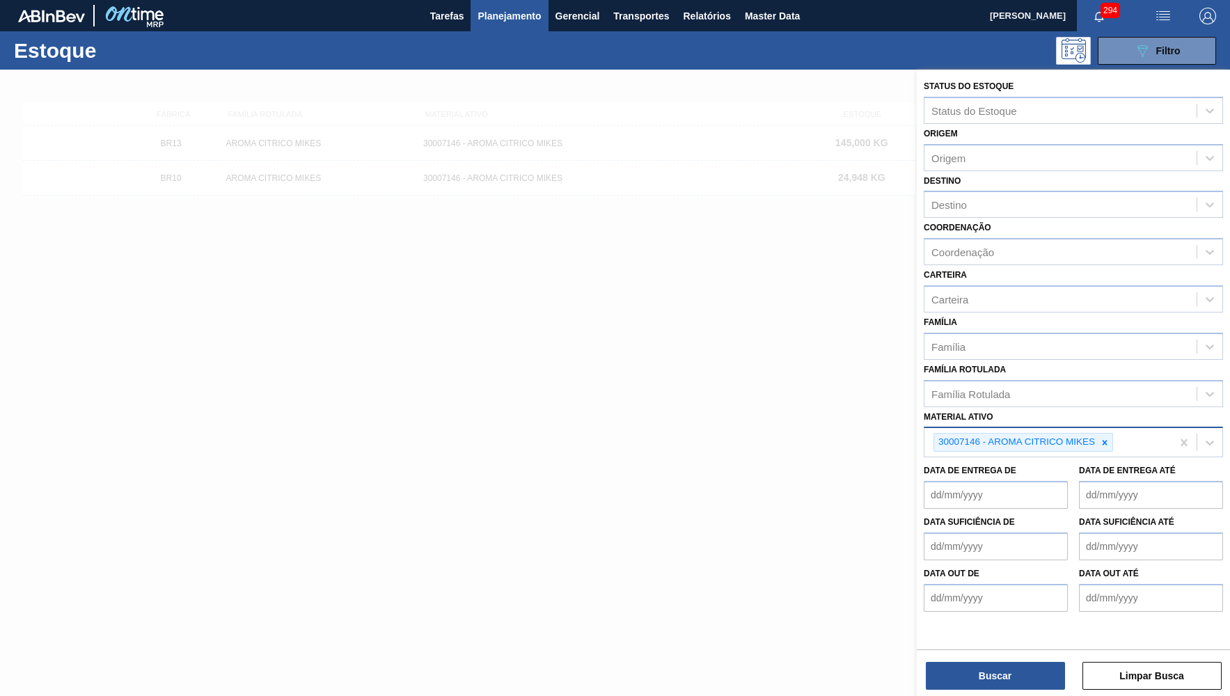
click at [1097, 434] on div "30007146 - AROMA CITRICO MIKES" at bounding box center [1015, 442] width 163 height 17
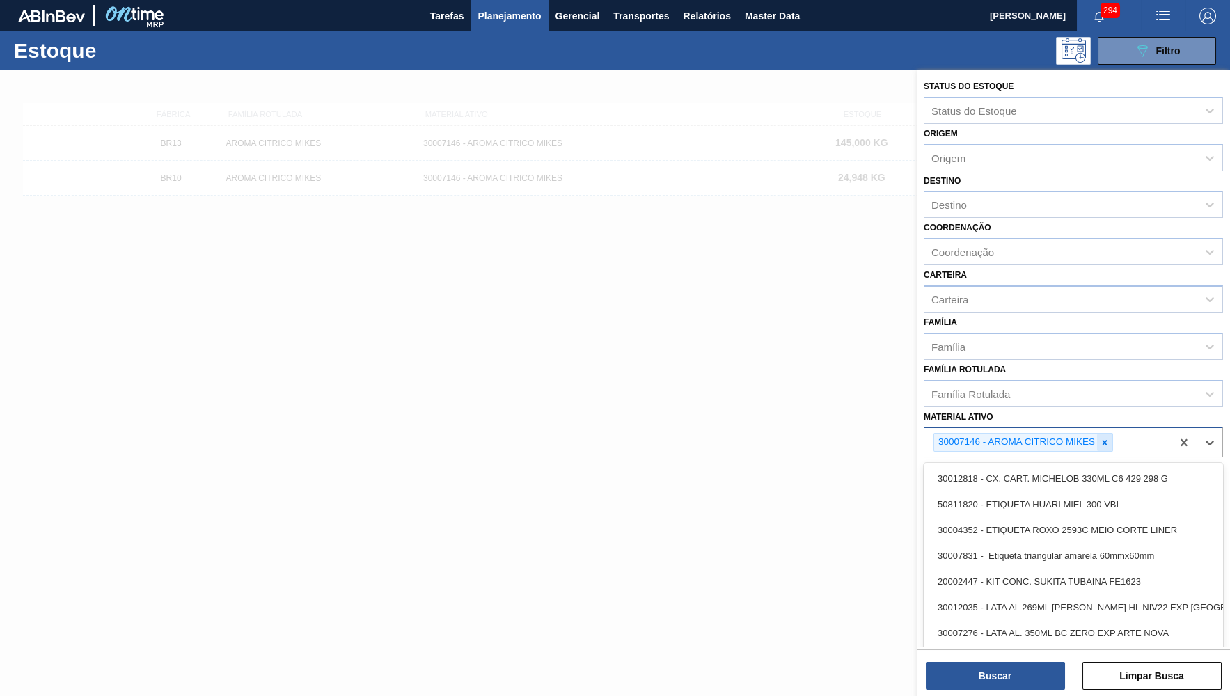
click at [1109, 438] on icon at bounding box center [1105, 443] width 10 height 10
paste ativo "91302"
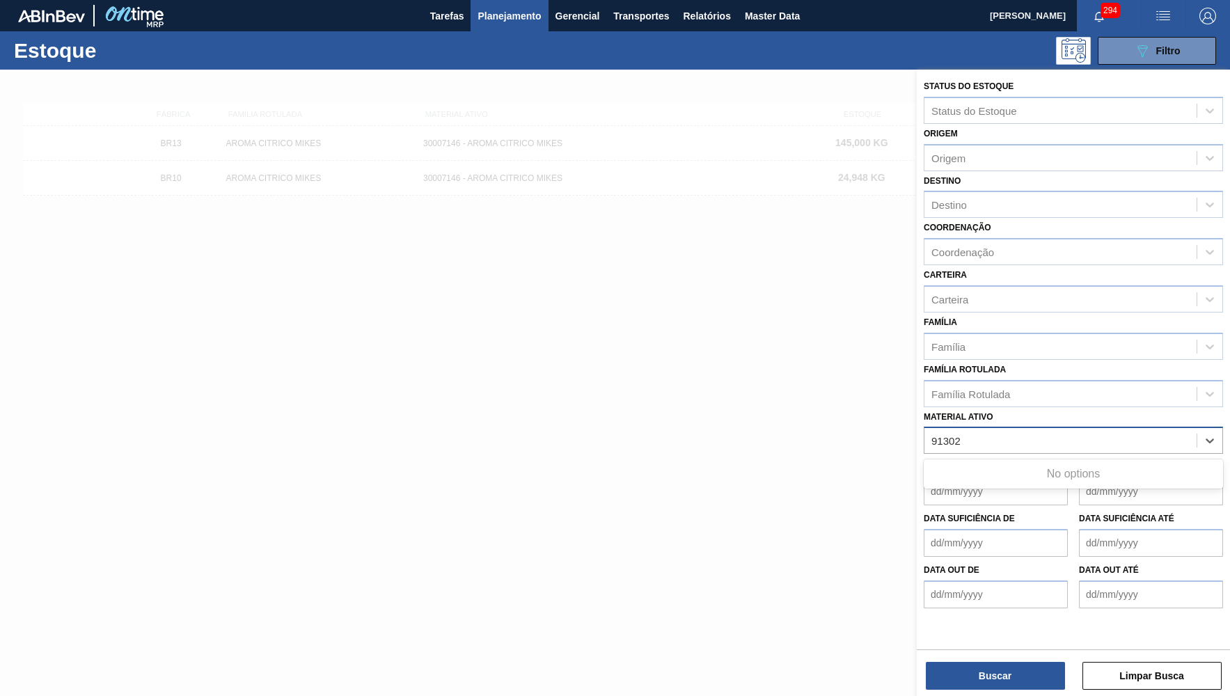
type ativo "91302"
